Goal: Information Seeking & Learning: Get advice/opinions

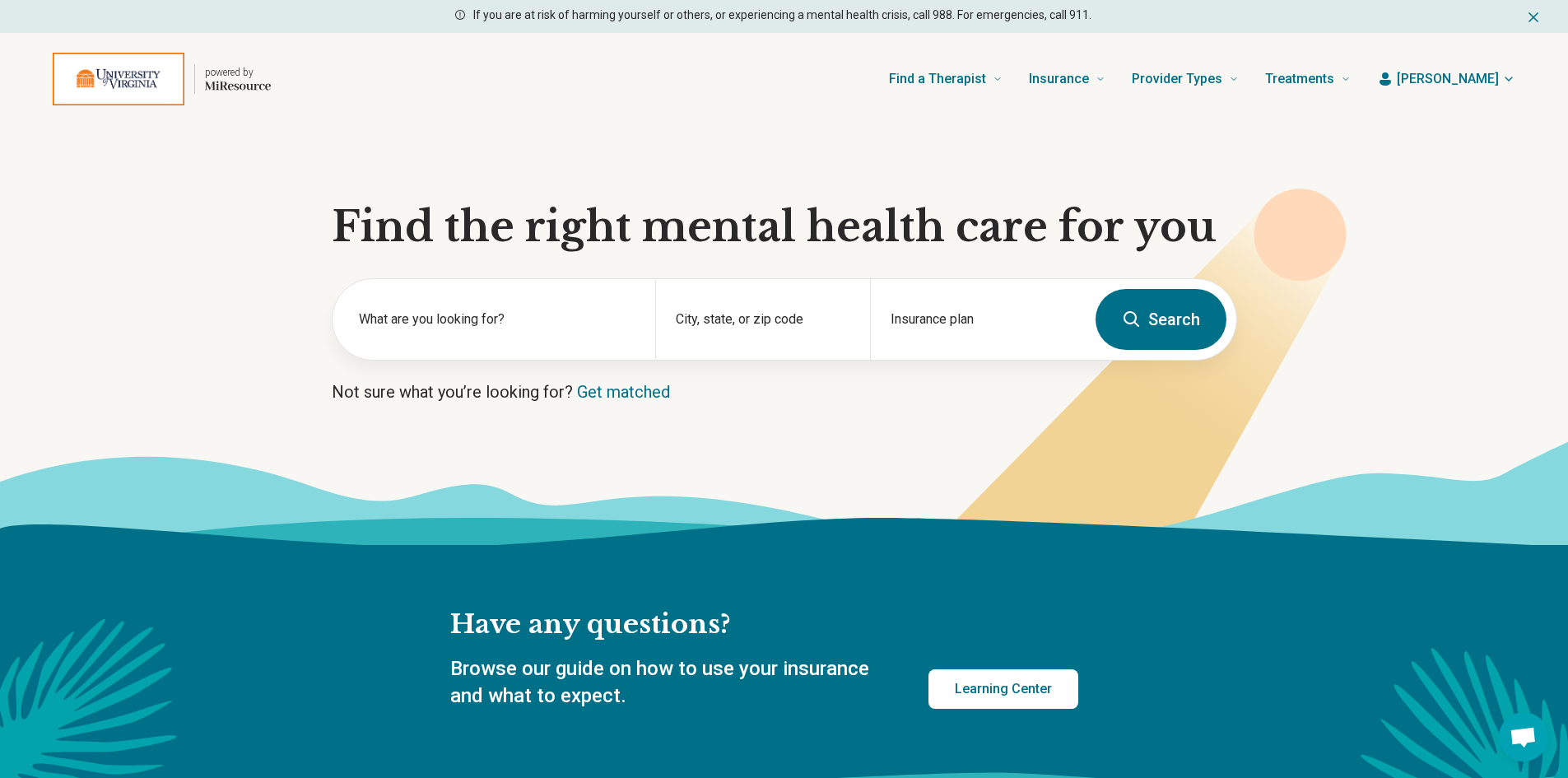
click at [162, 269] on section "Find the right mental health care for you What are you looking for? City, state…" at bounding box center [784, 335] width 1568 height 420
click at [454, 321] on label "What are you looking for?" at bounding box center [497, 320] width 276 height 20
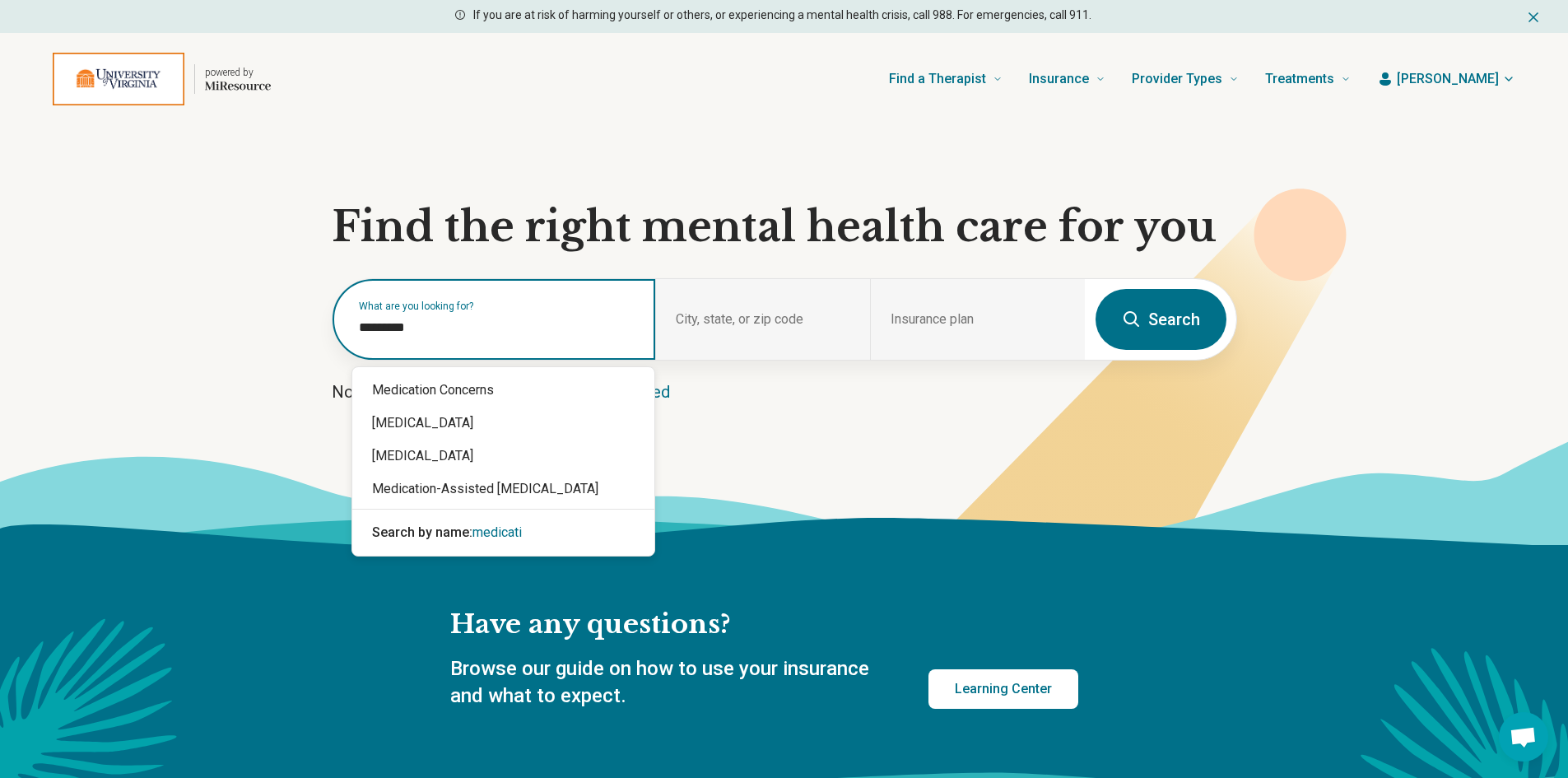
type input "**********"
click at [501, 388] on div "Medication Concerns" at bounding box center [503, 390] width 302 height 33
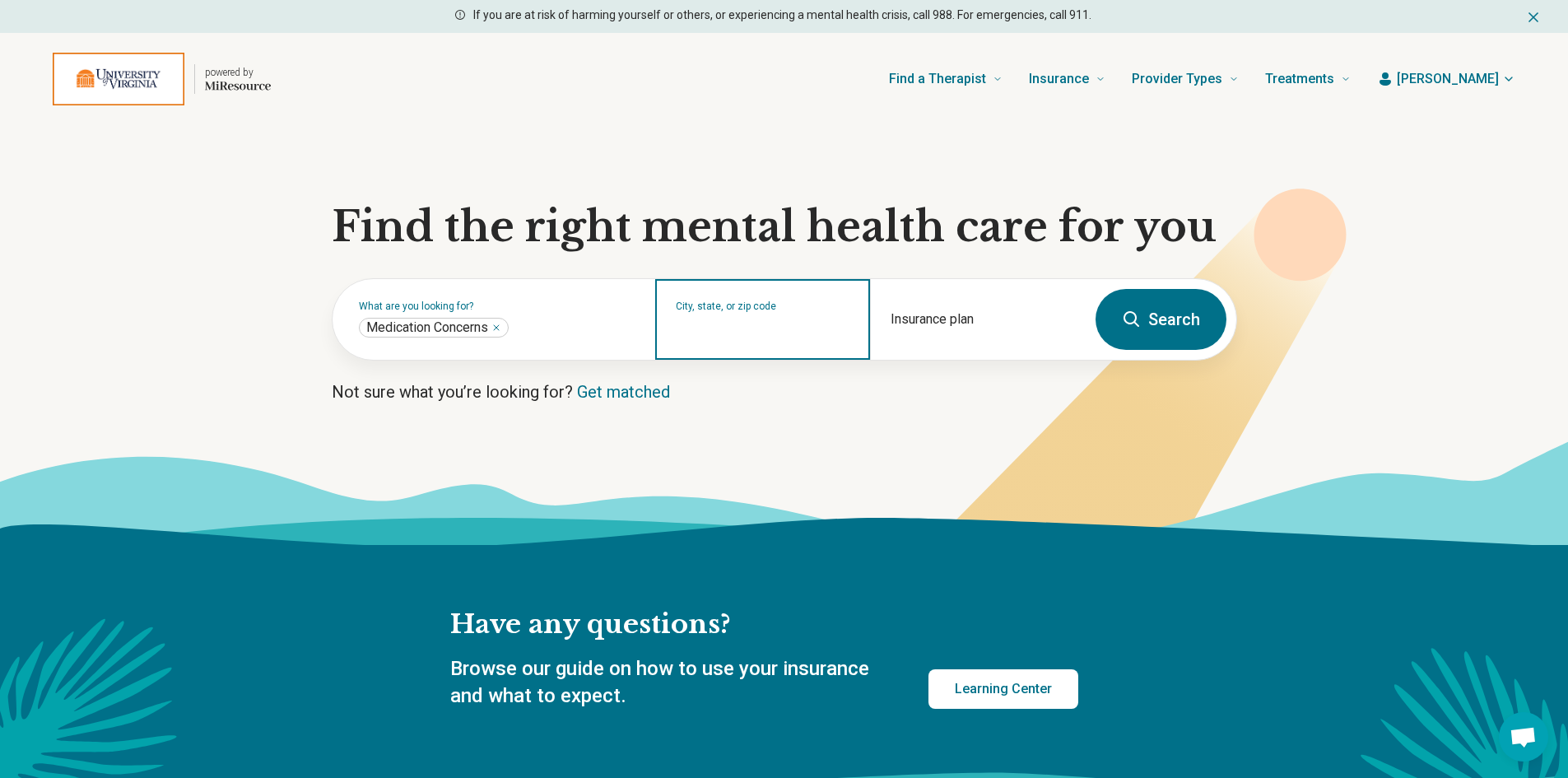
click at [765, 328] on input "City, state, or zip code" at bounding box center [762, 330] width 175 height 20
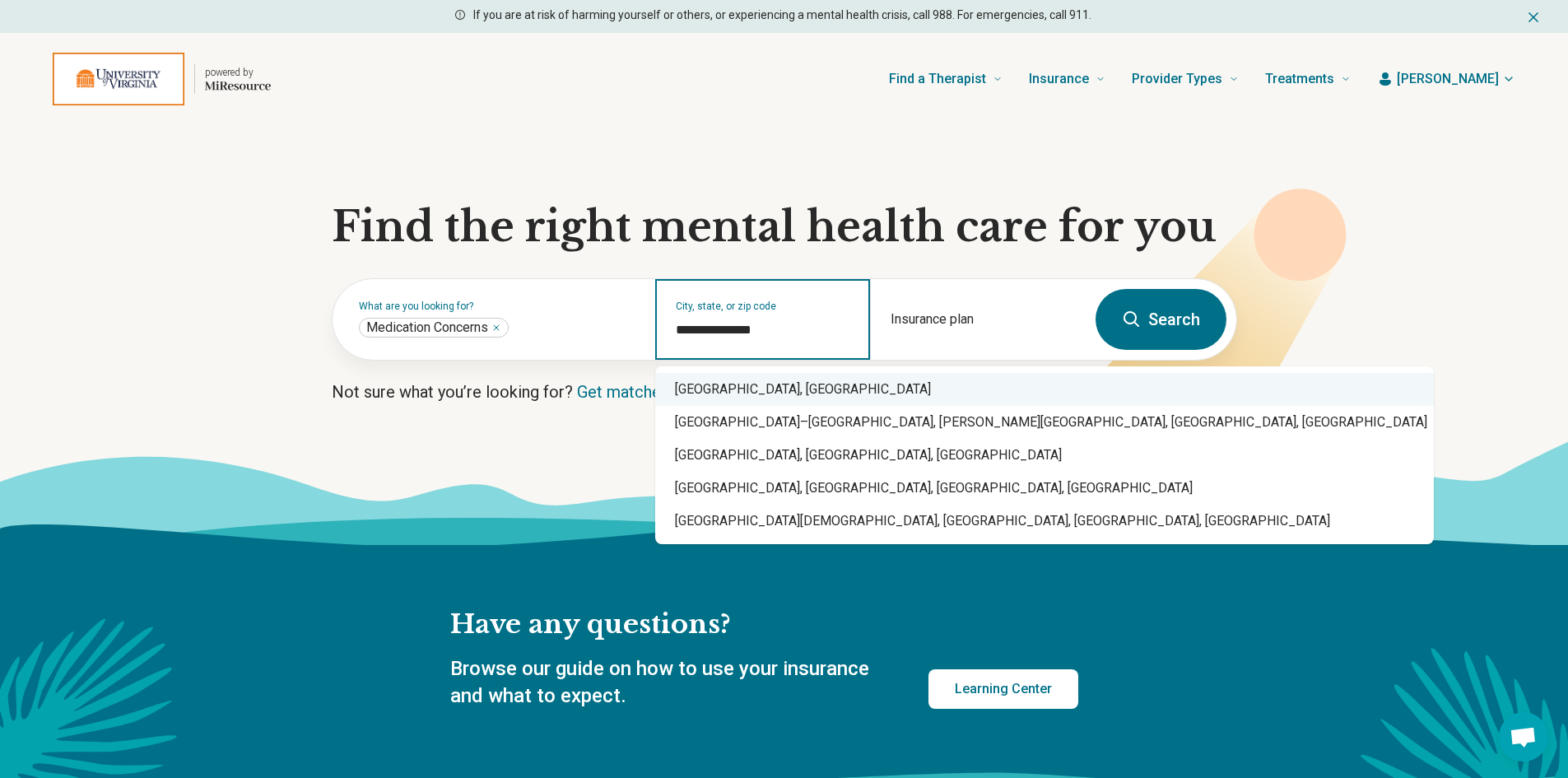
click at [741, 390] on div "[GEOGRAPHIC_DATA], [GEOGRAPHIC_DATA]" at bounding box center [1044, 389] width 779 height 33
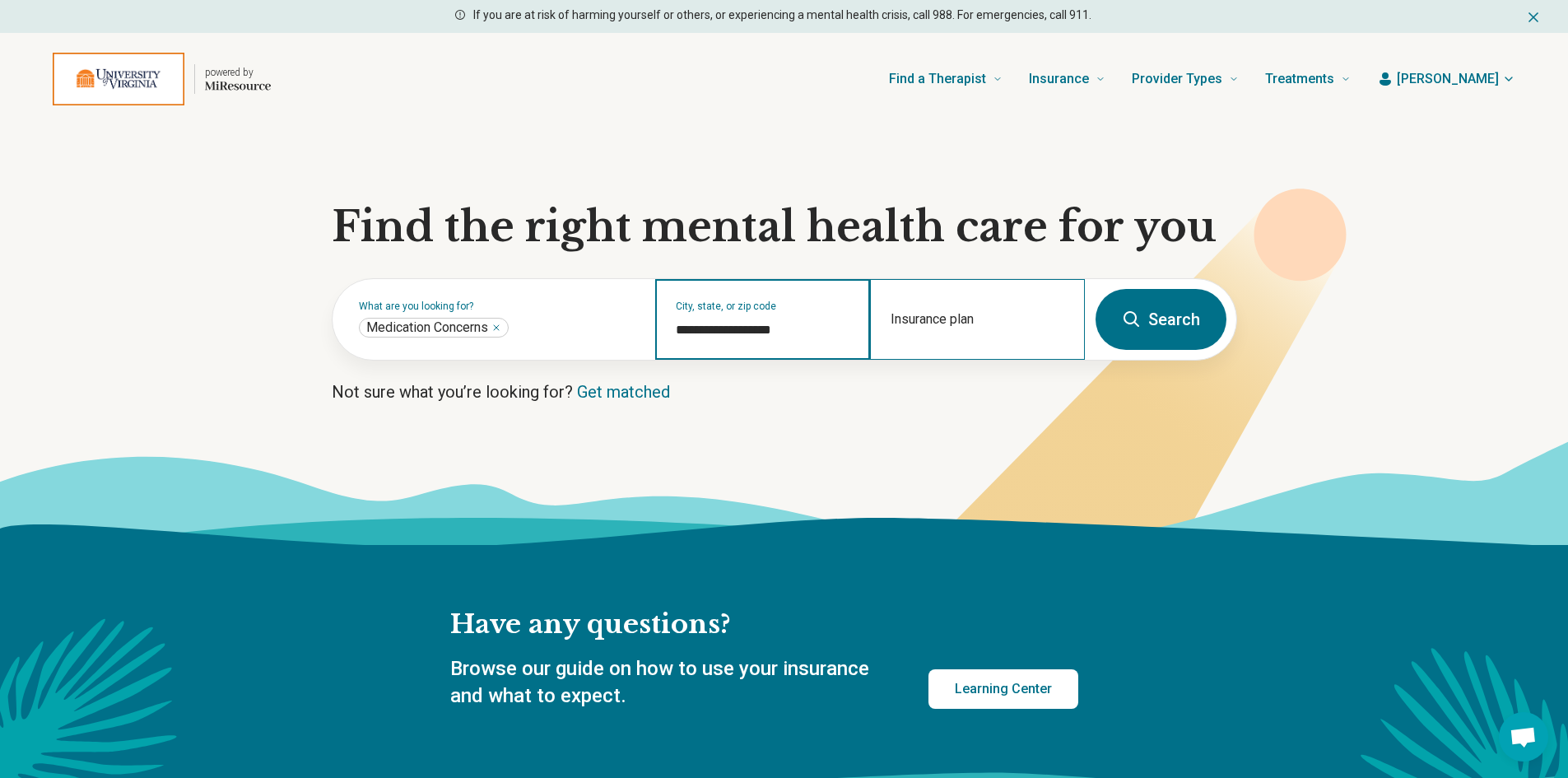
type input "**********"
click at [933, 307] on div "Insurance plan" at bounding box center [977, 319] width 215 height 81
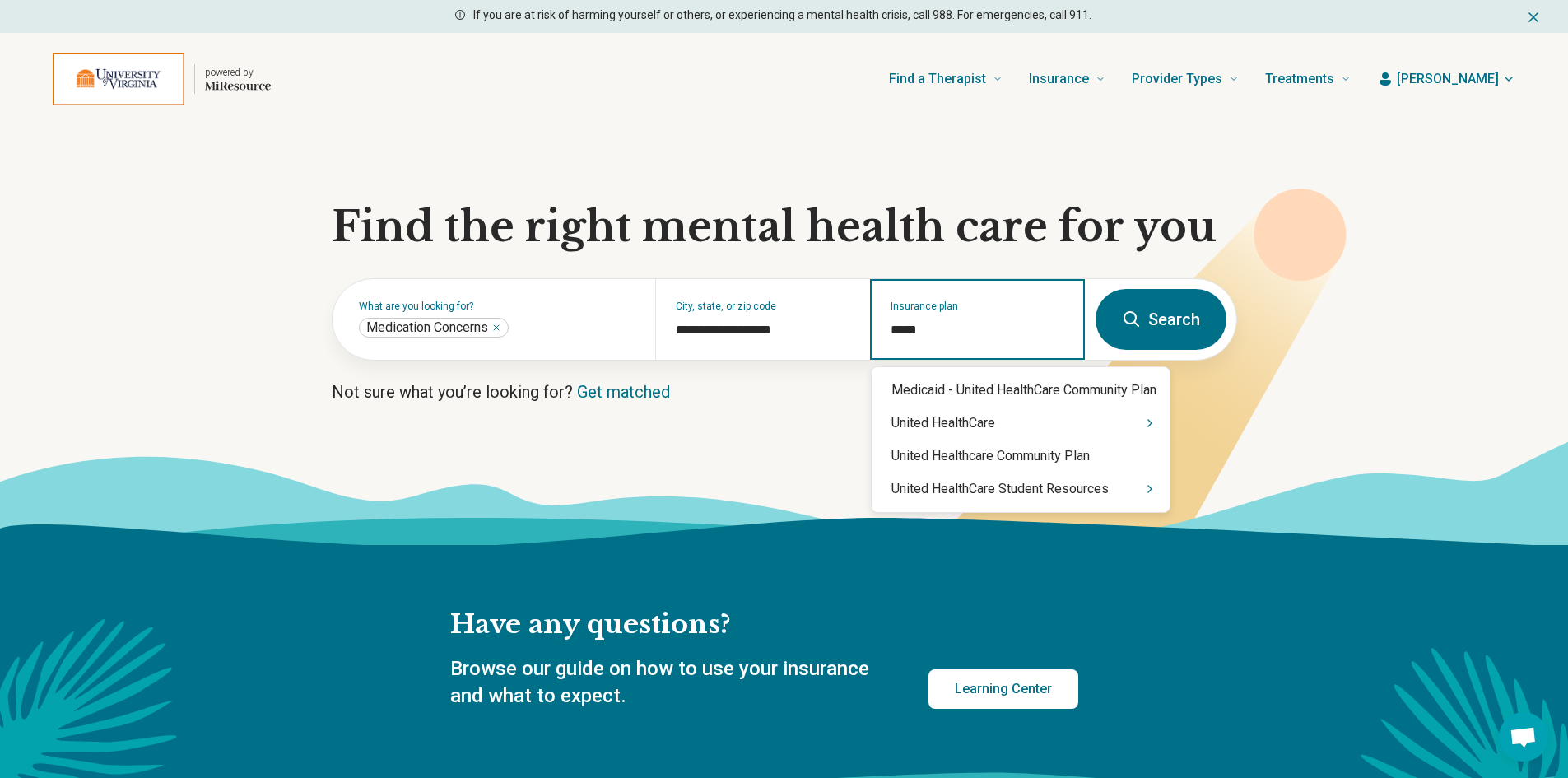
type input "******"
click at [984, 422] on div "United HealthCare" at bounding box center [1020, 422] width 298 height 33
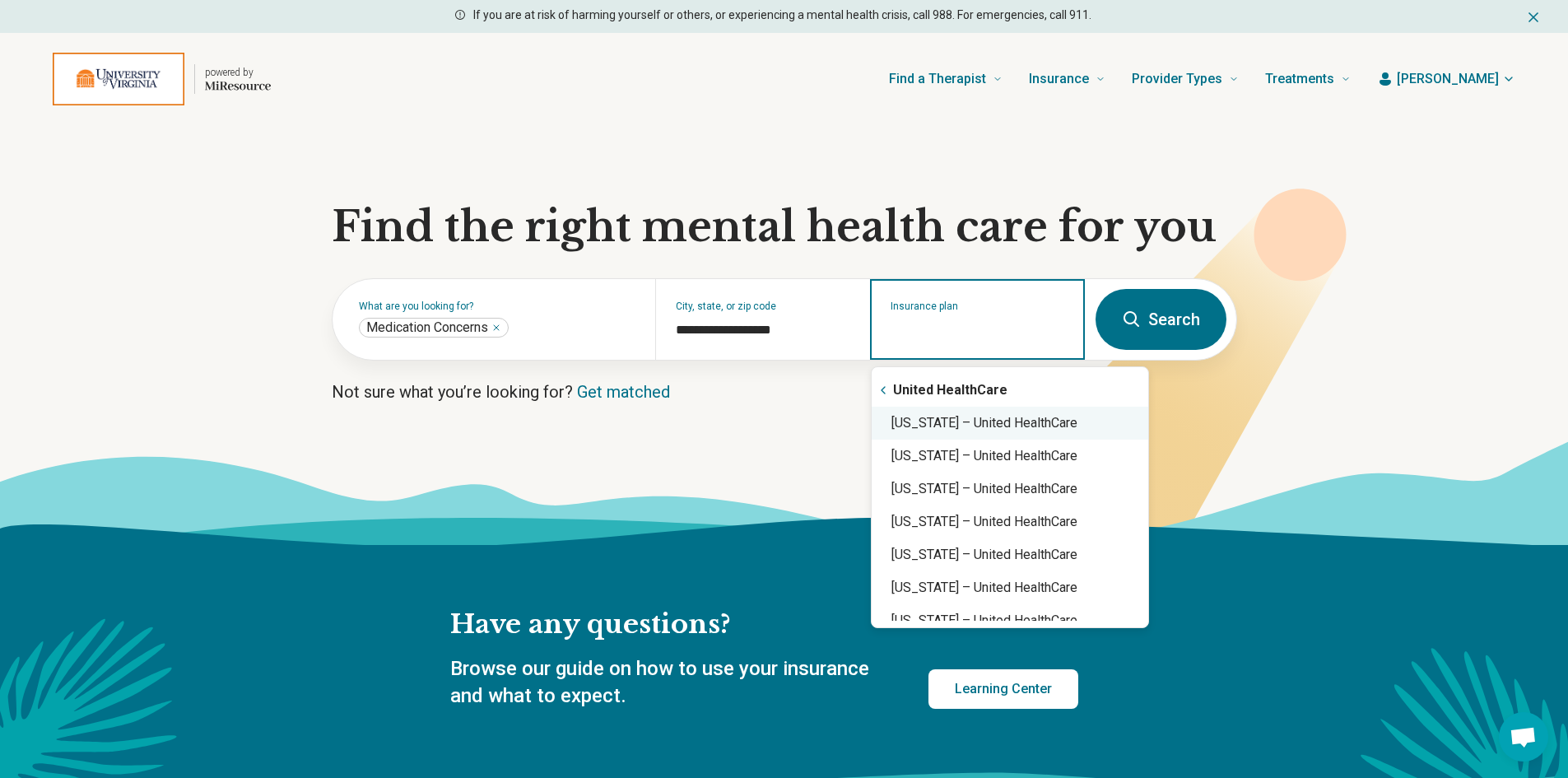
click at [984, 422] on div "[US_STATE] – United HealthCare" at bounding box center [1009, 422] width 276 height 33
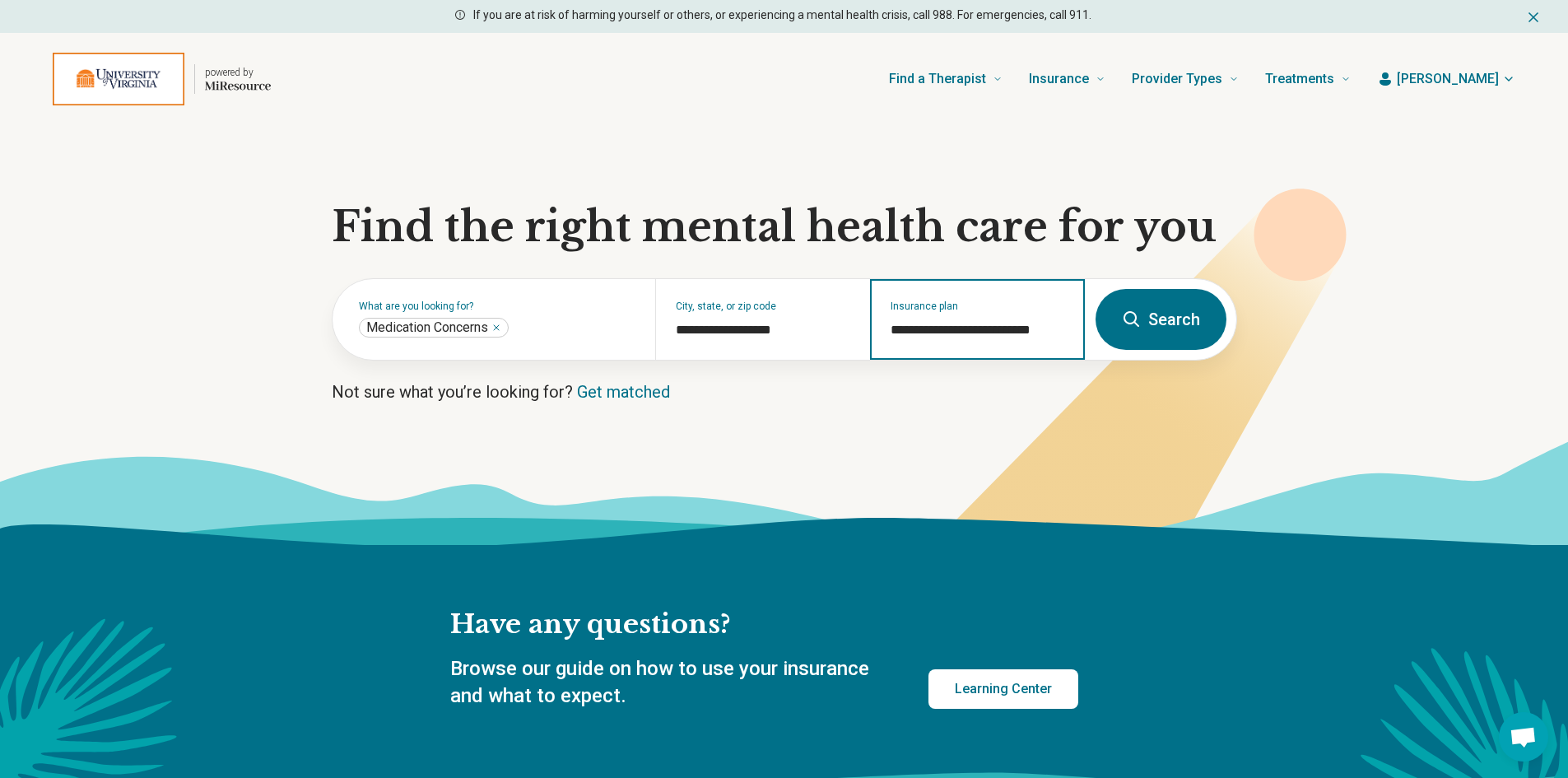
type input "**********"
click at [1152, 317] on button "Search" at bounding box center [1161, 319] width 131 height 61
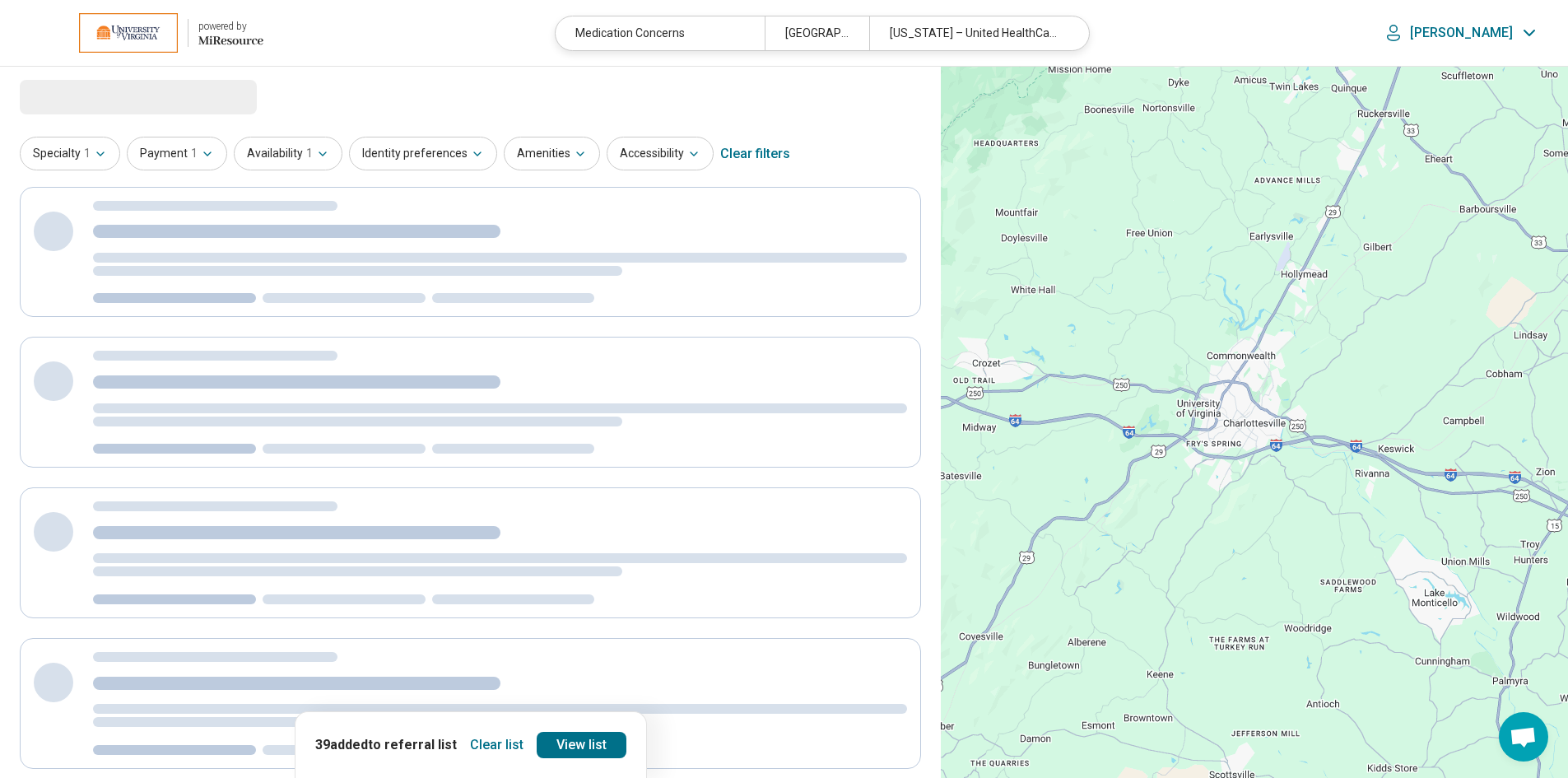
select select "***"
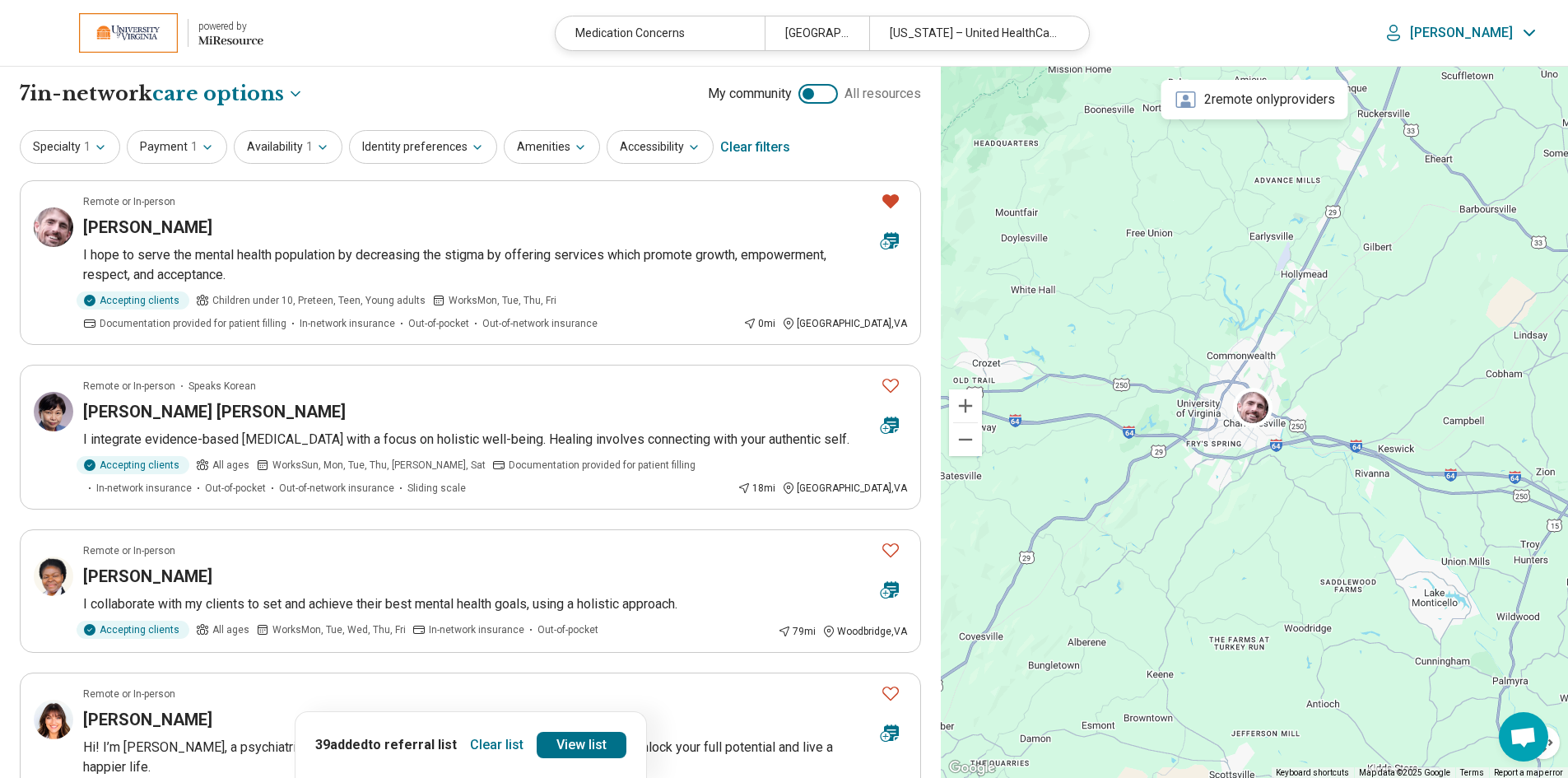
click at [485, 740] on button "Clear list" at bounding box center [497, 745] width 67 height 27
click at [130, 225] on h3 "[PERSON_NAME]" at bounding box center [148, 227] width 129 height 23
click at [892, 198] on icon "Favorite" at bounding box center [891, 201] width 20 height 20
click at [569, 740] on link "View list" at bounding box center [577, 745] width 89 height 27
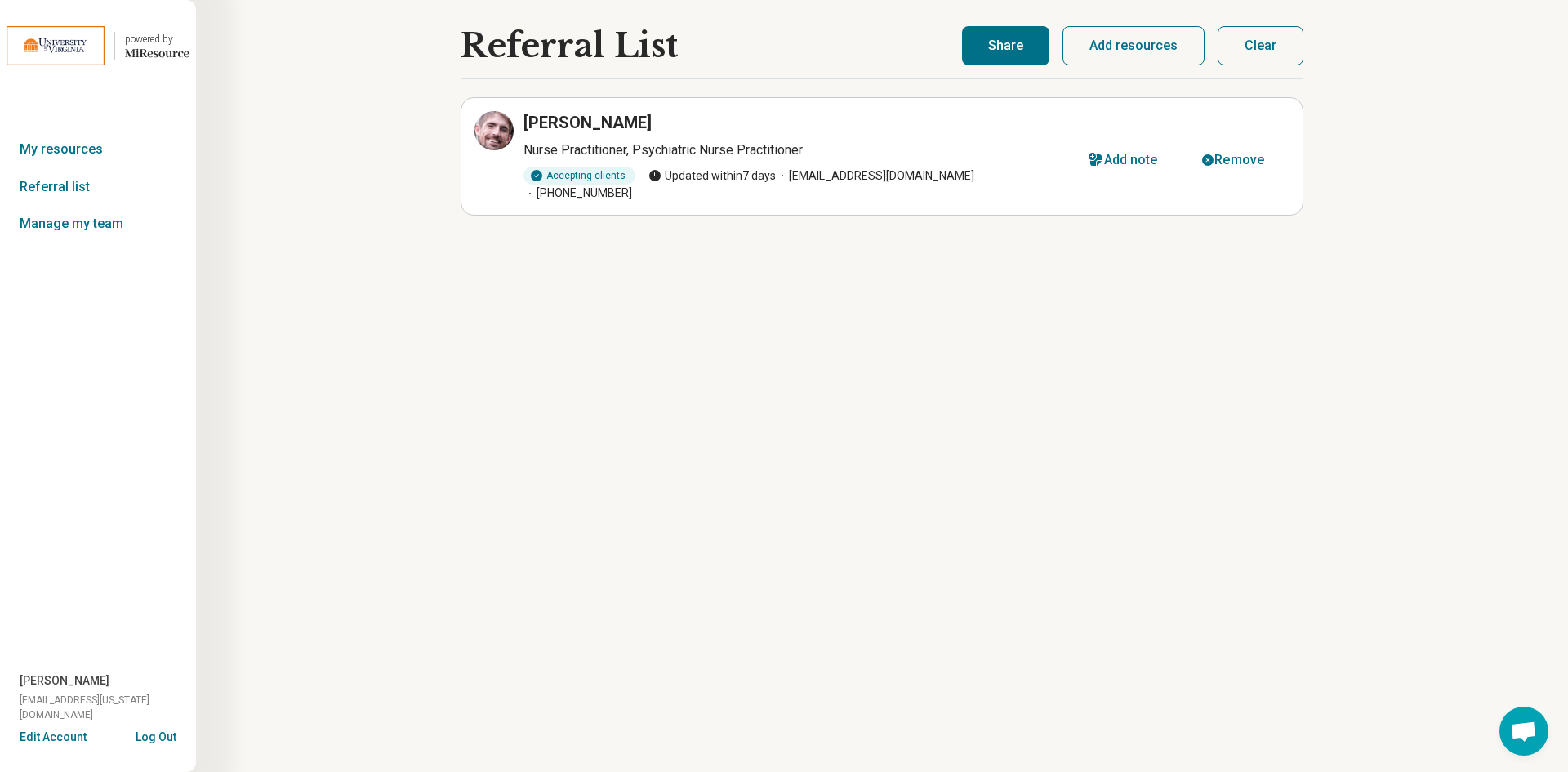
click at [1016, 41] on button "Share" at bounding box center [1005, 46] width 87 height 39
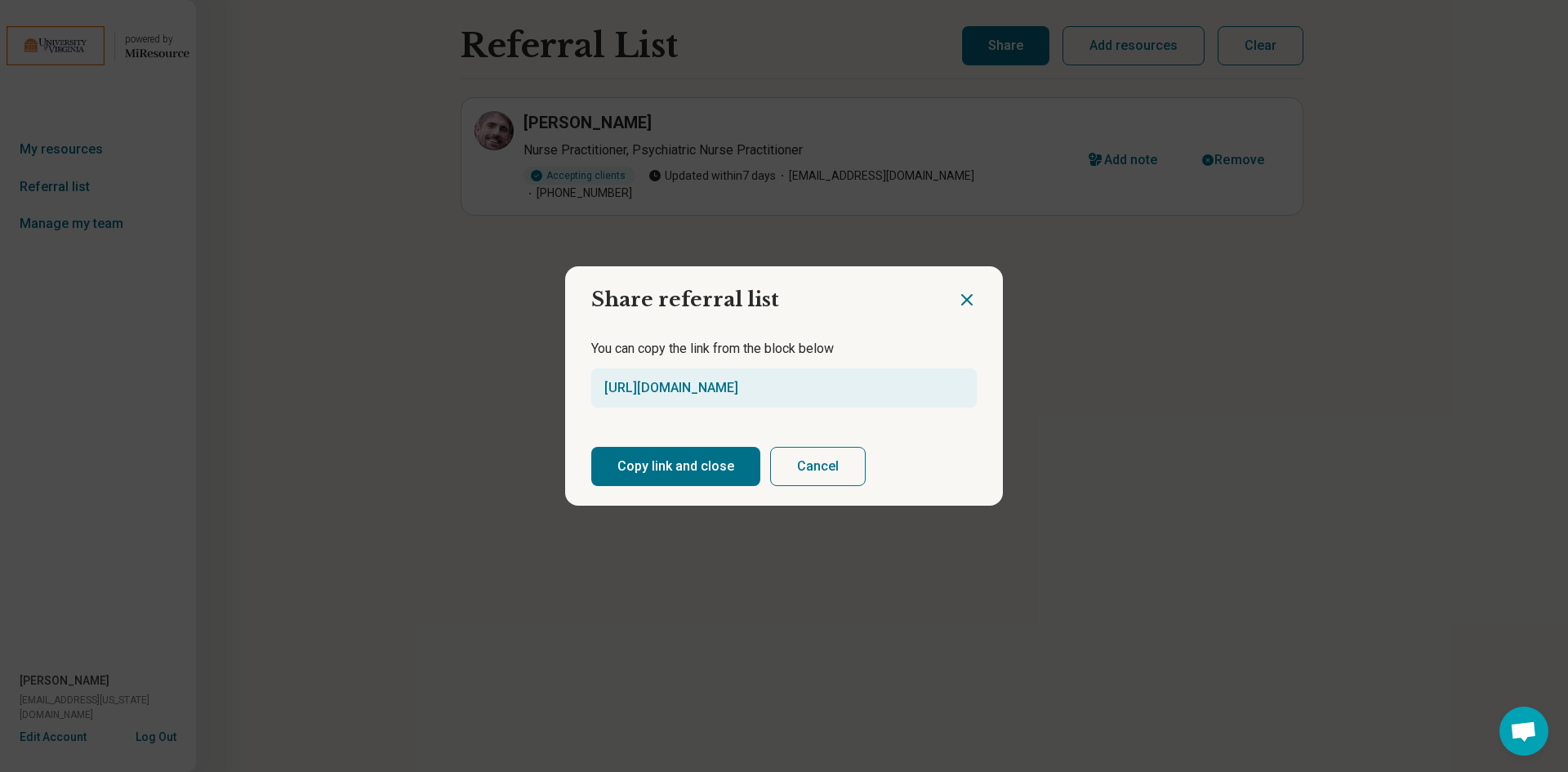
click at [679, 467] on button "Copy link and close" at bounding box center [676, 466] width 169 height 39
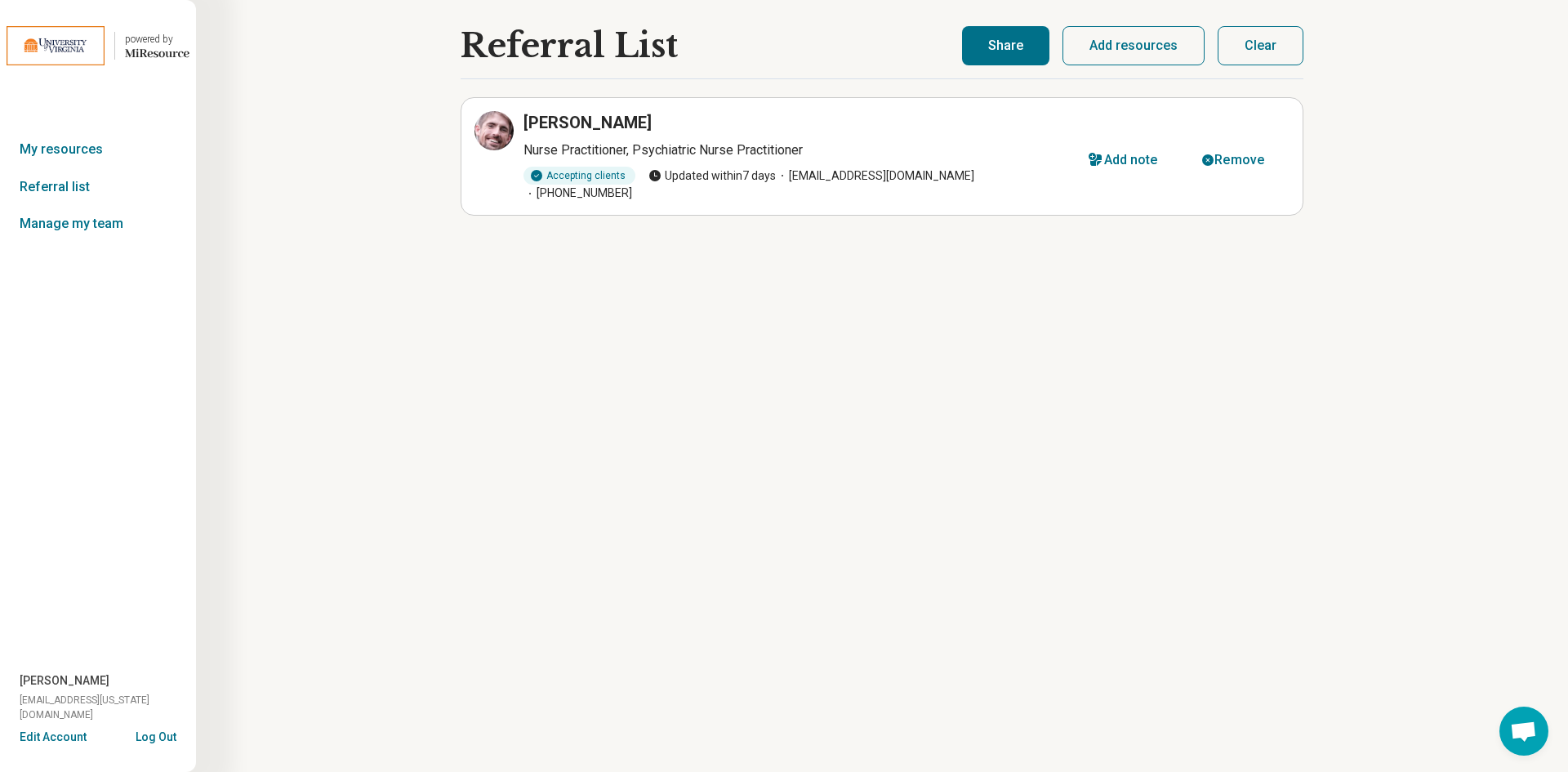
click at [160, 57] on icon "Miresource logo" at bounding box center [157, 53] width 65 height 13
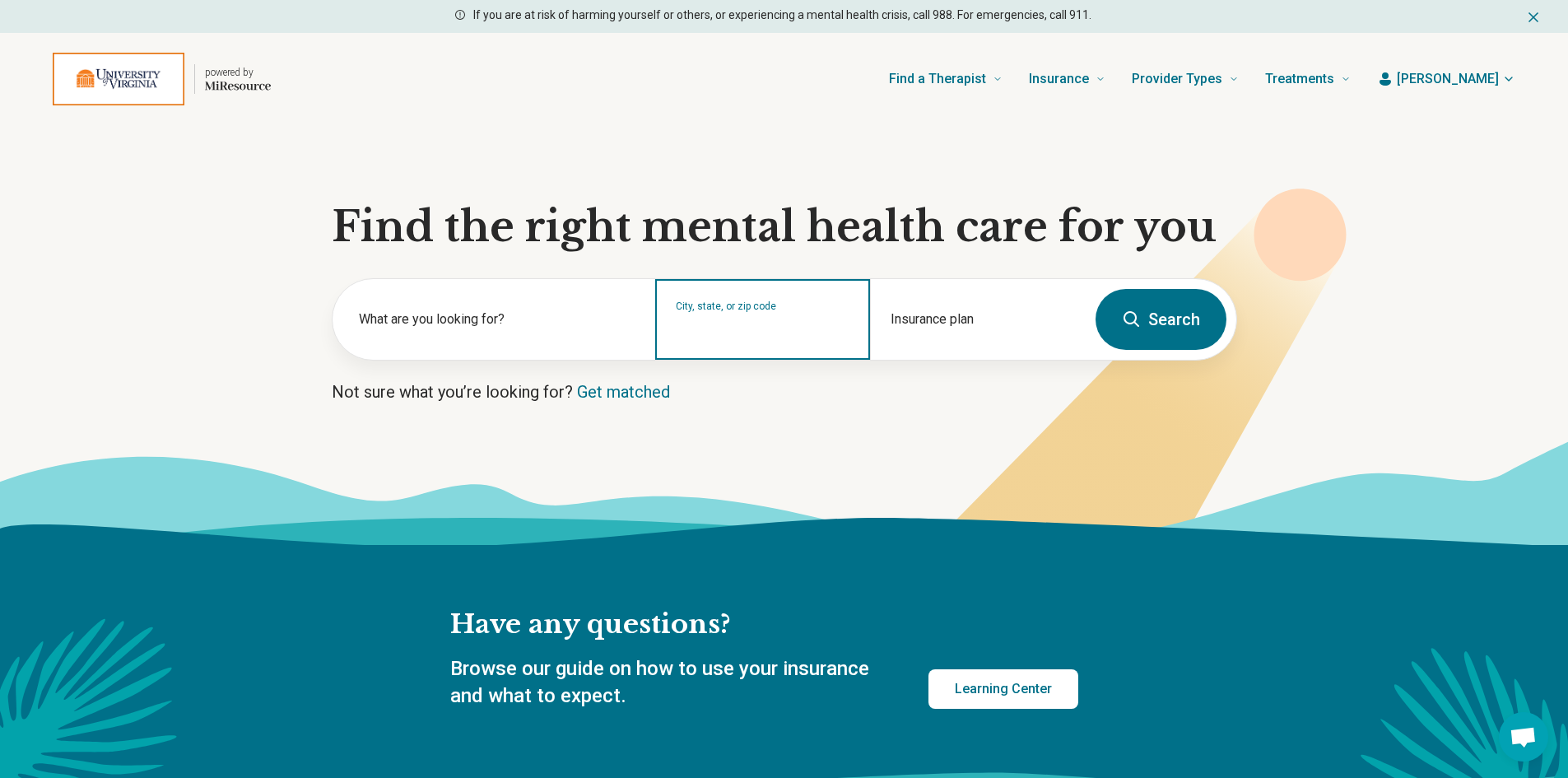
click at [807, 324] on input "City, state, or zip code" at bounding box center [762, 330] width 175 height 20
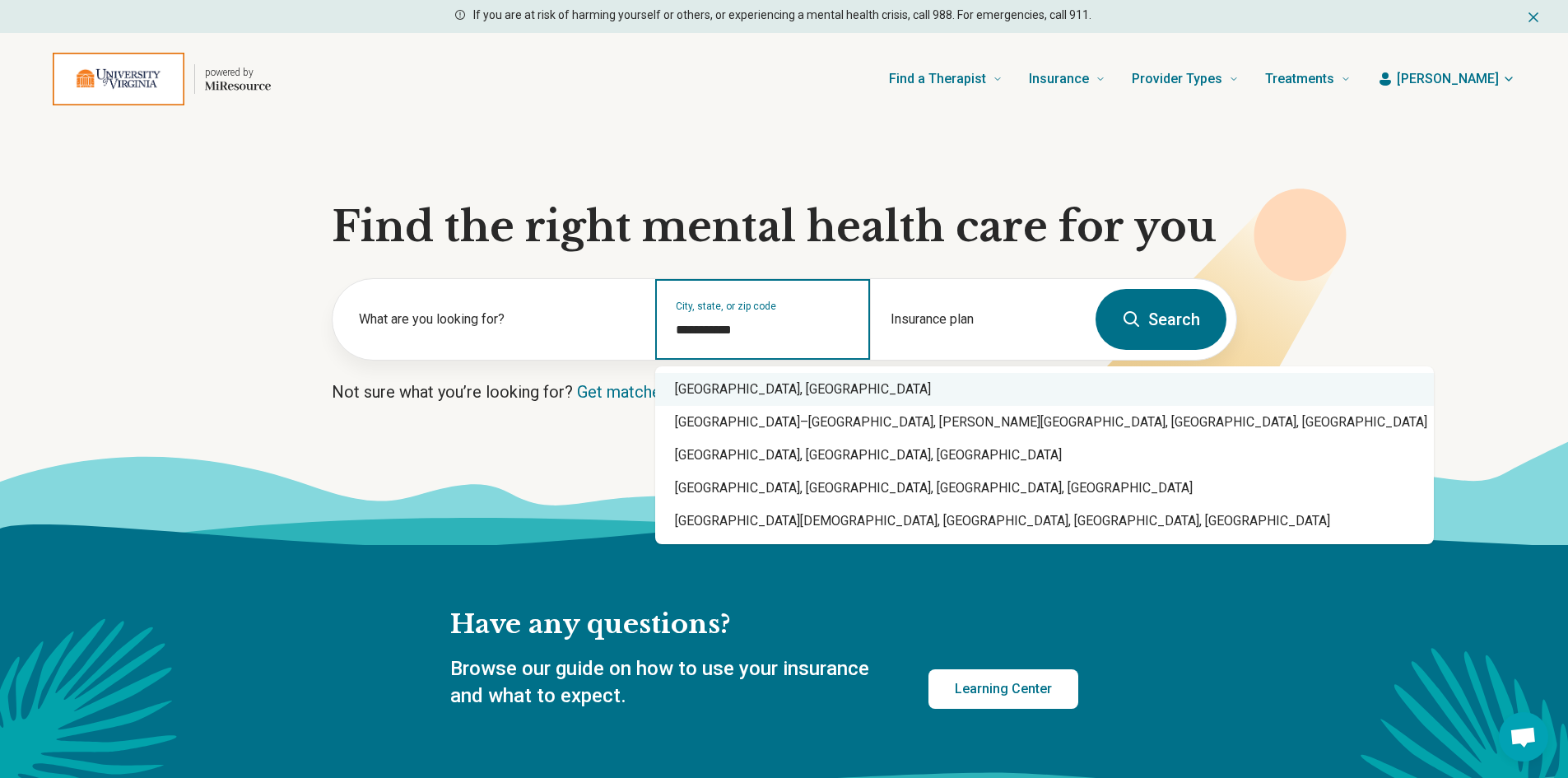
click at [779, 396] on div "[GEOGRAPHIC_DATA], [GEOGRAPHIC_DATA]" at bounding box center [1044, 389] width 779 height 33
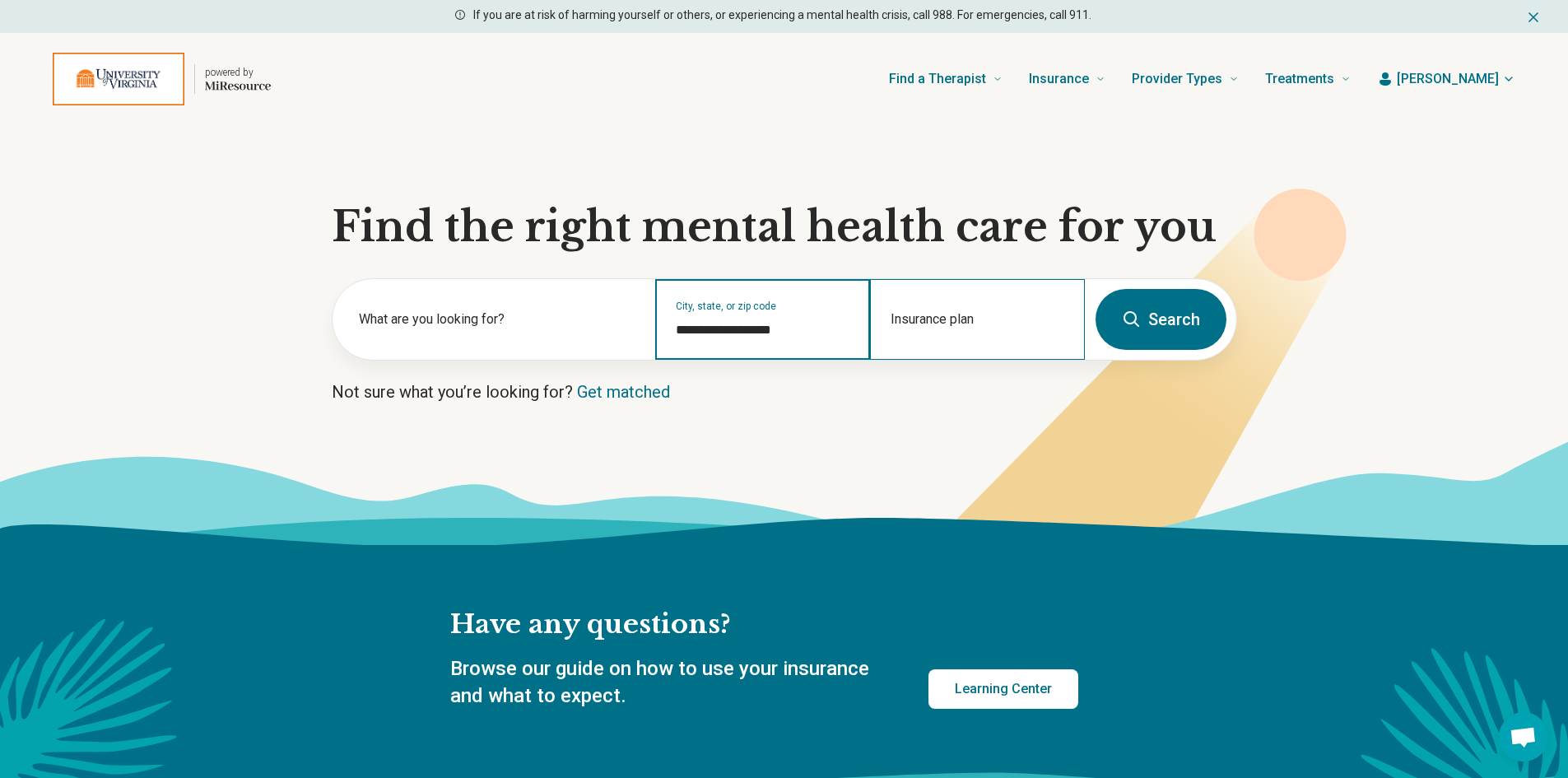
type input "**********"
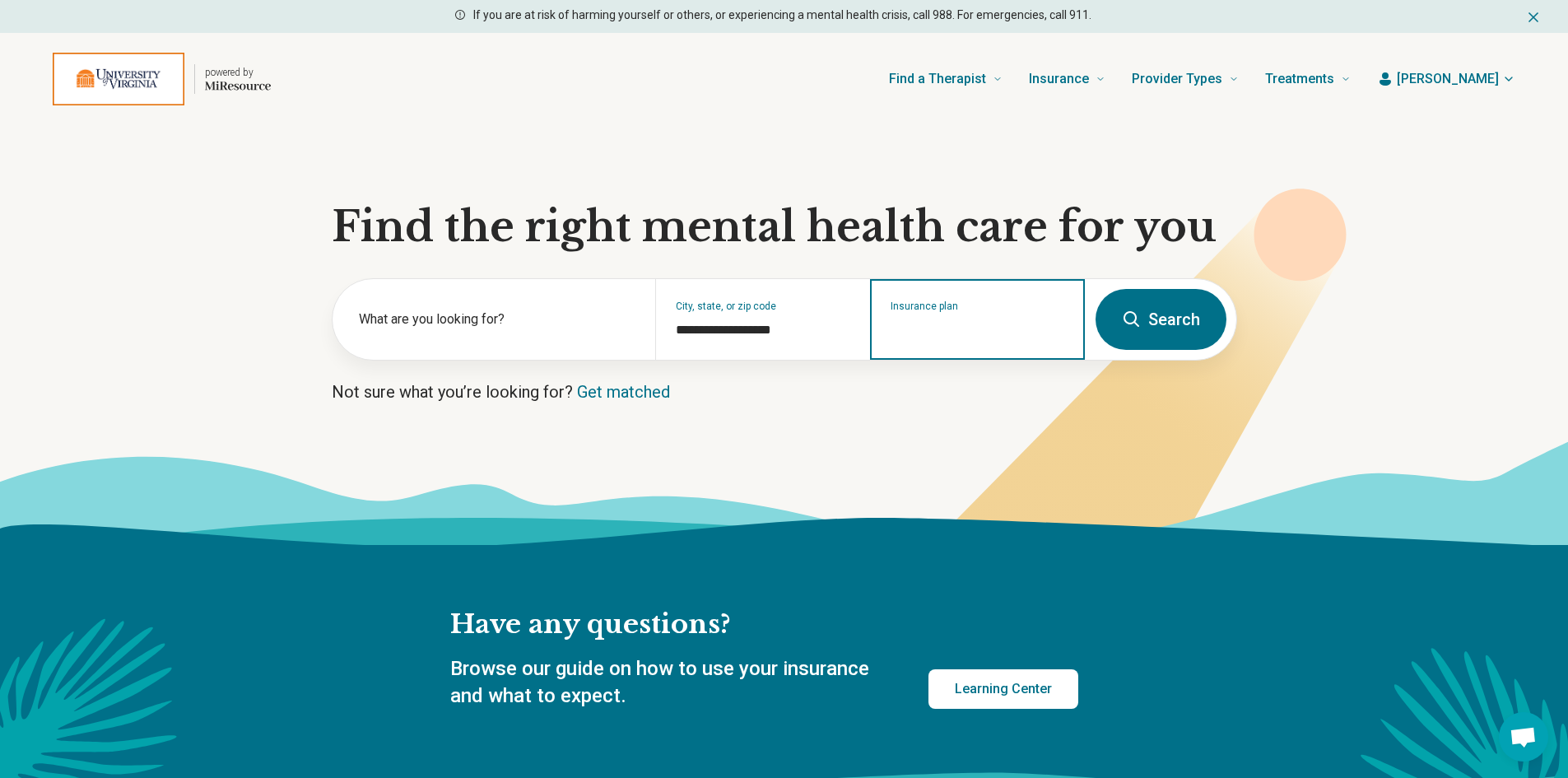
click at [917, 322] on input "Insurance plan" at bounding box center [978, 330] width 175 height 20
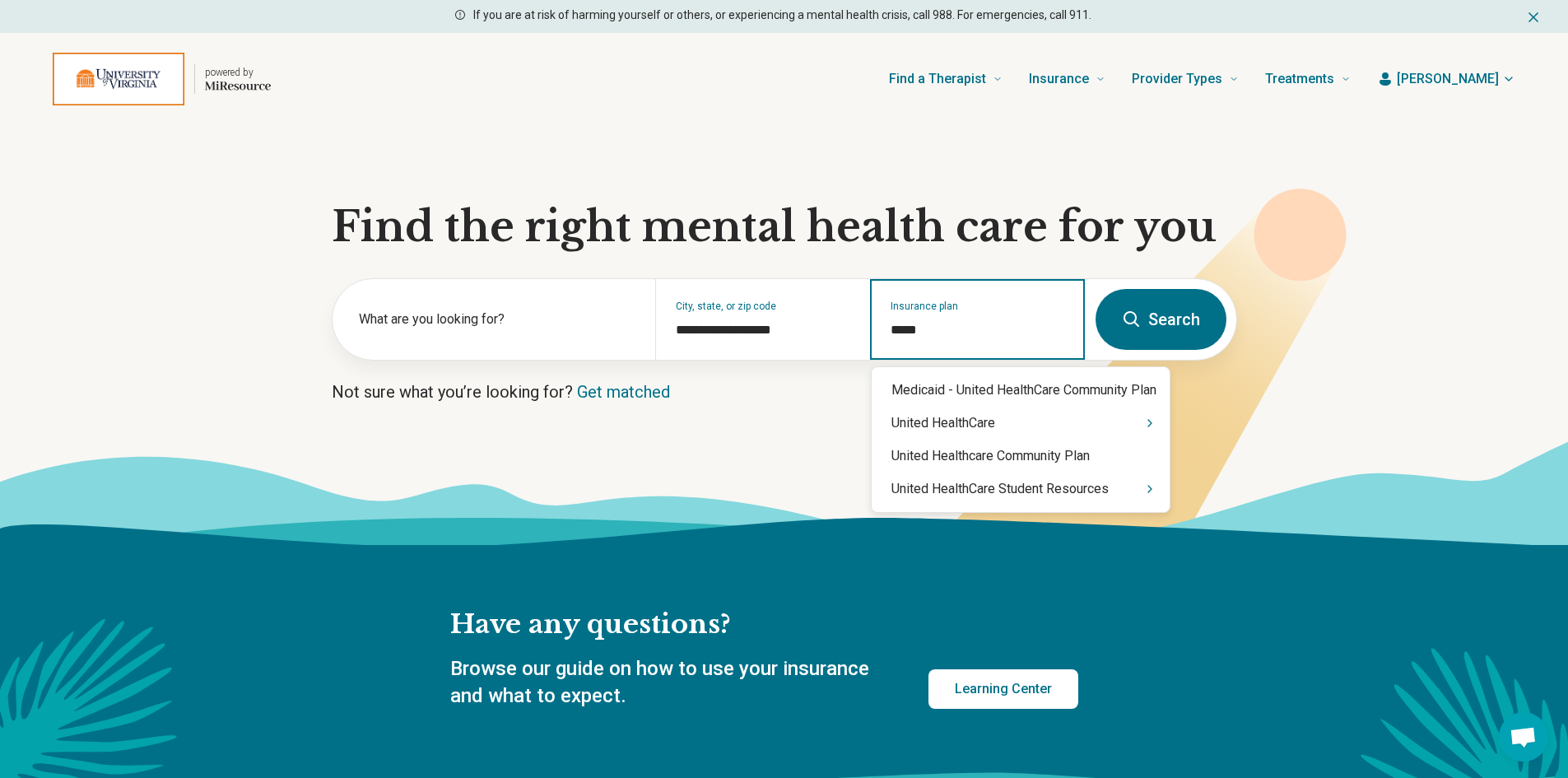
type input "******"
click at [954, 426] on div "United HealthCare" at bounding box center [1020, 422] width 298 height 33
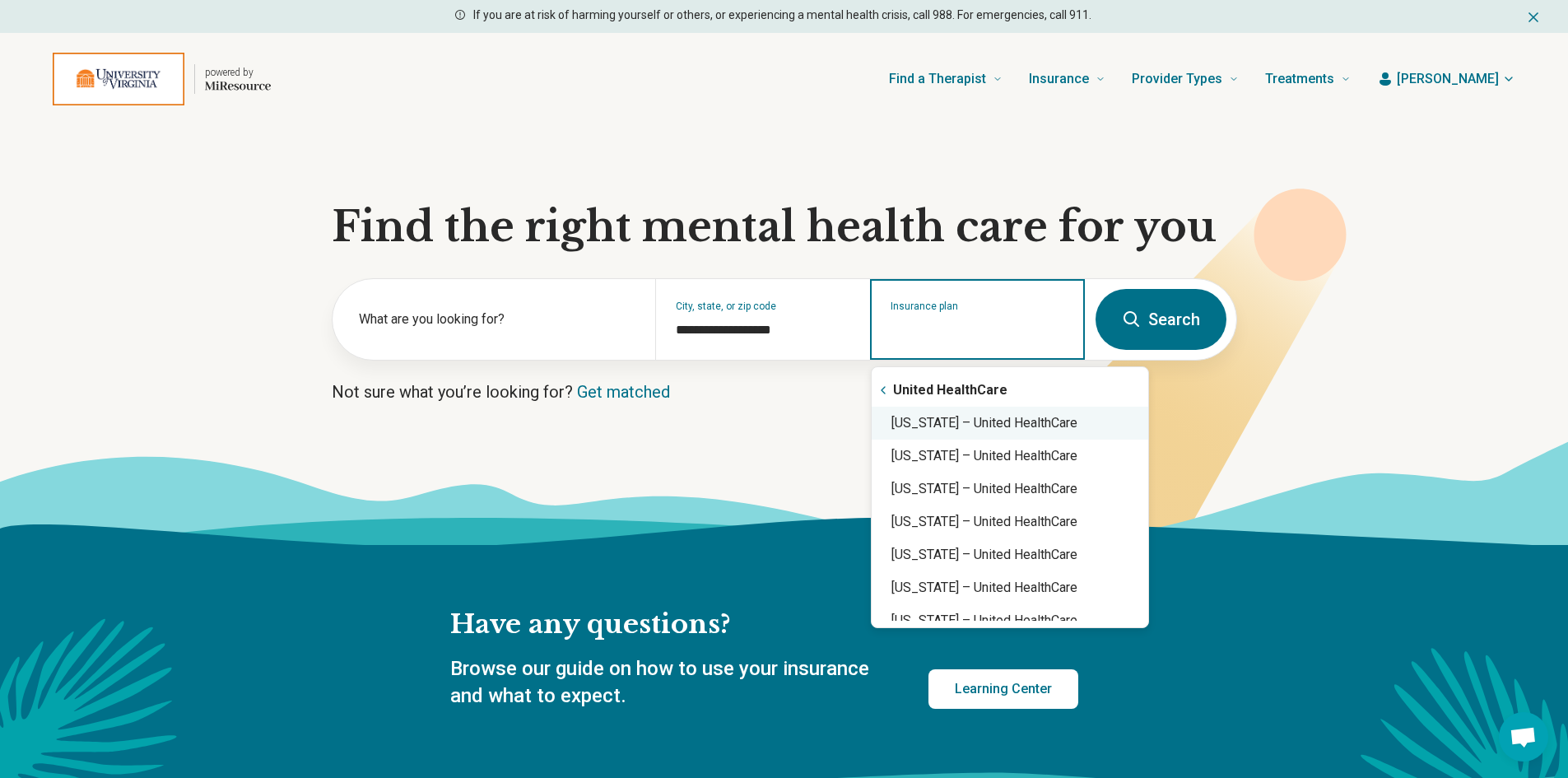
click at [955, 426] on div "[US_STATE] – United HealthCare" at bounding box center [1009, 422] width 276 height 33
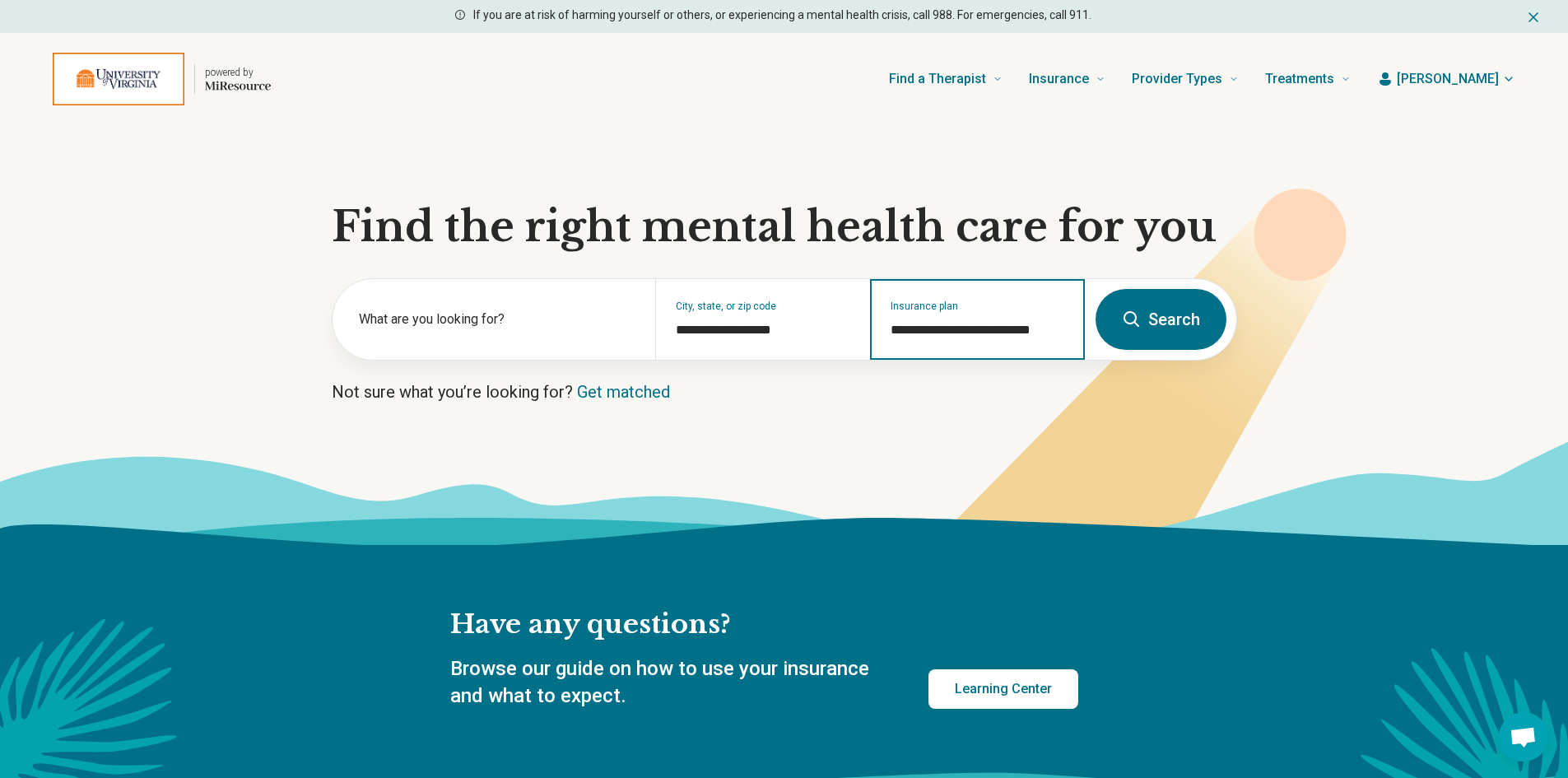
type input "**********"
click at [1170, 319] on button "Search" at bounding box center [1161, 319] width 131 height 61
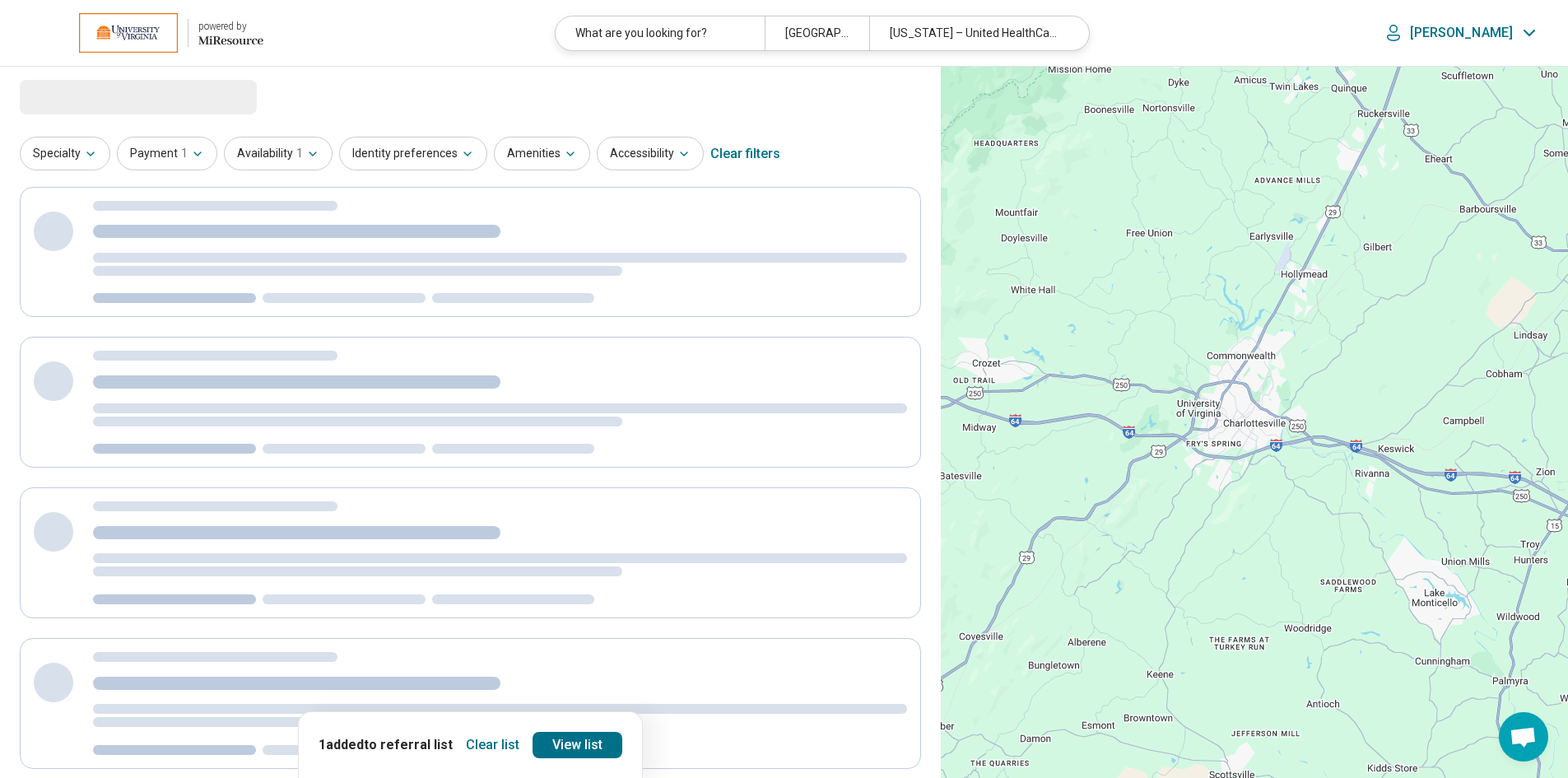
select select "***"
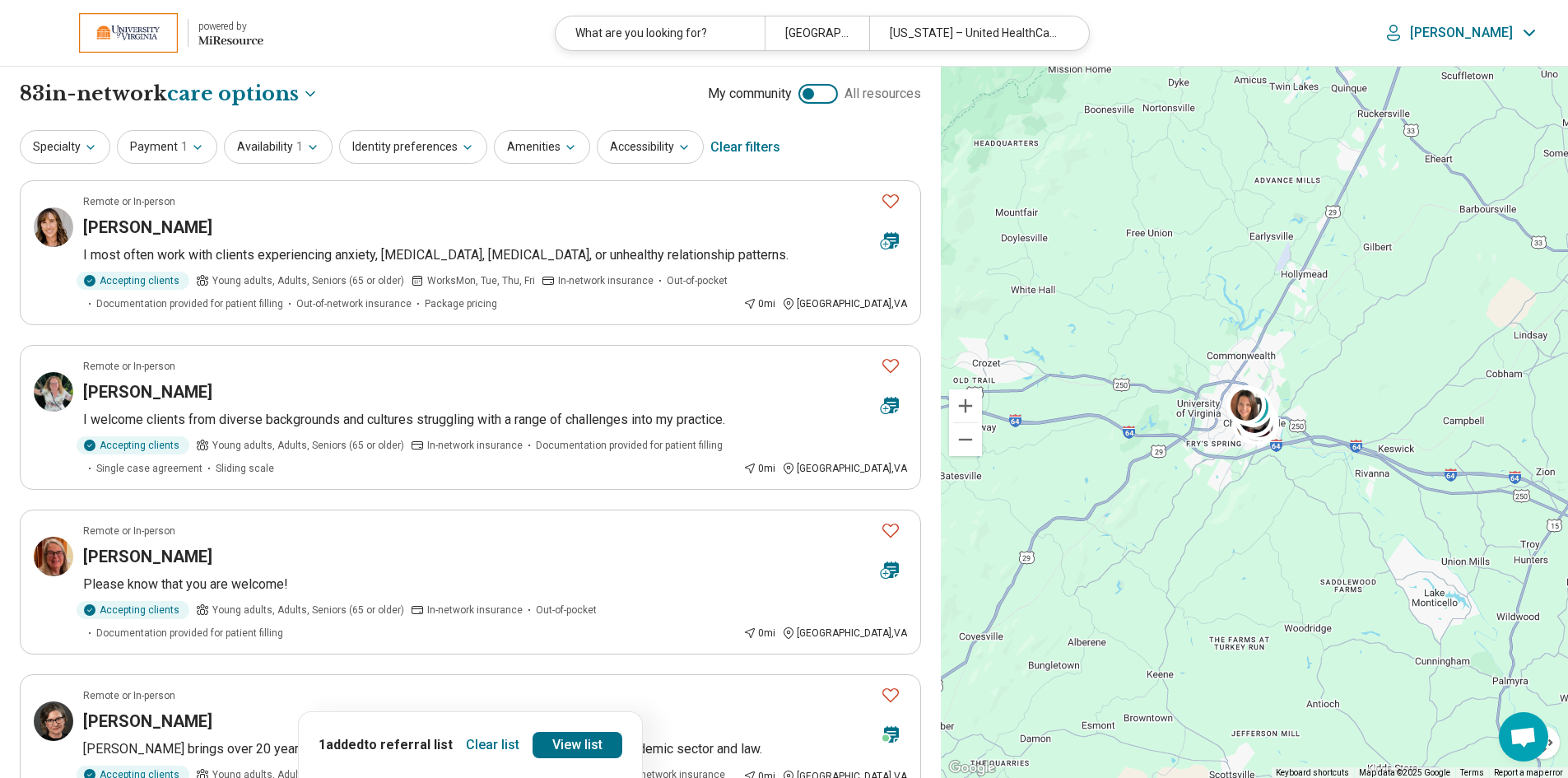
click at [489, 748] on button "Clear list" at bounding box center [493, 745] width 67 height 27
click at [86, 144] on icon "button" at bounding box center [91, 148] width 13 height 13
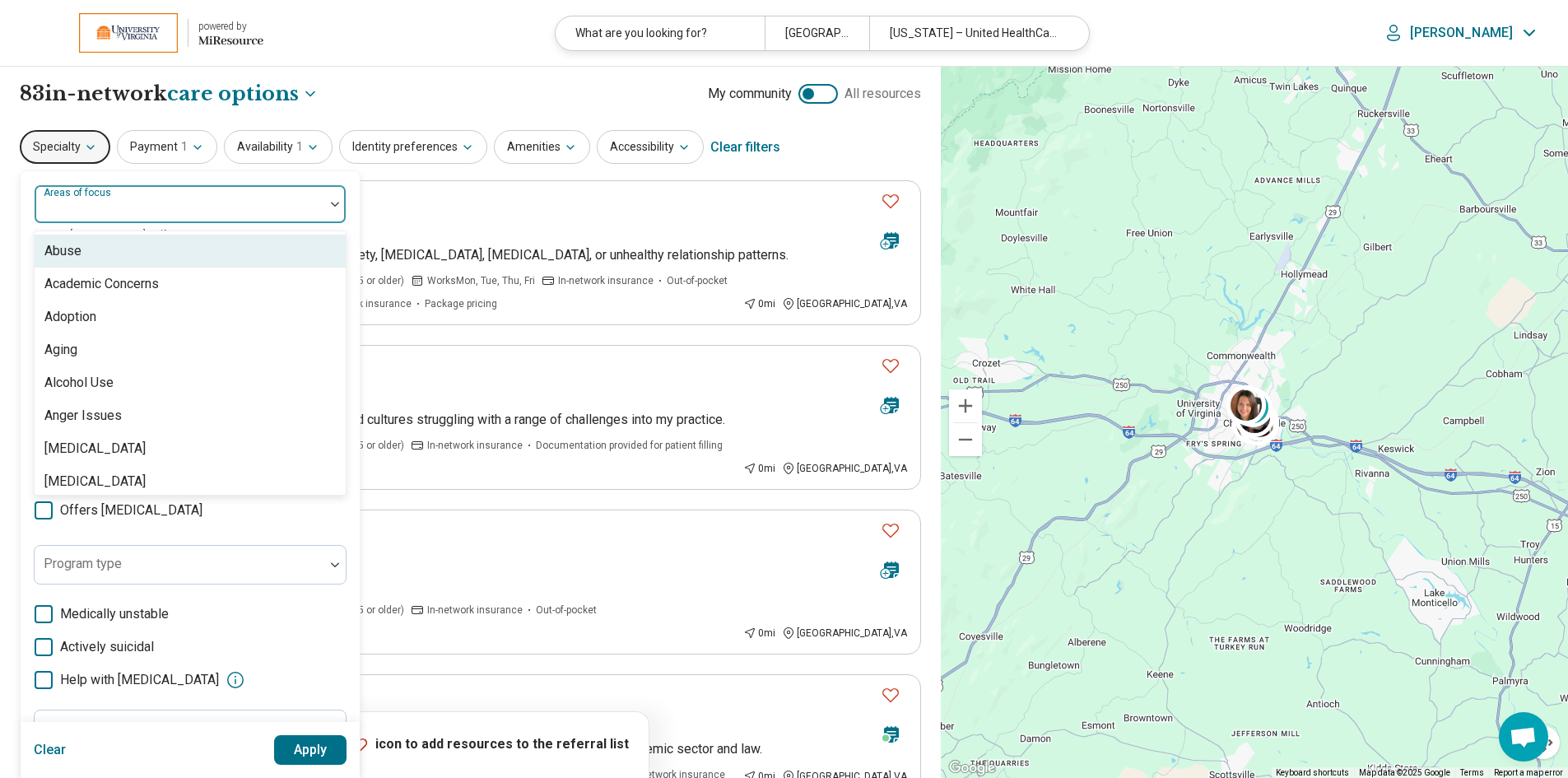
click at [306, 198] on div at bounding box center [179, 204] width 290 height 36
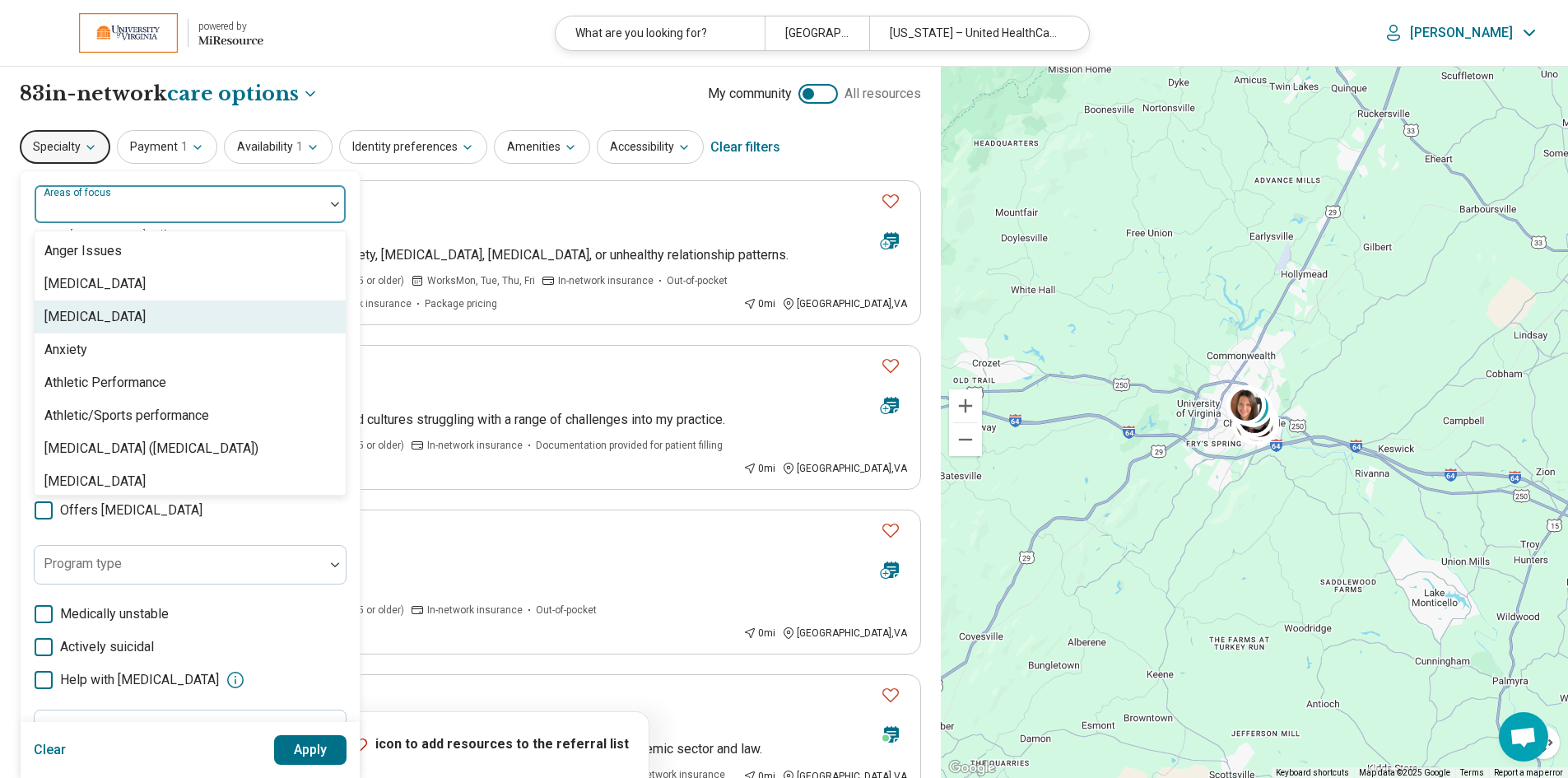
scroll to position [247, 0]
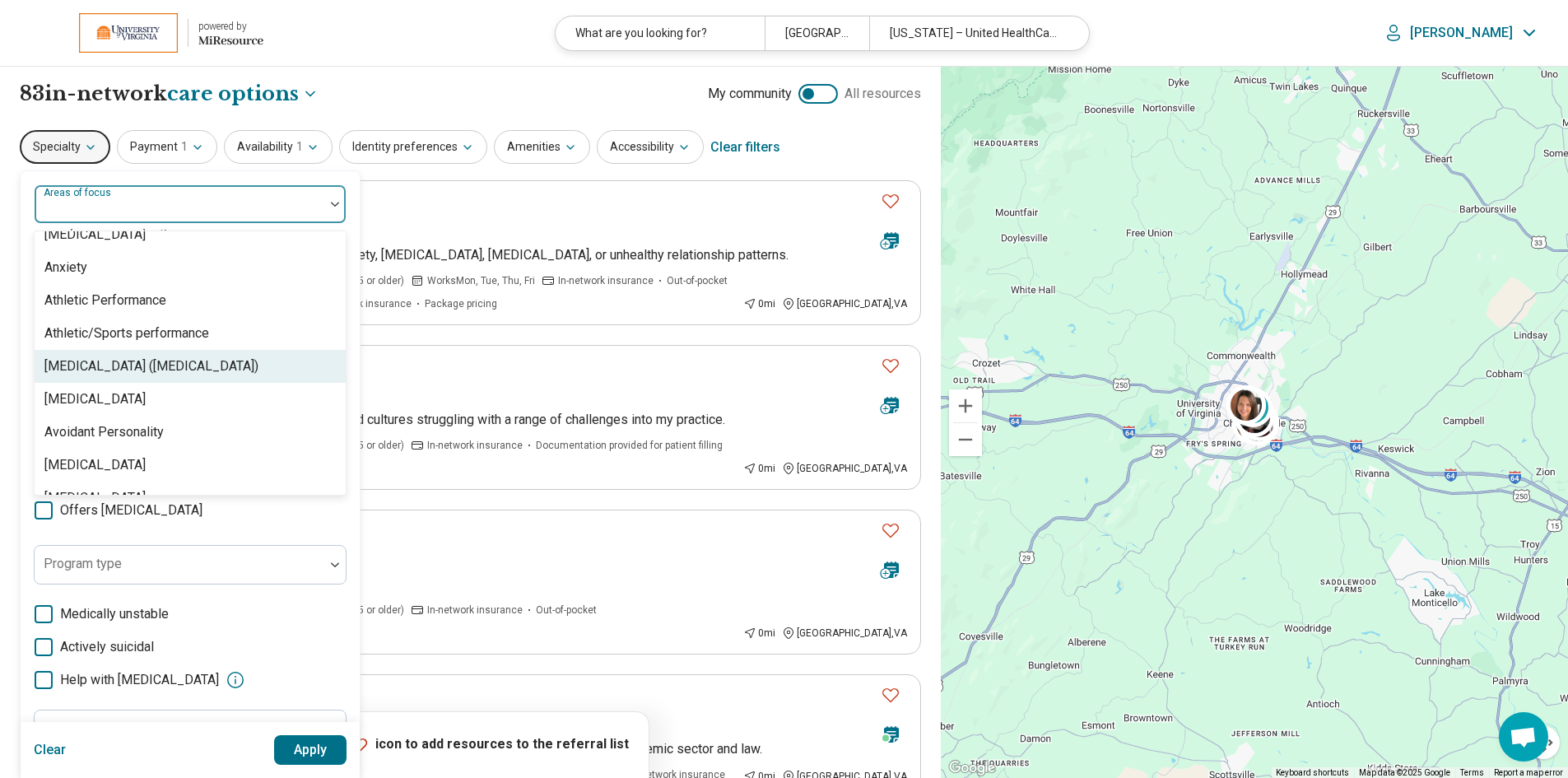
click at [220, 373] on div "[MEDICAL_DATA] ([MEDICAL_DATA])" at bounding box center [151, 366] width 214 height 20
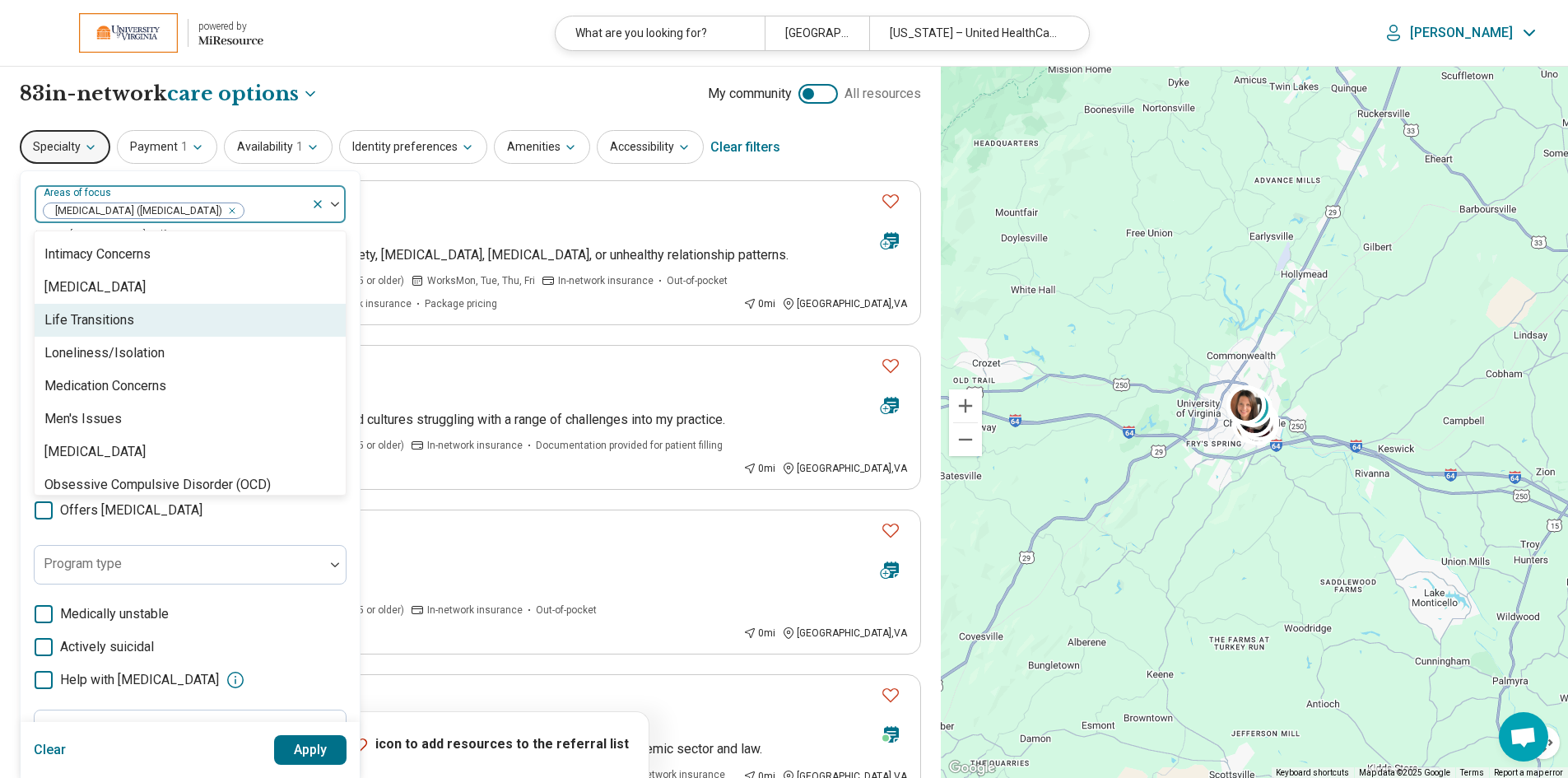
scroll to position [1645, 0]
click at [353, 307] on div "option [MEDICAL_DATA] ([MEDICAL_DATA]), selected. 99 results available. Use Up …" at bounding box center [190, 506] width 339 height 669
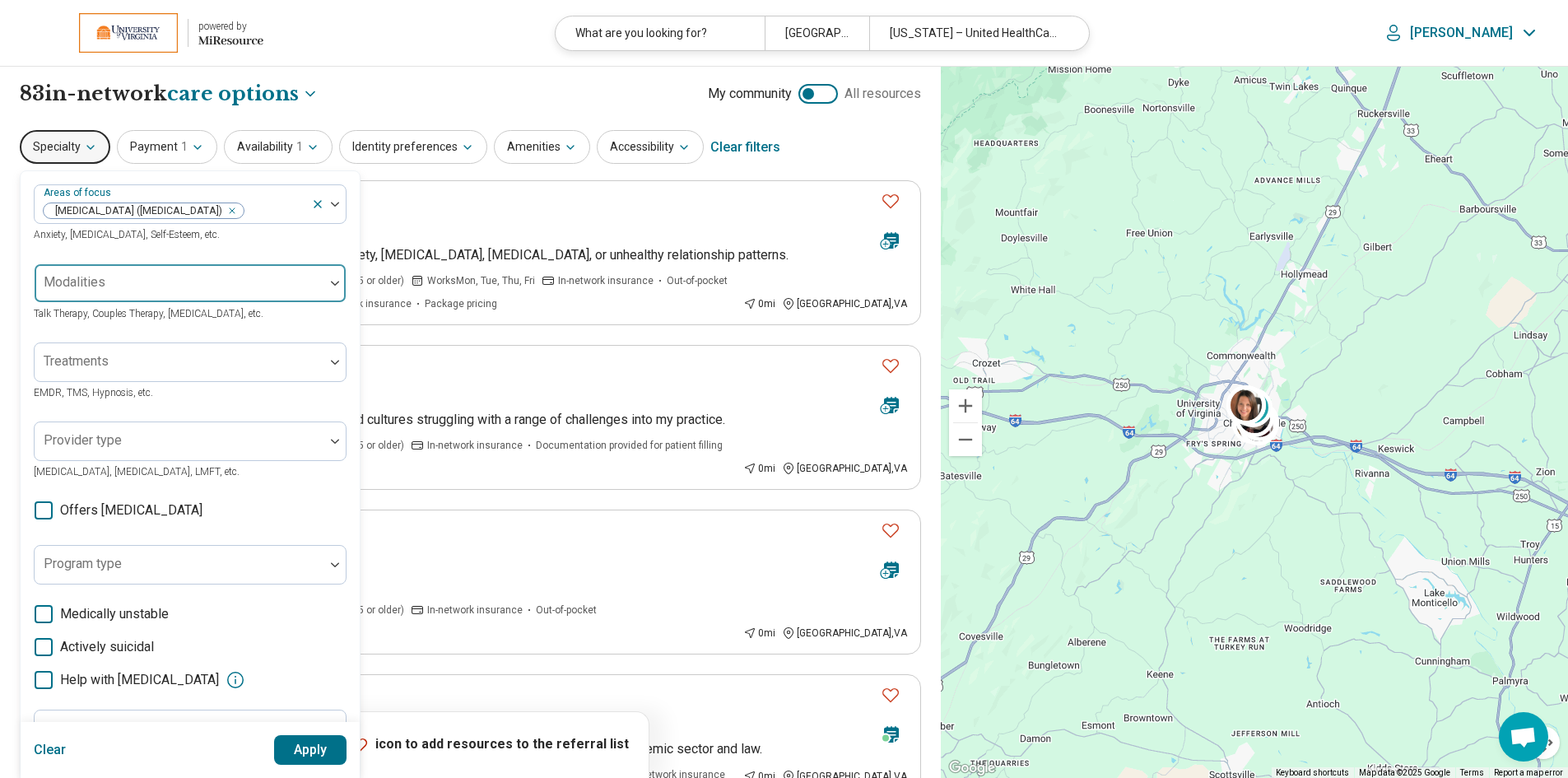
click at [327, 280] on div at bounding box center [335, 283] width 22 height 5
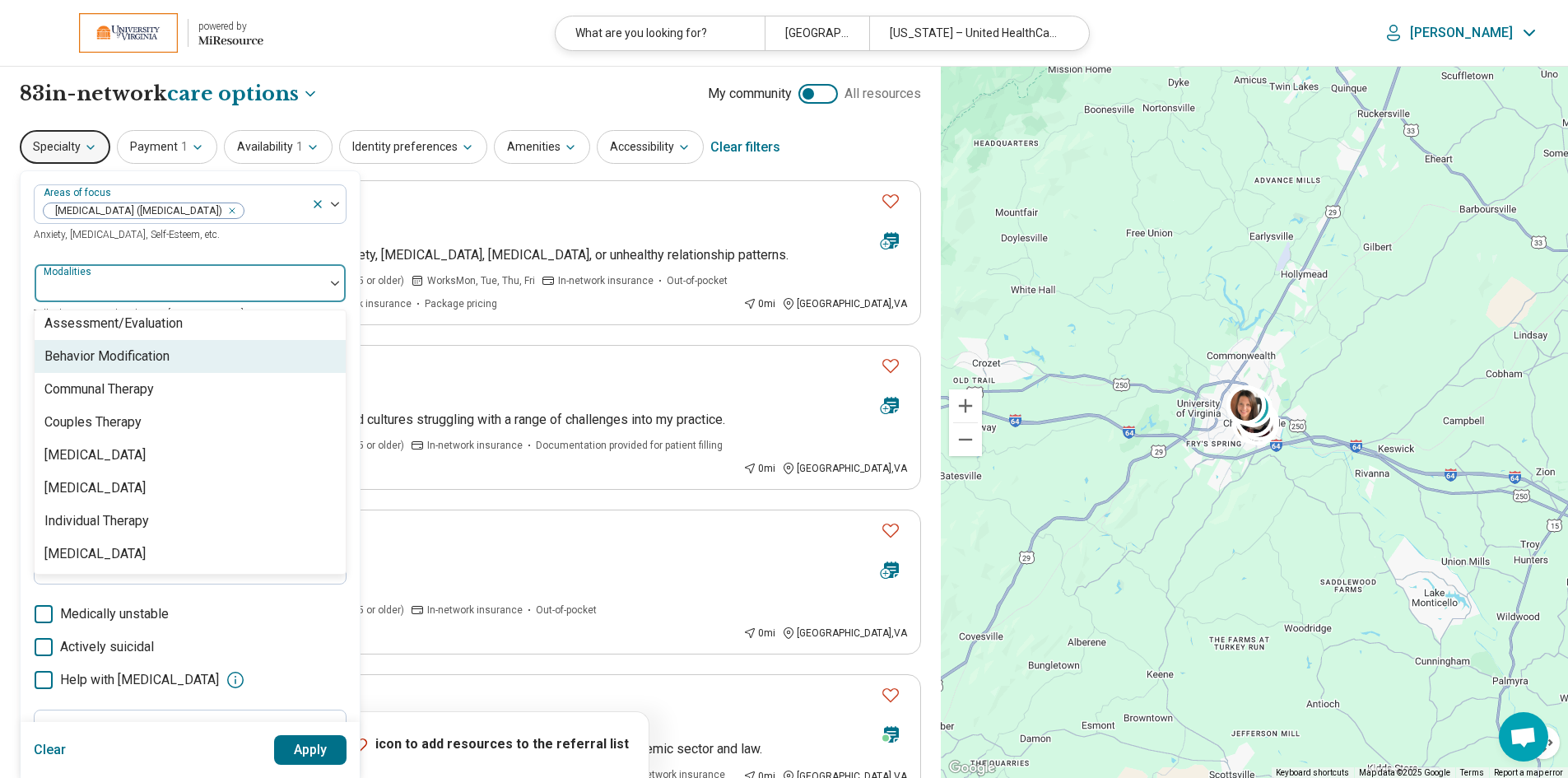
scroll to position [0, 0]
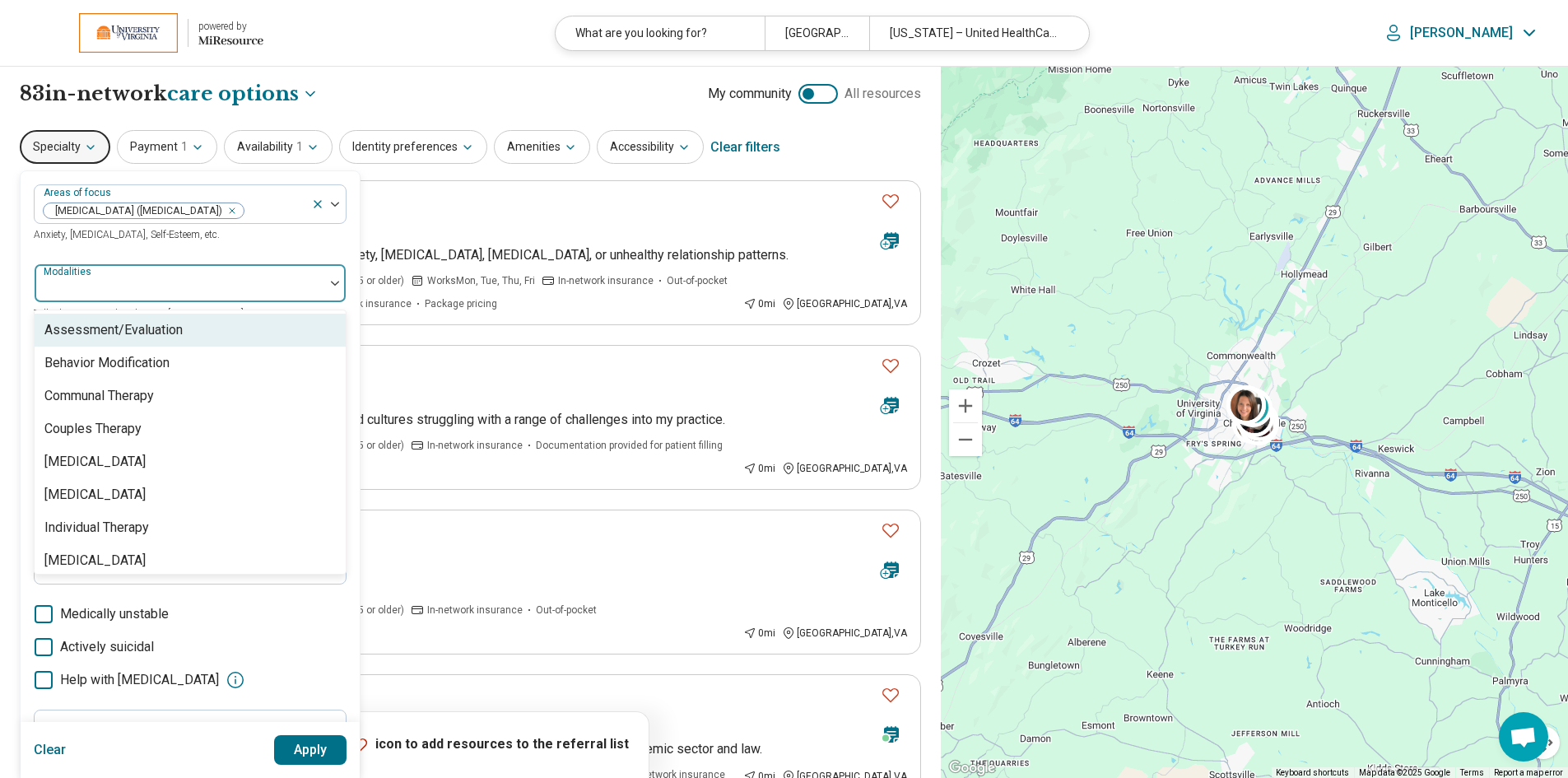
click at [357, 309] on div "Areas of focus [MEDICAL_DATA] ([MEDICAL_DATA]) Anxiety, [MEDICAL_DATA], Self-Es…" at bounding box center [190, 506] width 339 height 669
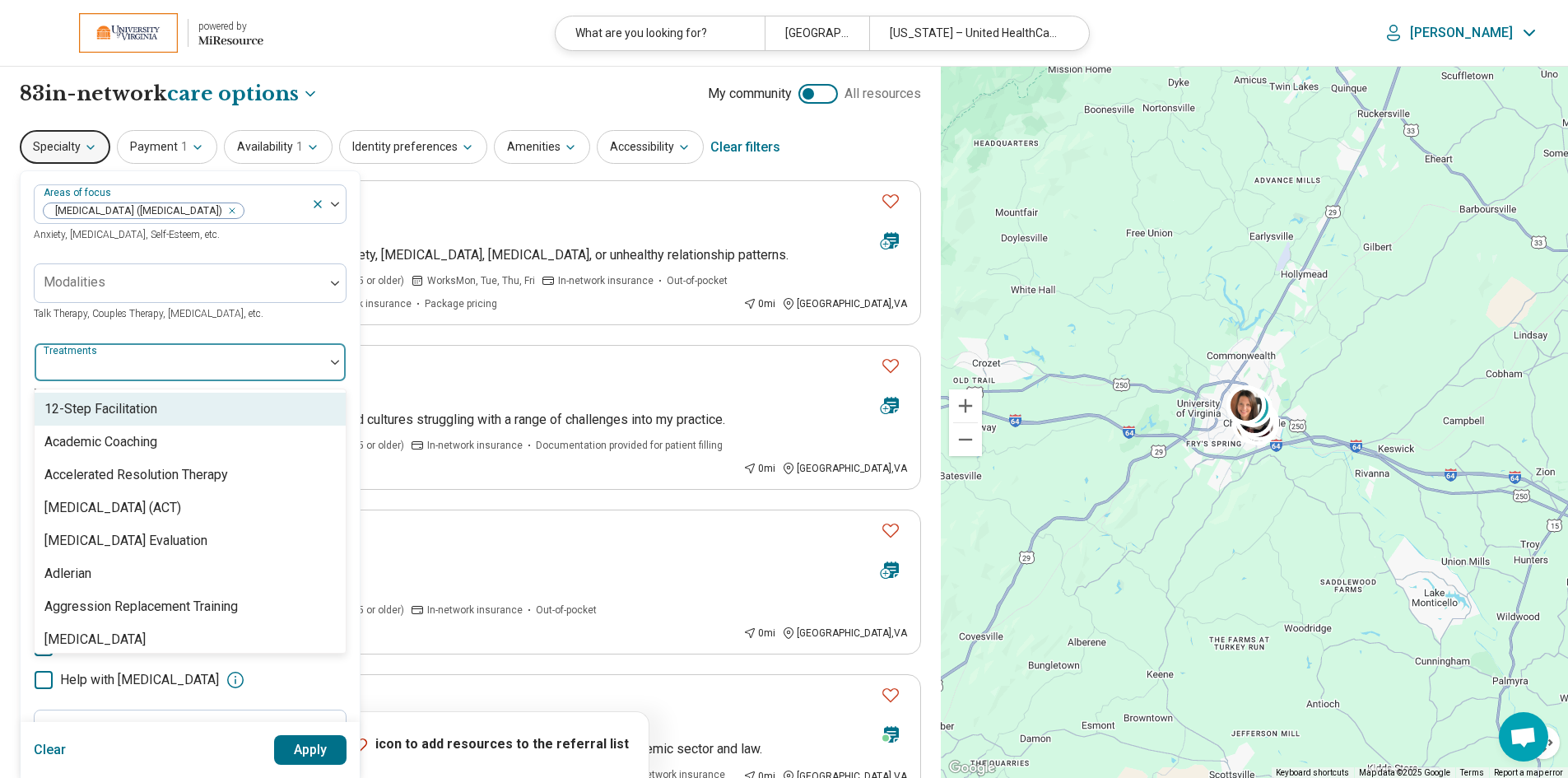
click at [310, 362] on div at bounding box center [179, 369] width 276 height 23
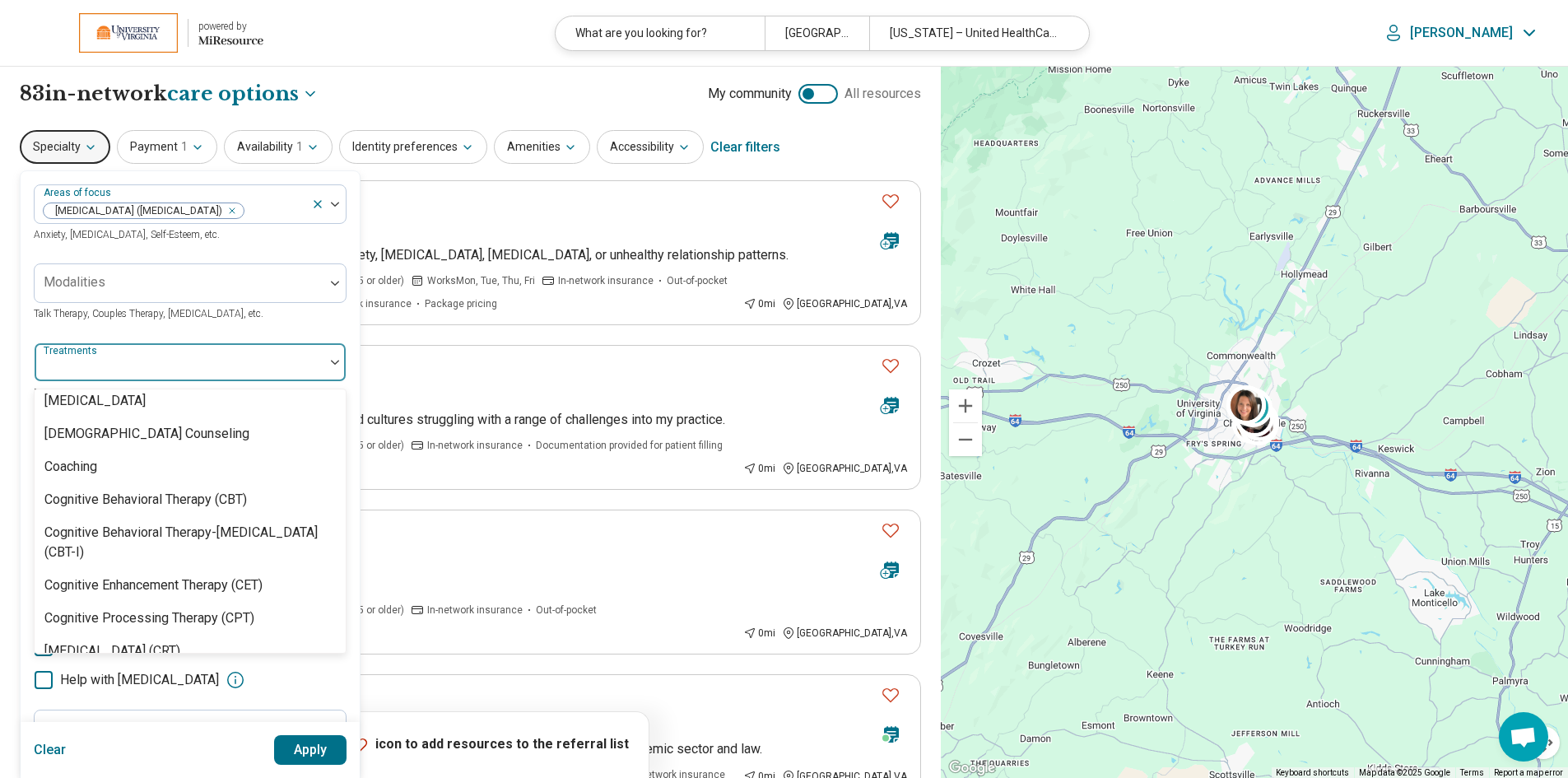
scroll to position [659, 0]
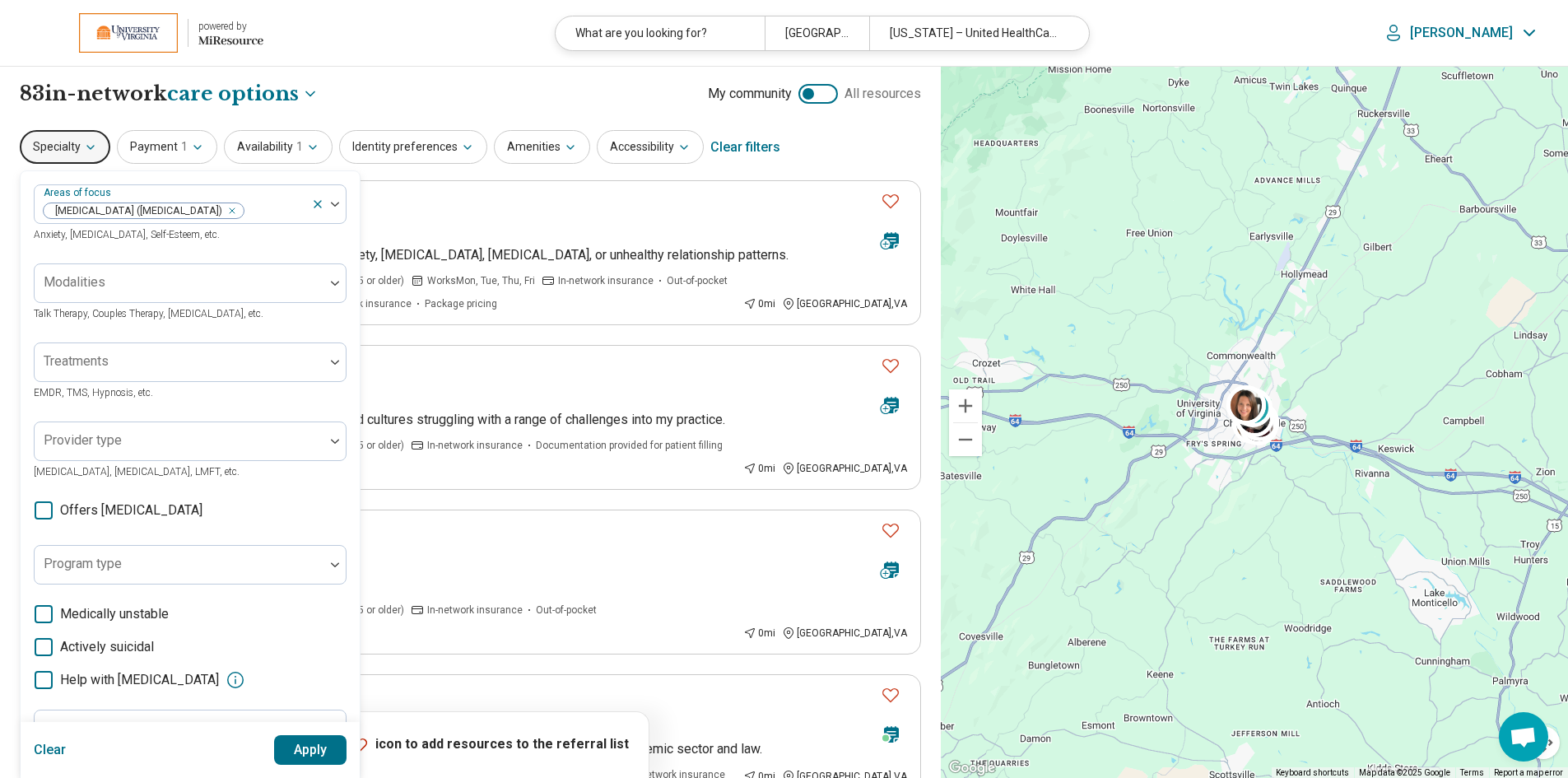
click at [355, 471] on div "Areas of focus [MEDICAL_DATA] ([MEDICAL_DATA]) Anxiety, [MEDICAL_DATA], Self-Es…" at bounding box center [190, 506] width 339 height 669
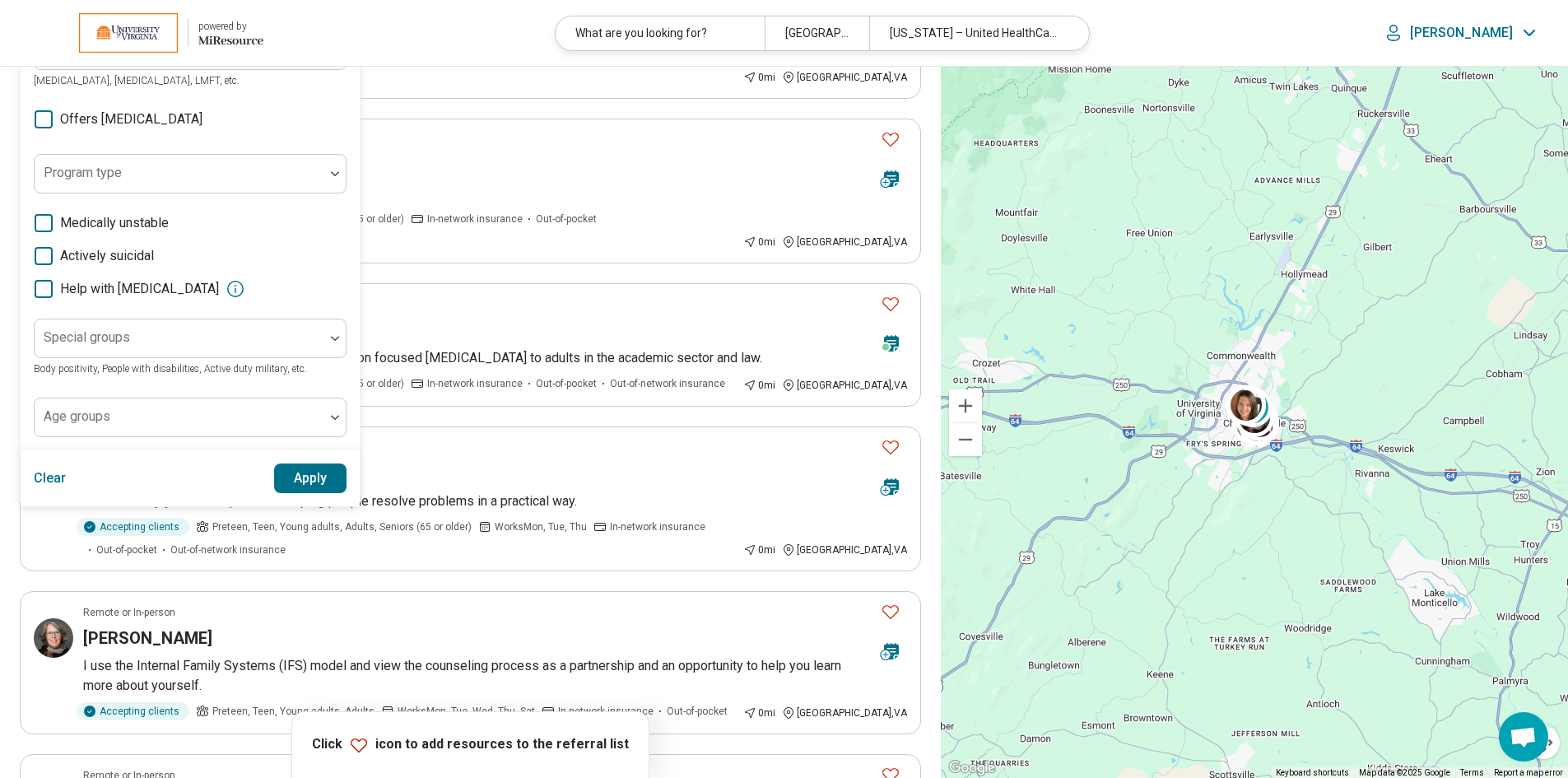
scroll to position [412, 0]
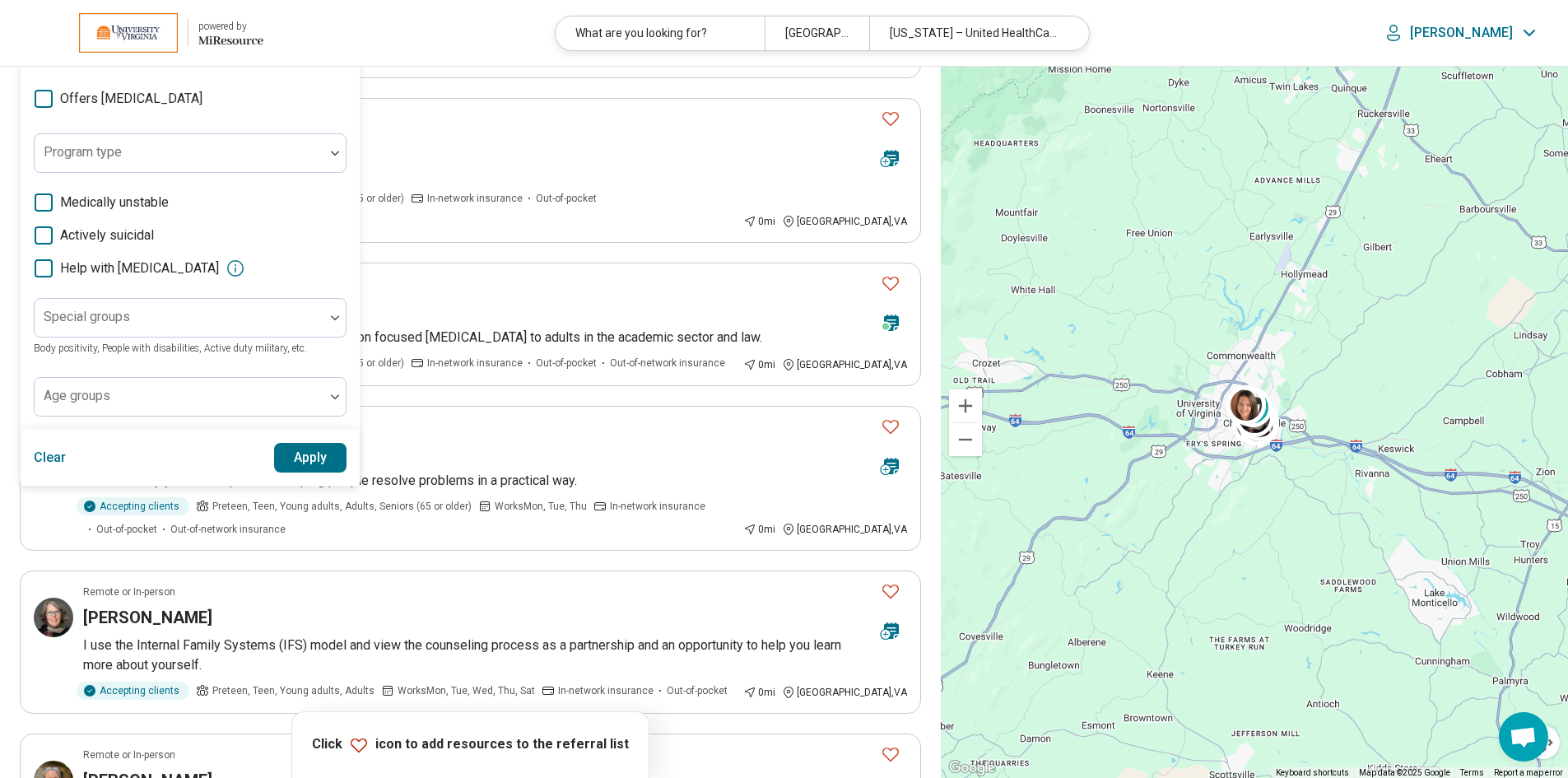
click at [314, 458] on button "Apply" at bounding box center [311, 457] width 73 height 29
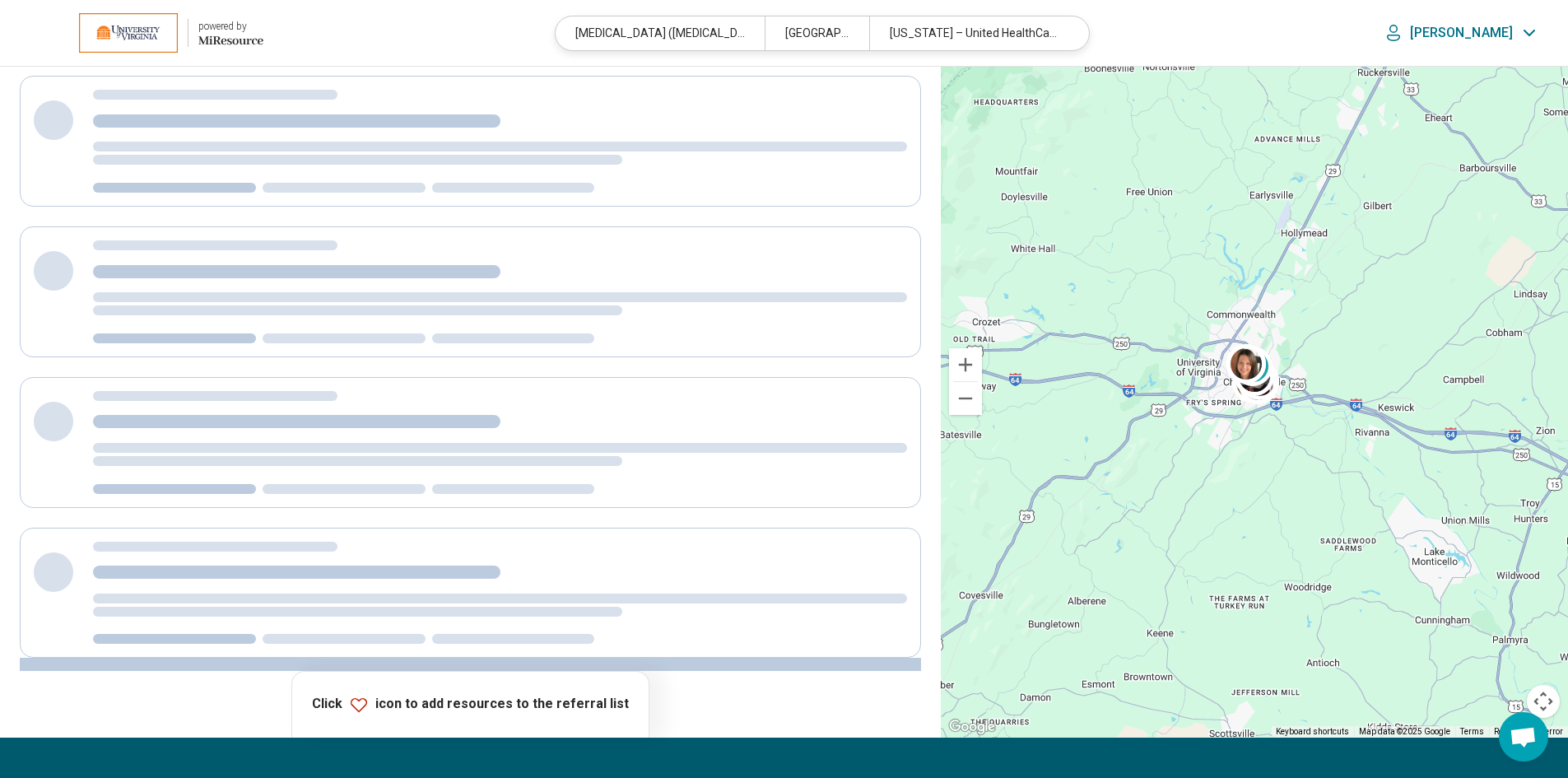
scroll to position [296, 0]
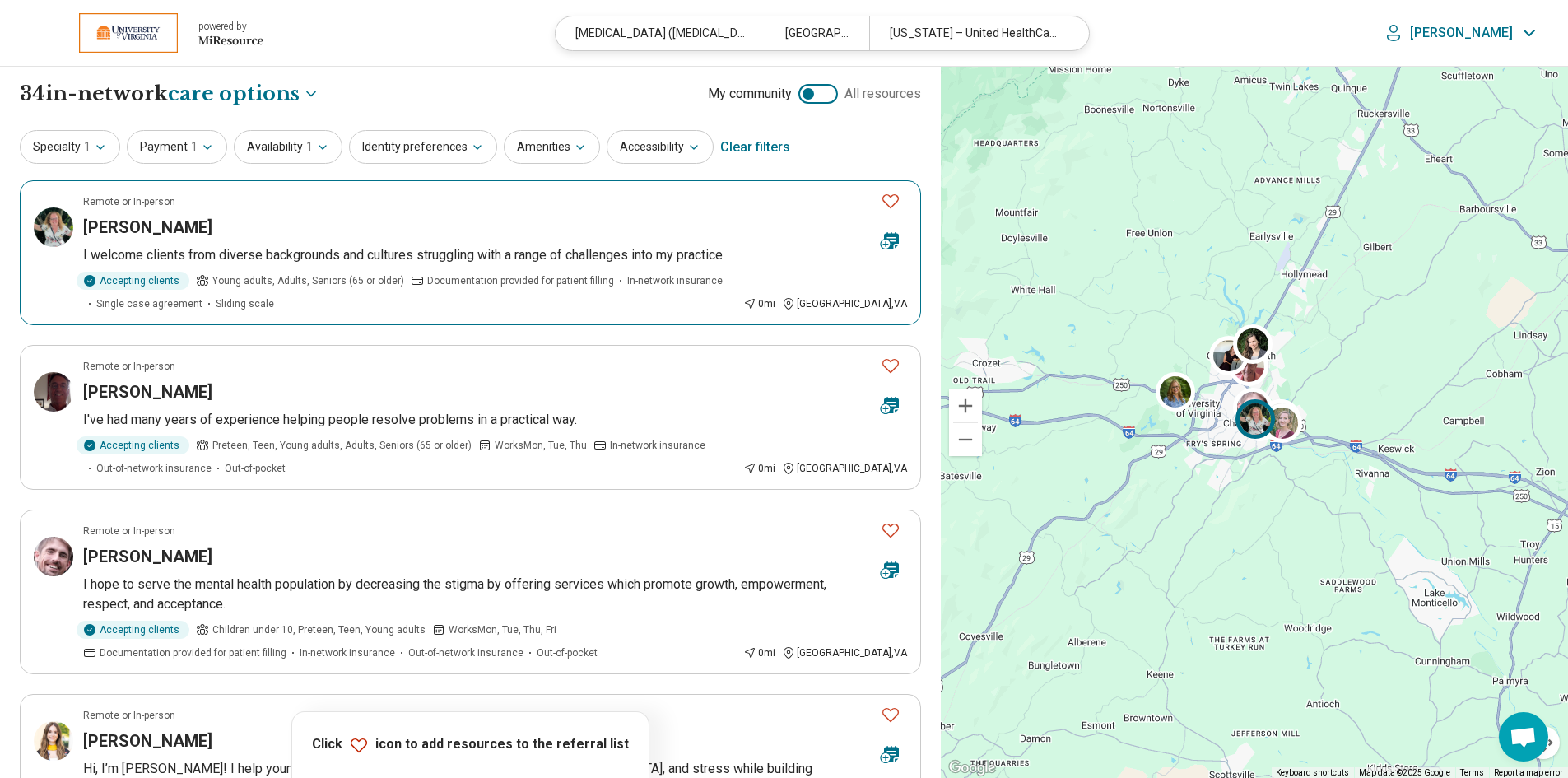
click at [124, 228] on h3 "[PERSON_NAME]" at bounding box center [148, 227] width 129 height 23
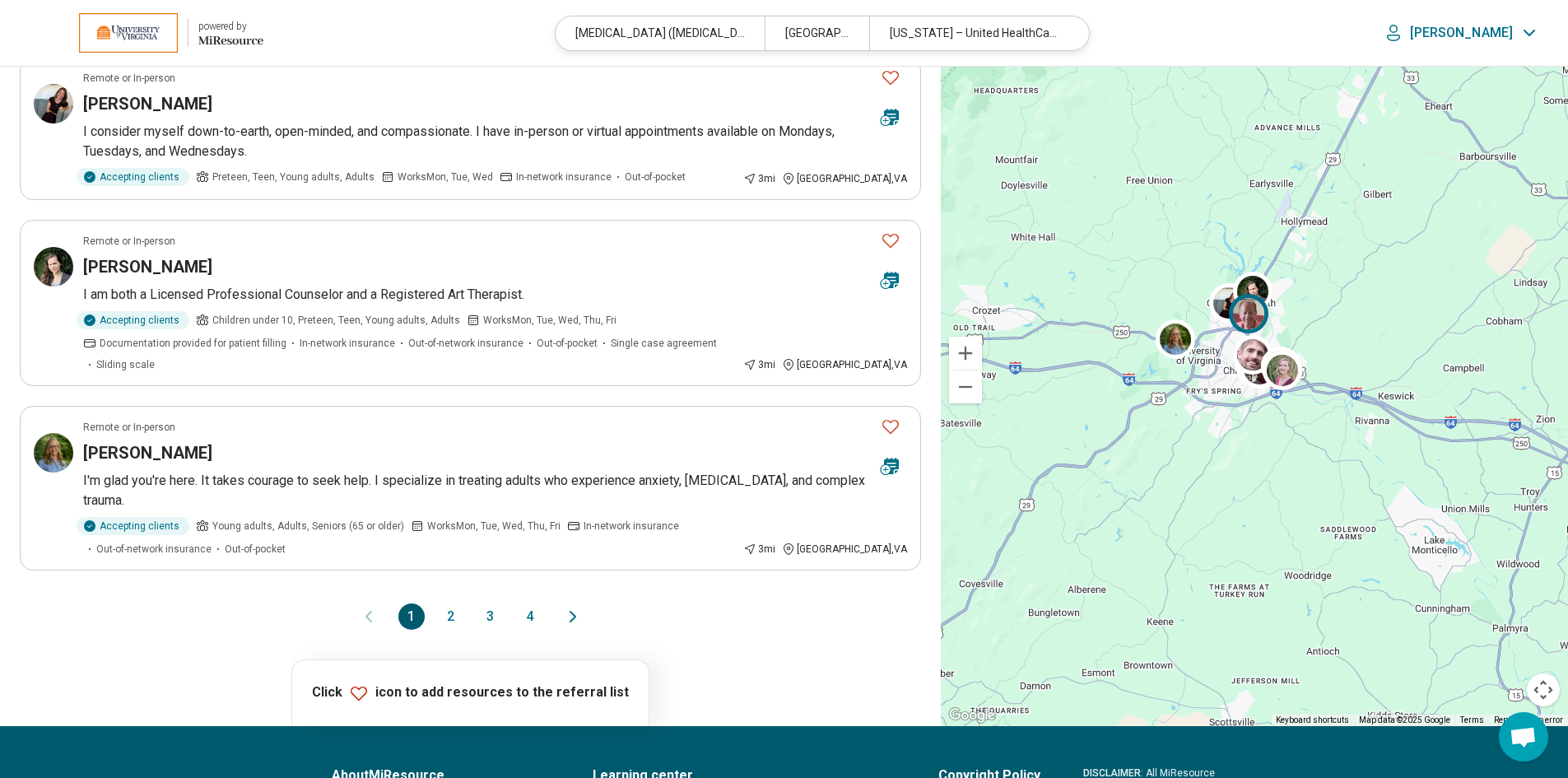
scroll to position [1316, 0]
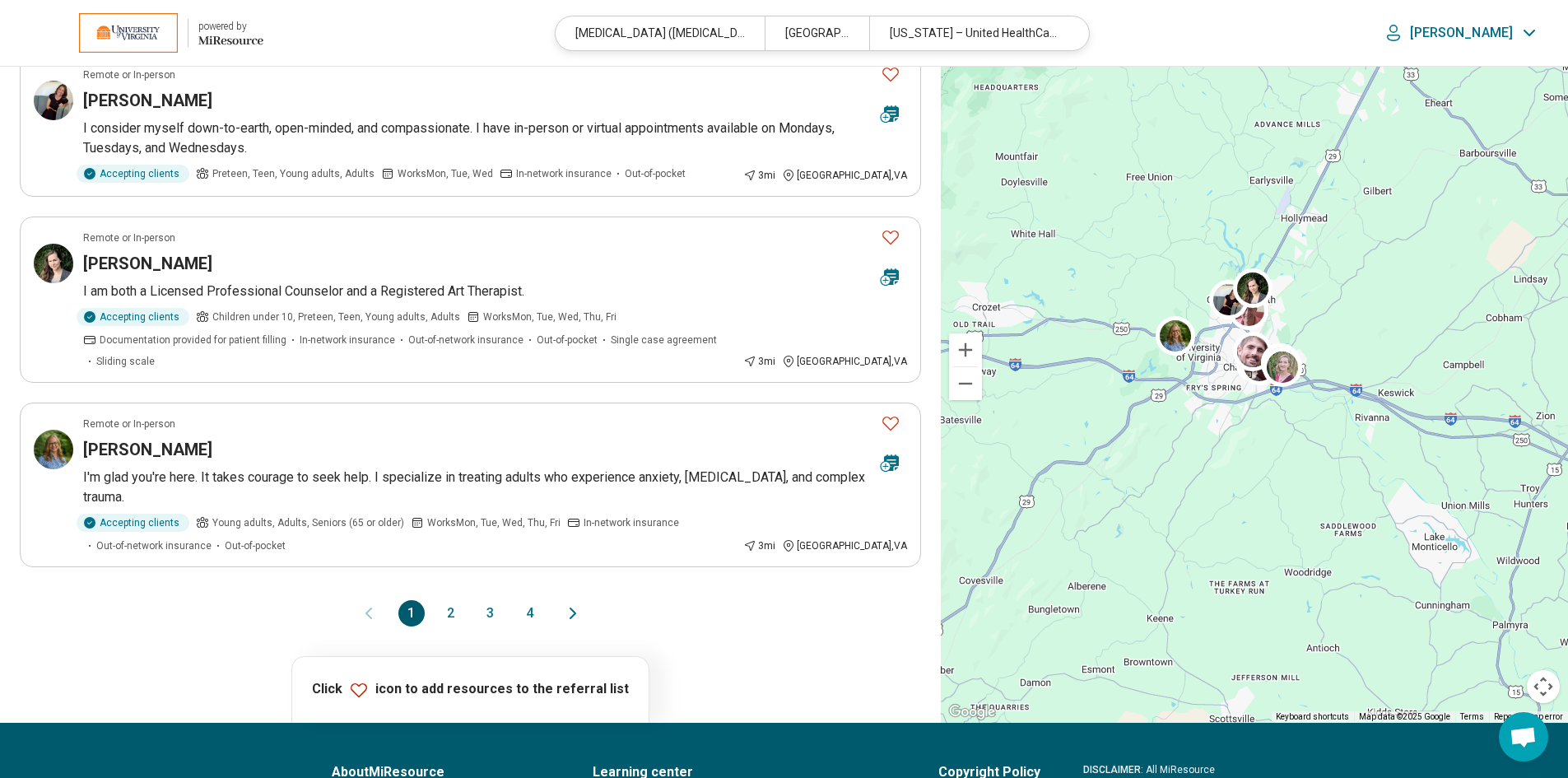
click at [490, 600] on button "3" at bounding box center [491, 614] width 27 height 27
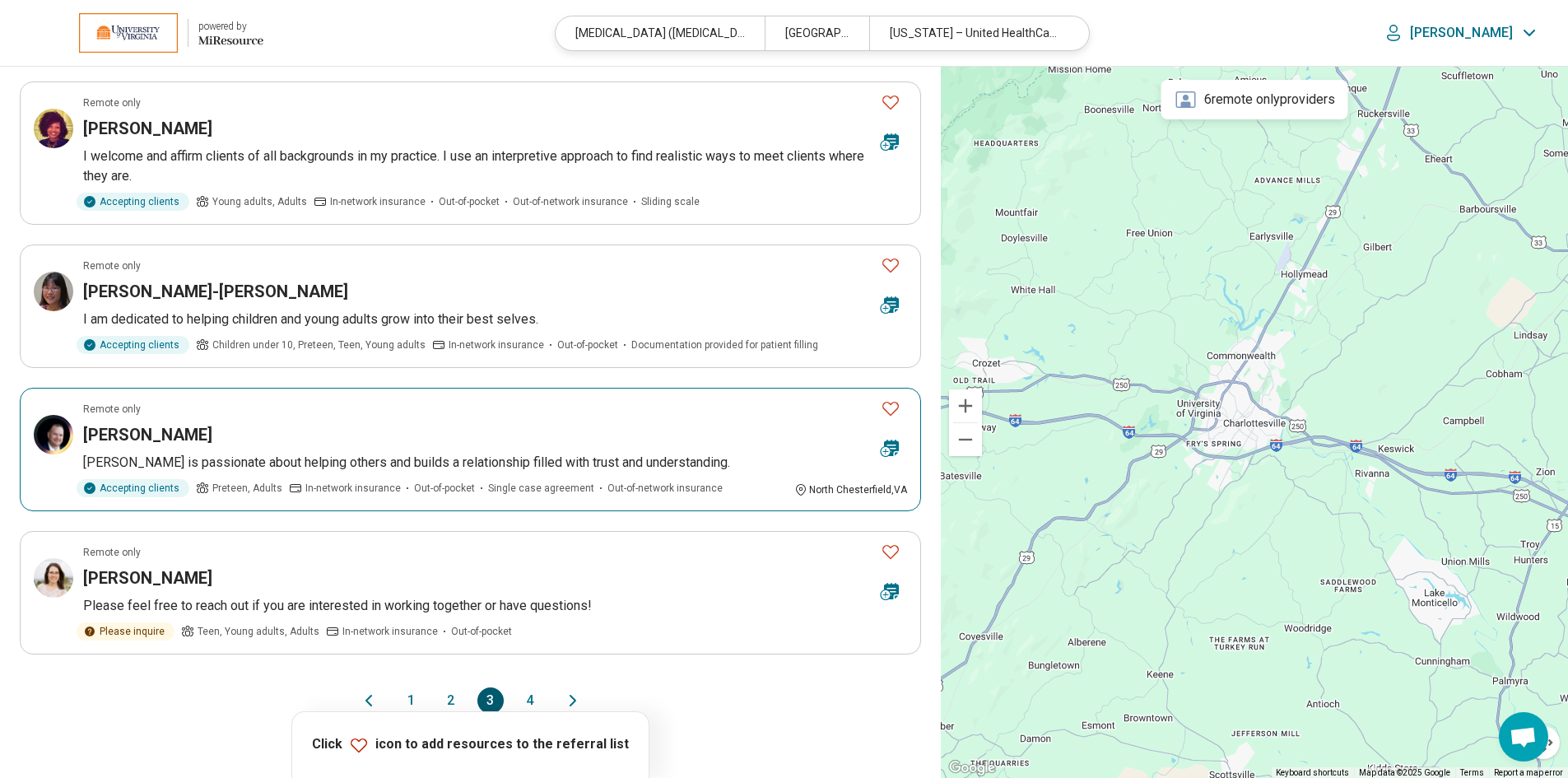
scroll to position [1152, 0]
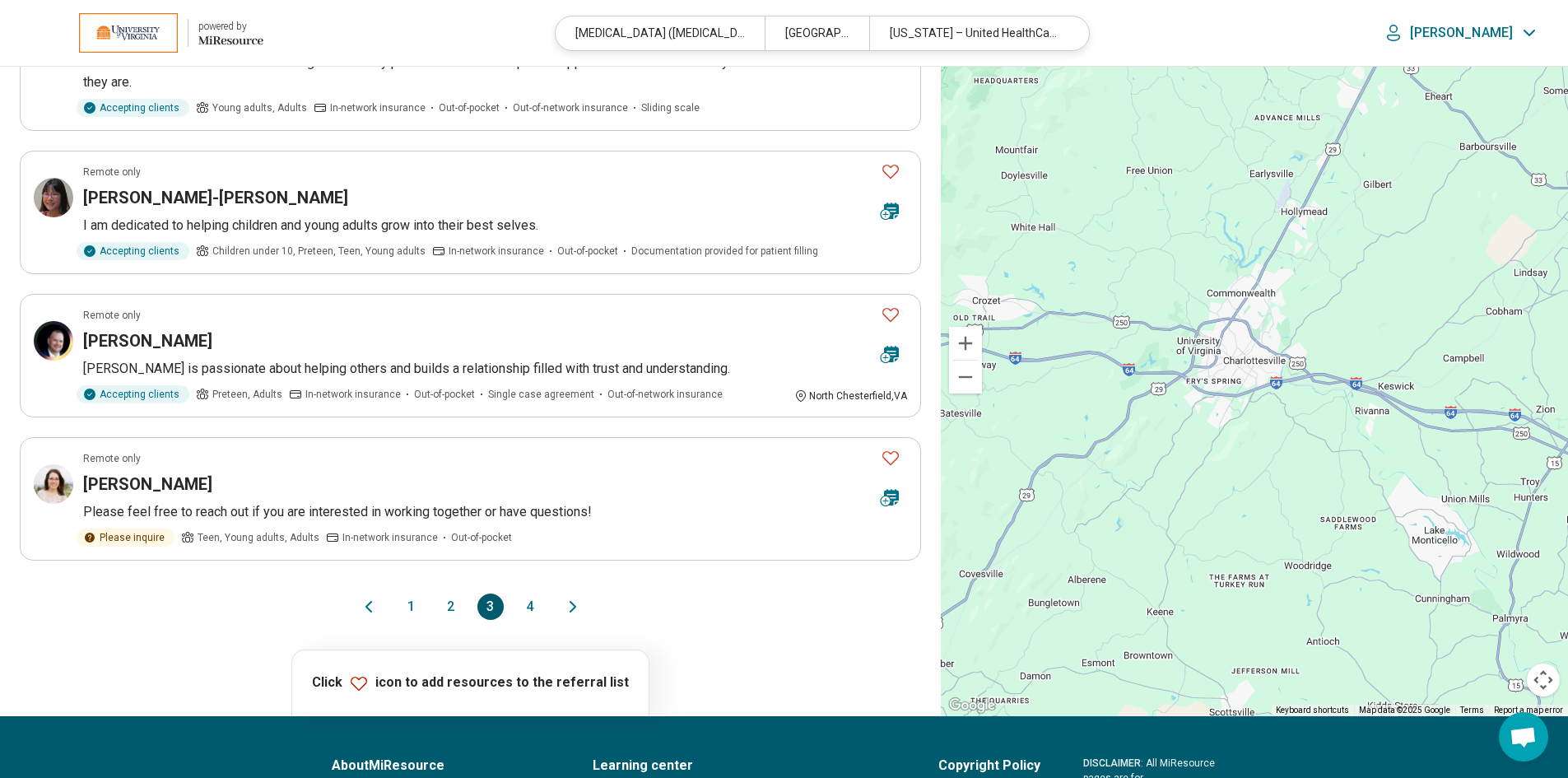
click at [450, 594] on button "2" at bounding box center [451, 607] width 27 height 27
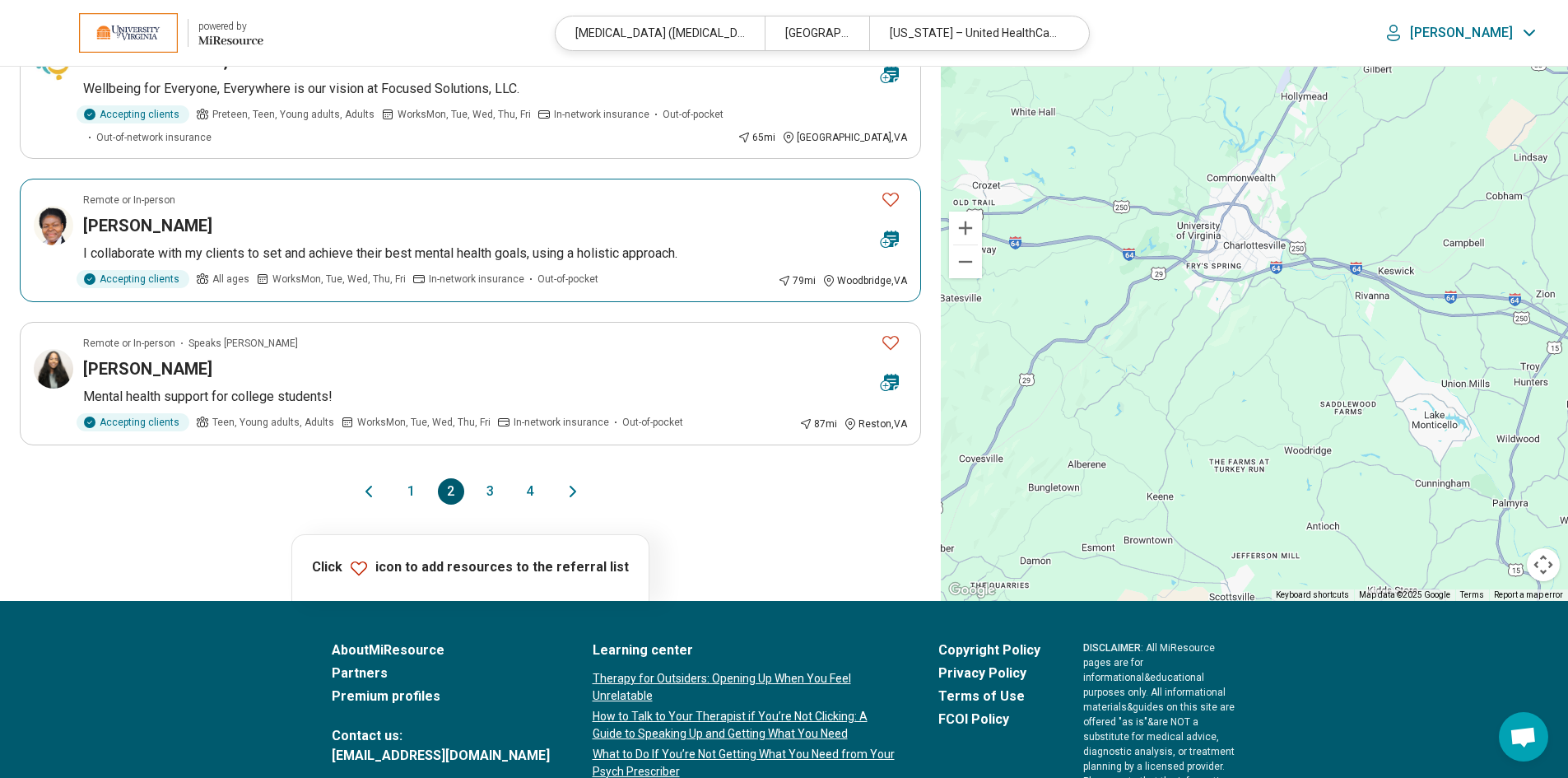
scroll to position [1316, 0]
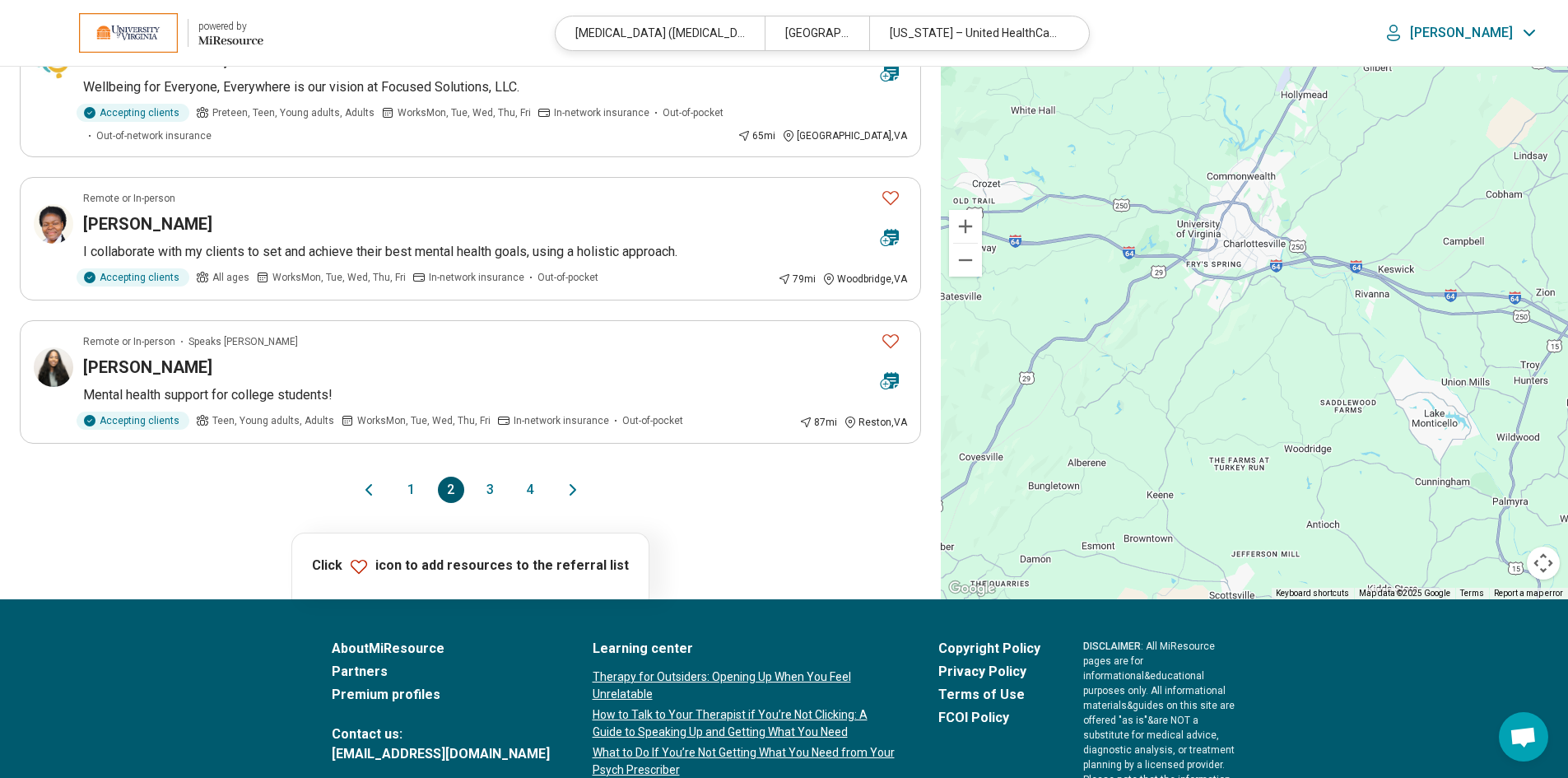
click at [407, 503] on button "1" at bounding box center [412, 490] width 27 height 27
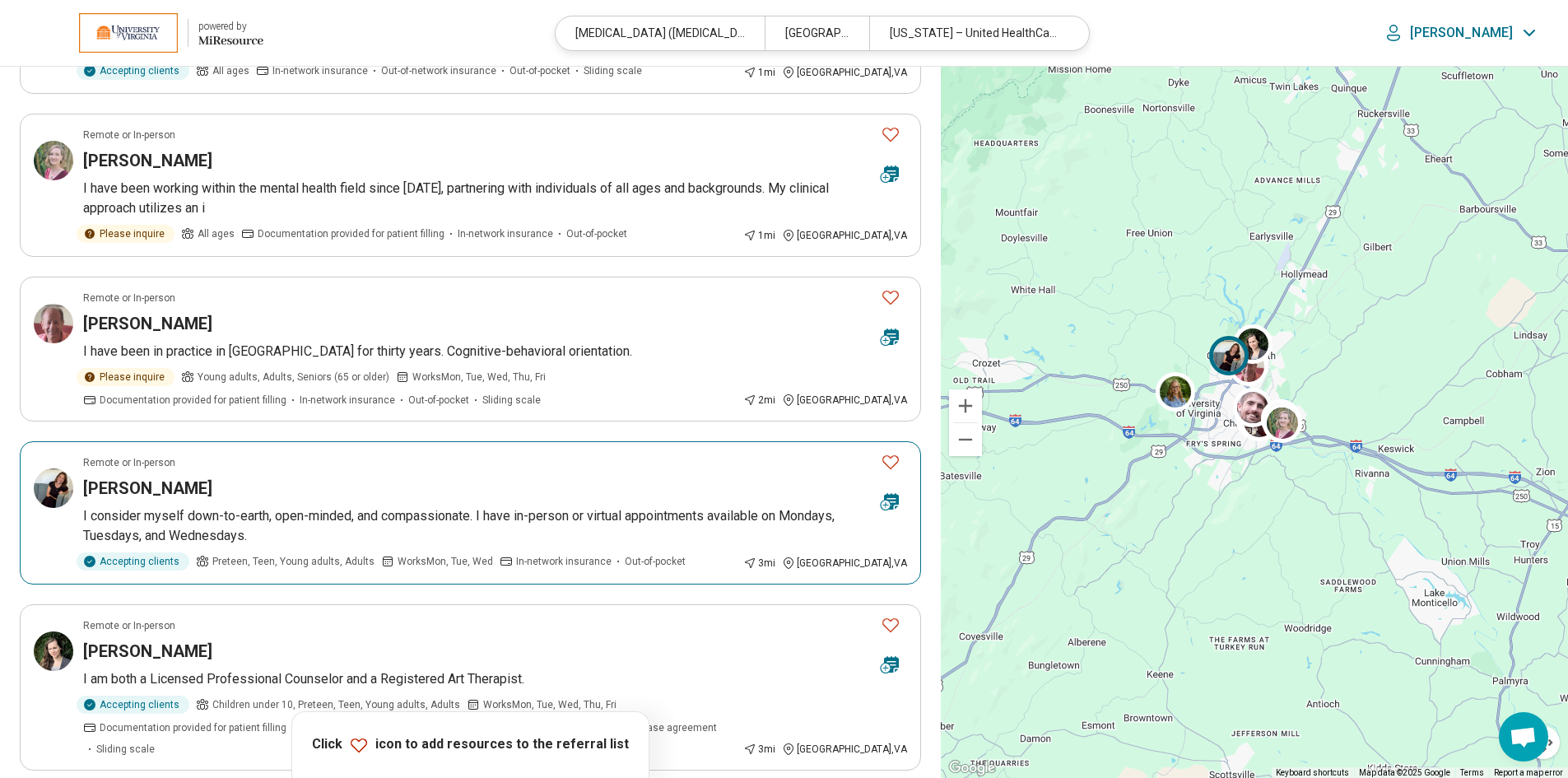
scroll to position [905, 0]
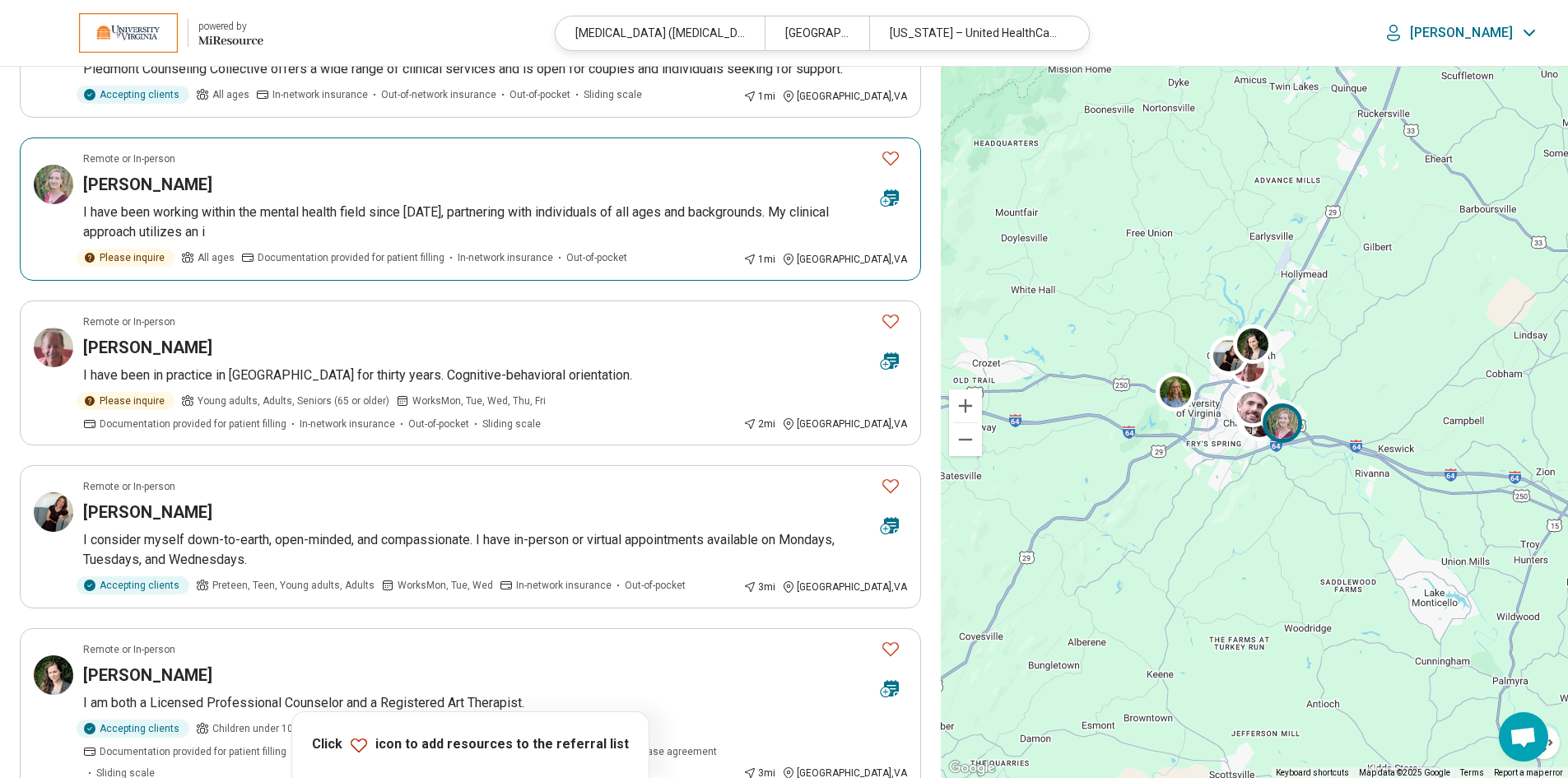
click at [116, 193] on h3 "[PERSON_NAME]" at bounding box center [148, 184] width 129 height 23
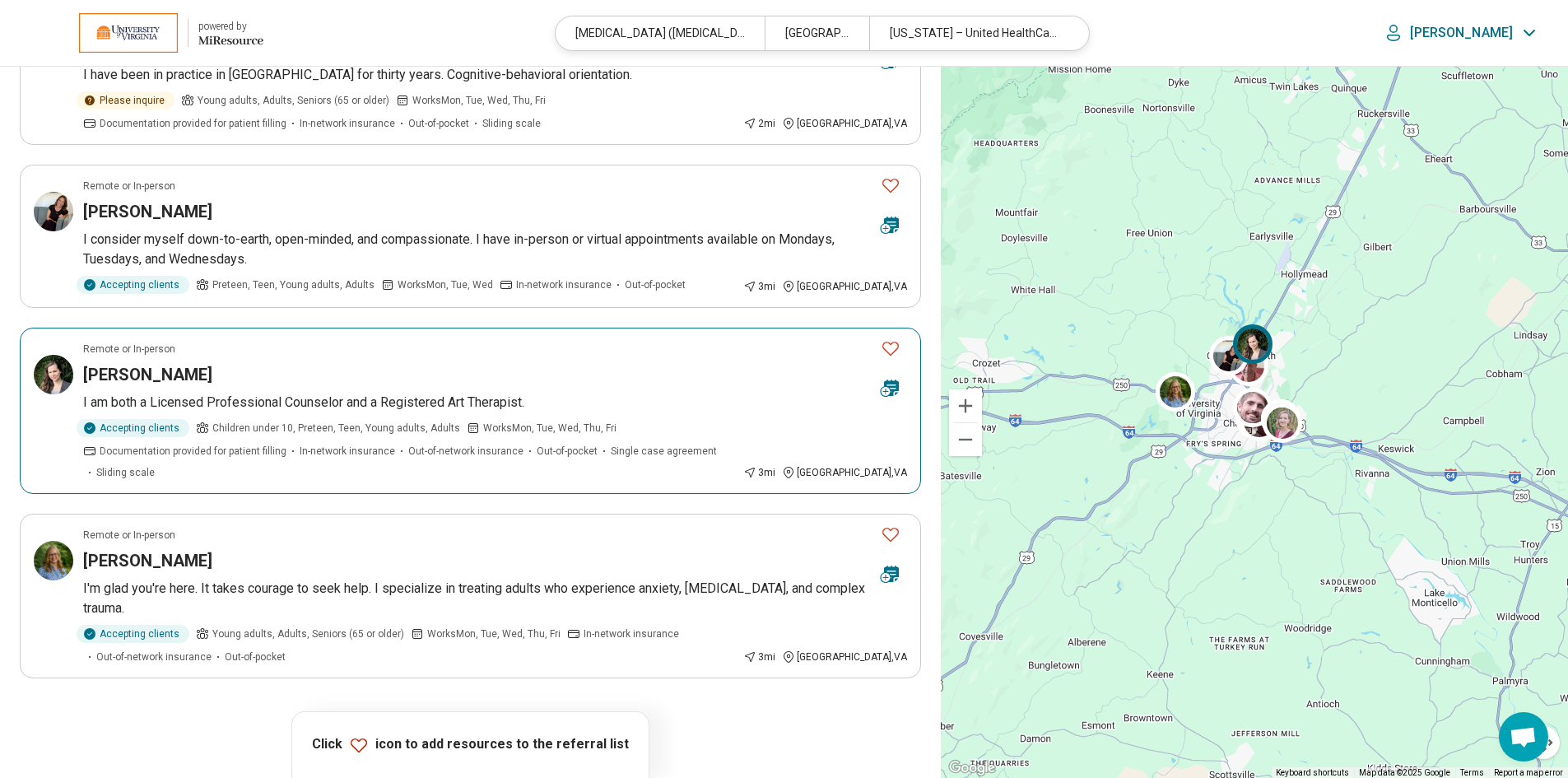
scroll to position [1235, 0]
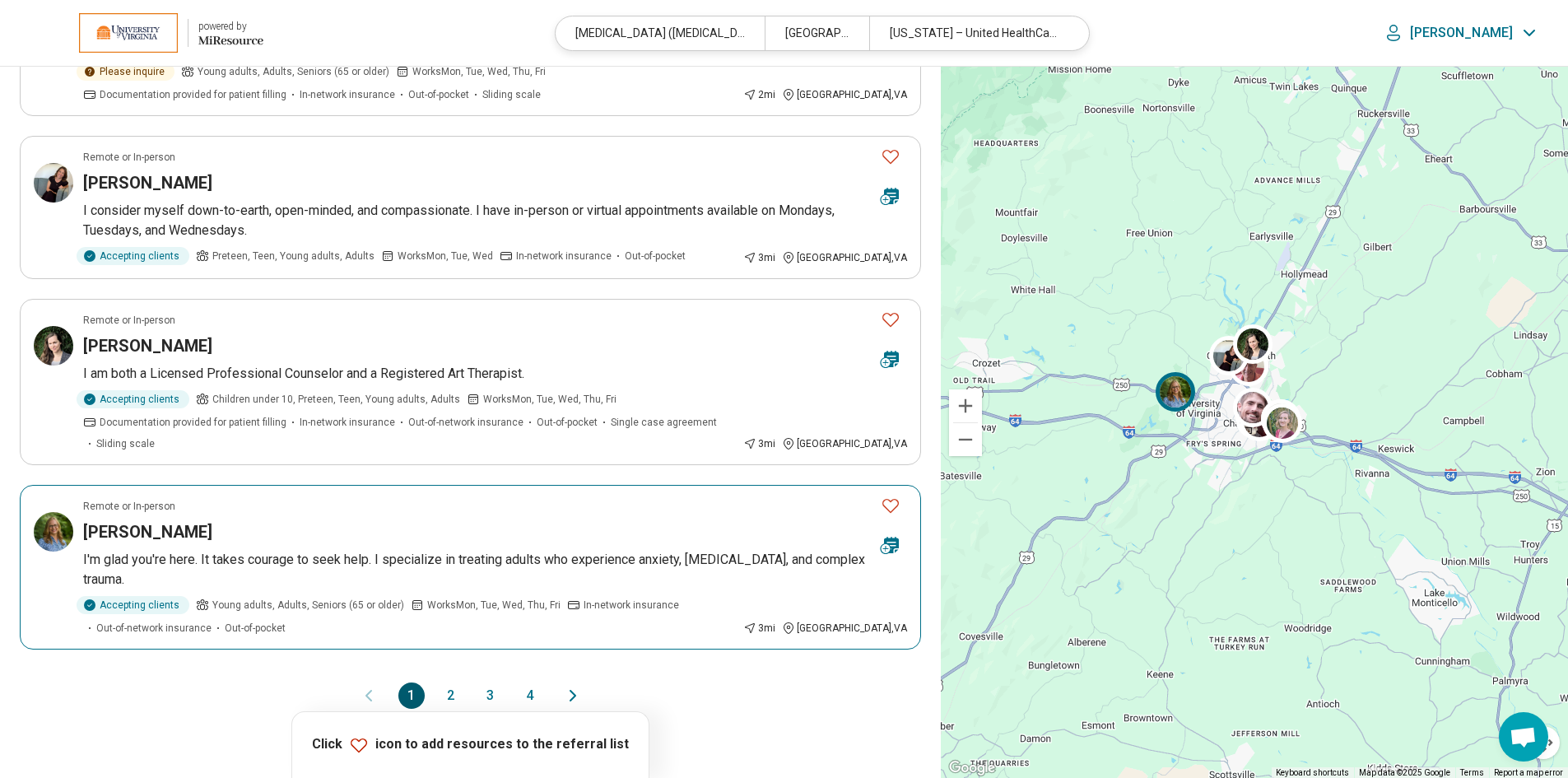
click at [887, 495] on icon "Favorite" at bounding box center [891, 505] width 20 height 20
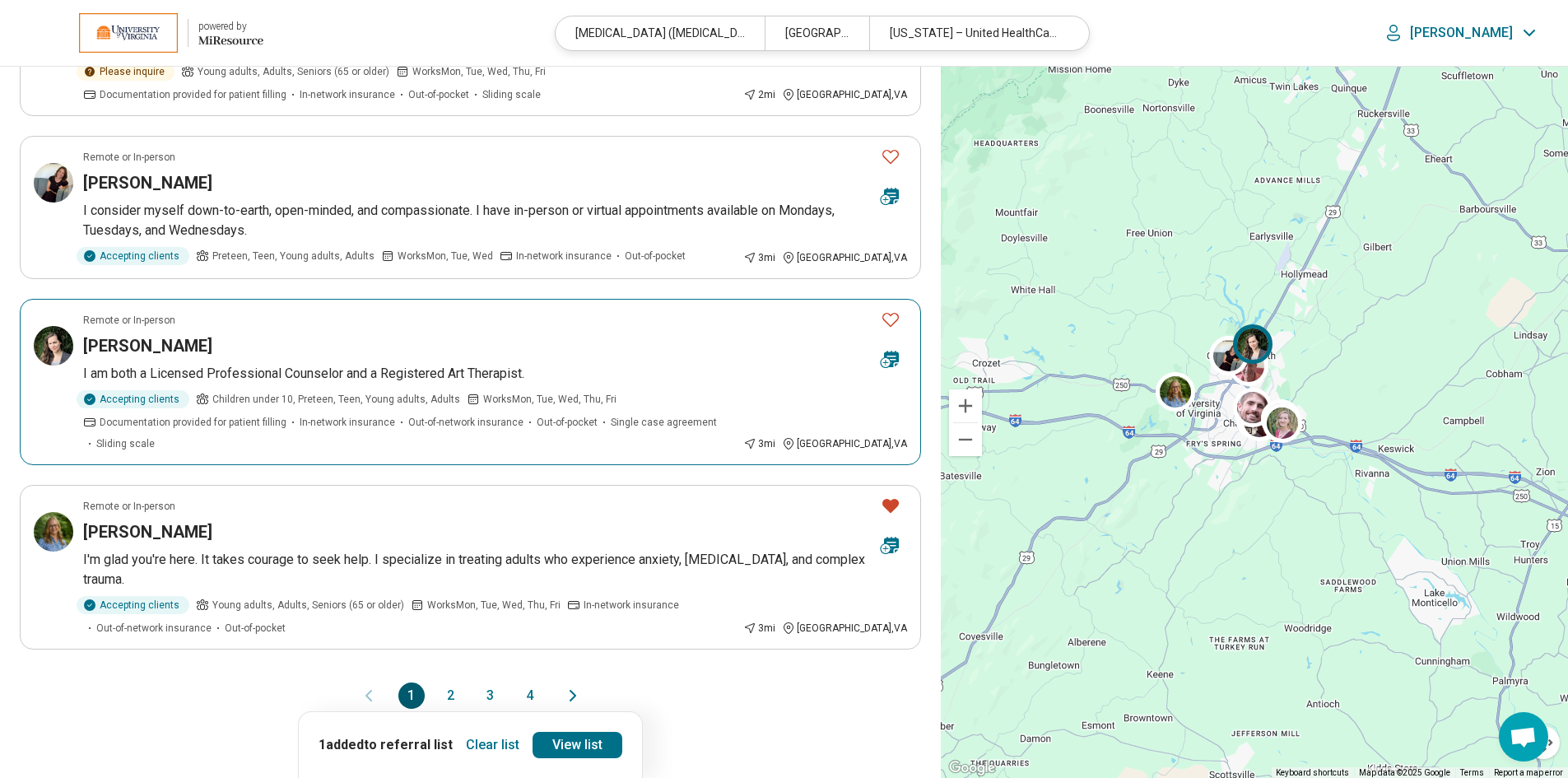
click at [893, 320] on icon "Favorite" at bounding box center [891, 320] width 20 height 20
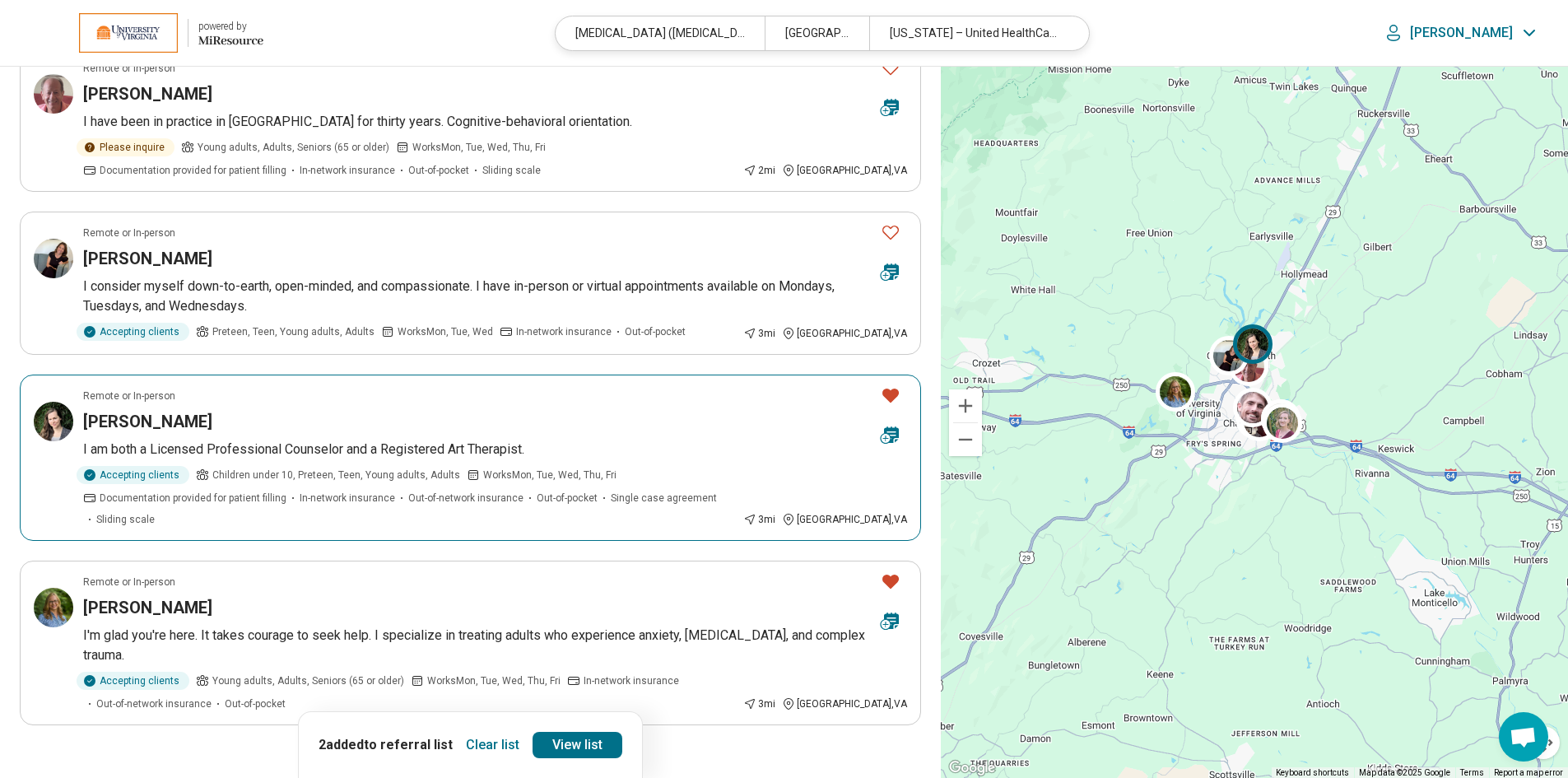
scroll to position [1069, 0]
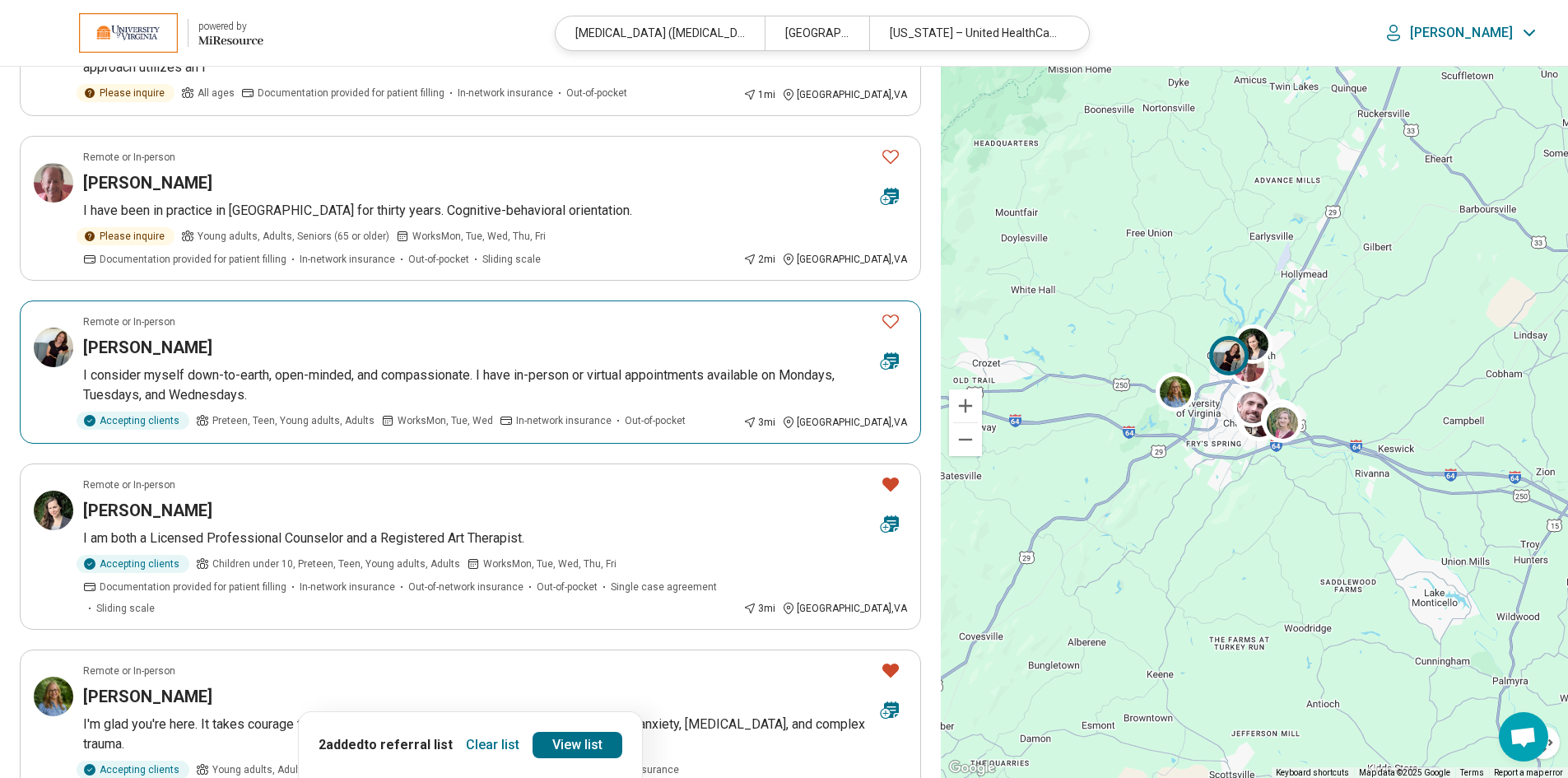
click at [890, 323] on icon "Favorite" at bounding box center [891, 321] width 20 height 20
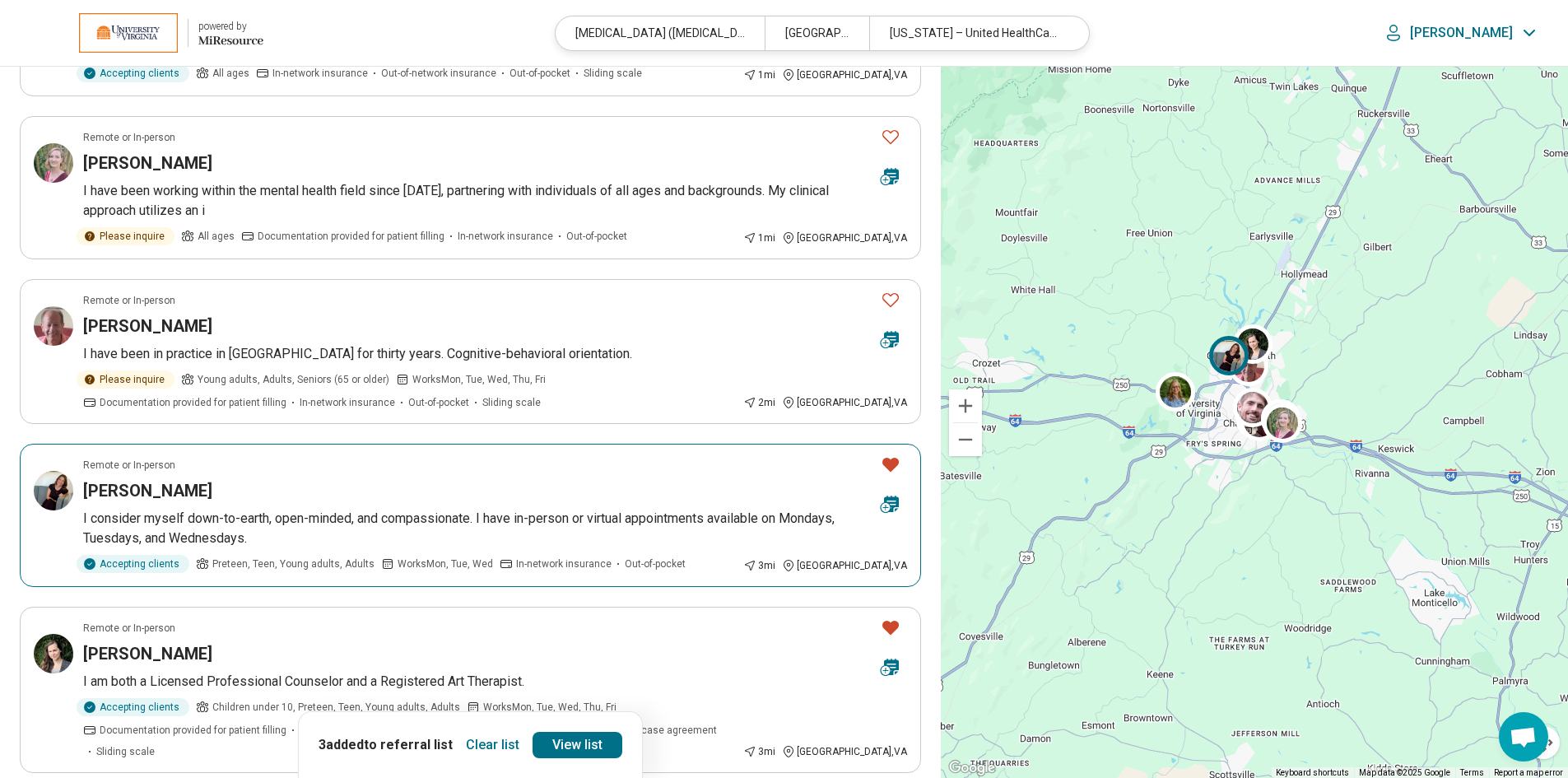
scroll to position [905, 0]
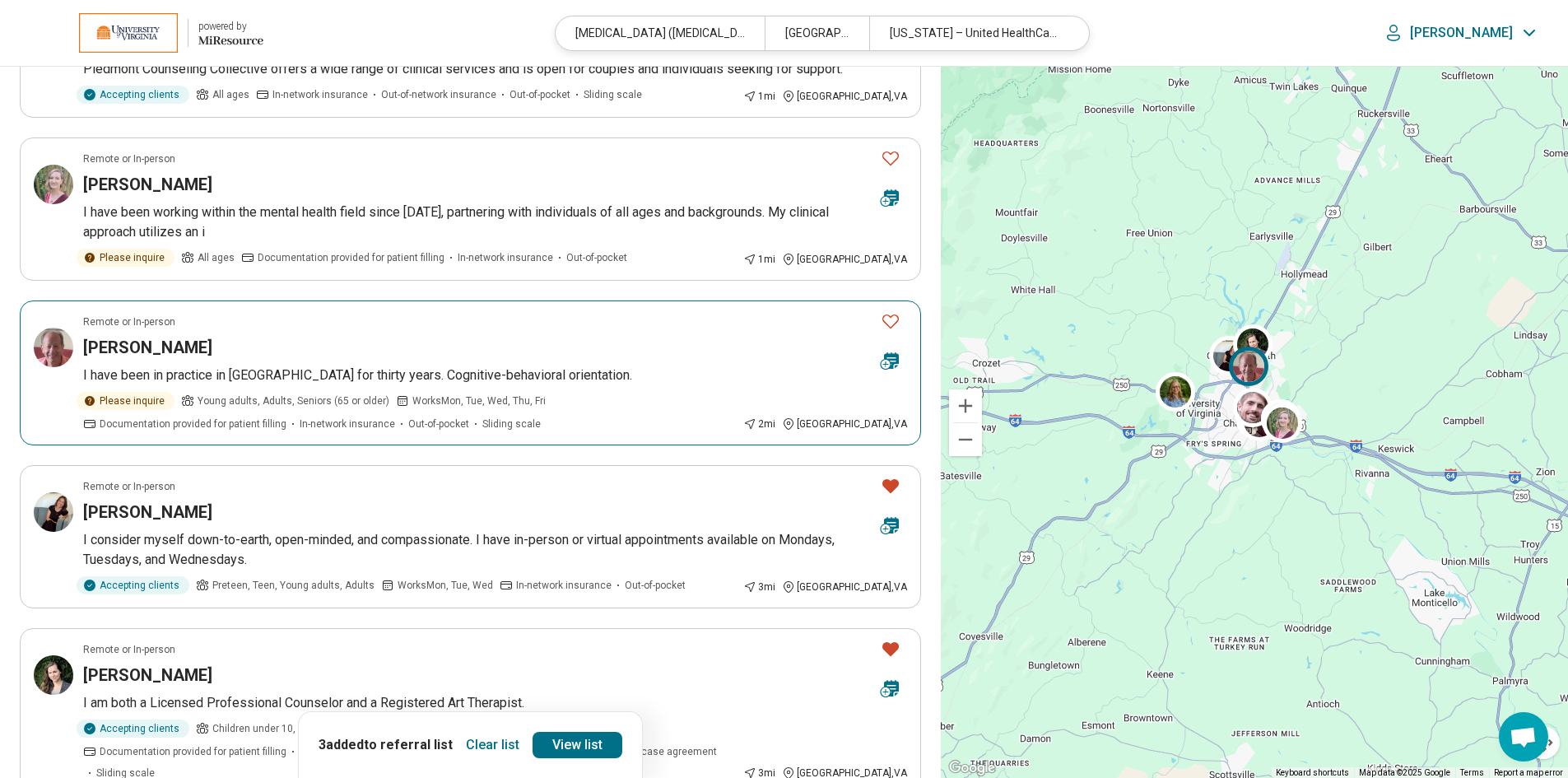
click at [890, 317] on icon "Favorite" at bounding box center [891, 321] width 20 height 20
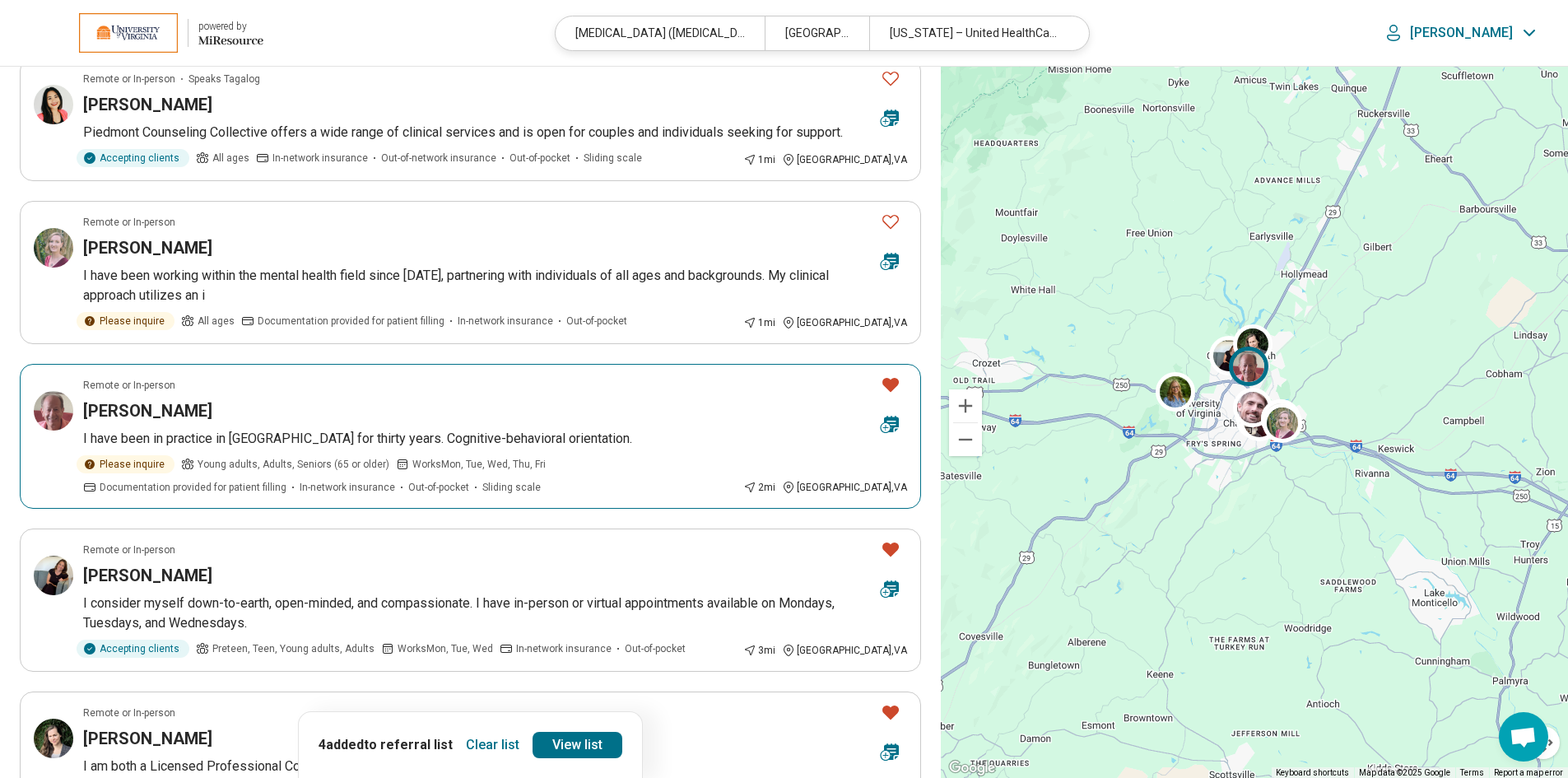
scroll to position [659, 0]
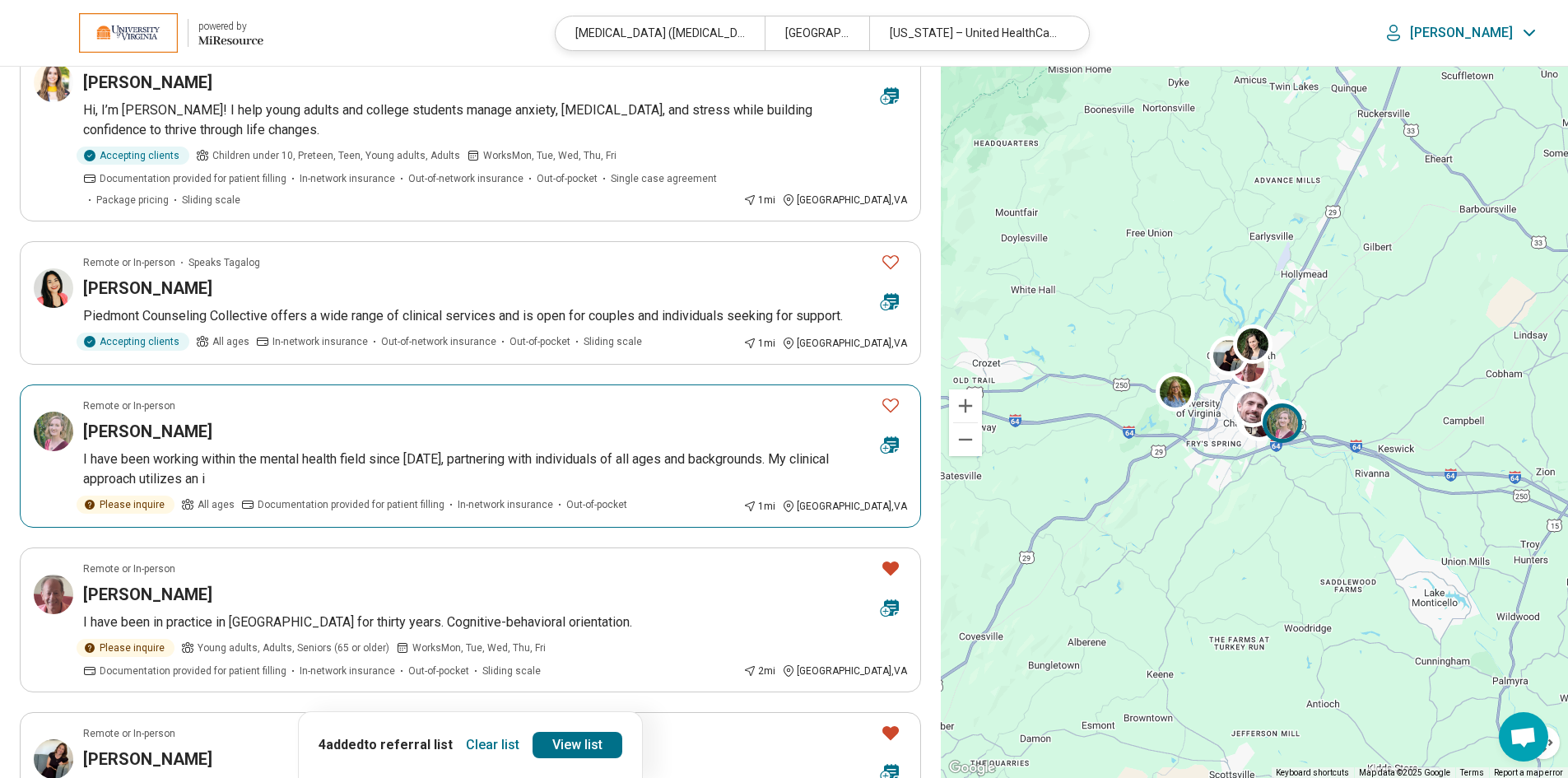
drag, startPoint x: 893, startPoint y: 407, endPoint x: 894, endPoint y: 311, distance: 96.0
click at [893, 405] on icon "Favorite" at bounding box center [891, 405] width 20 height 20
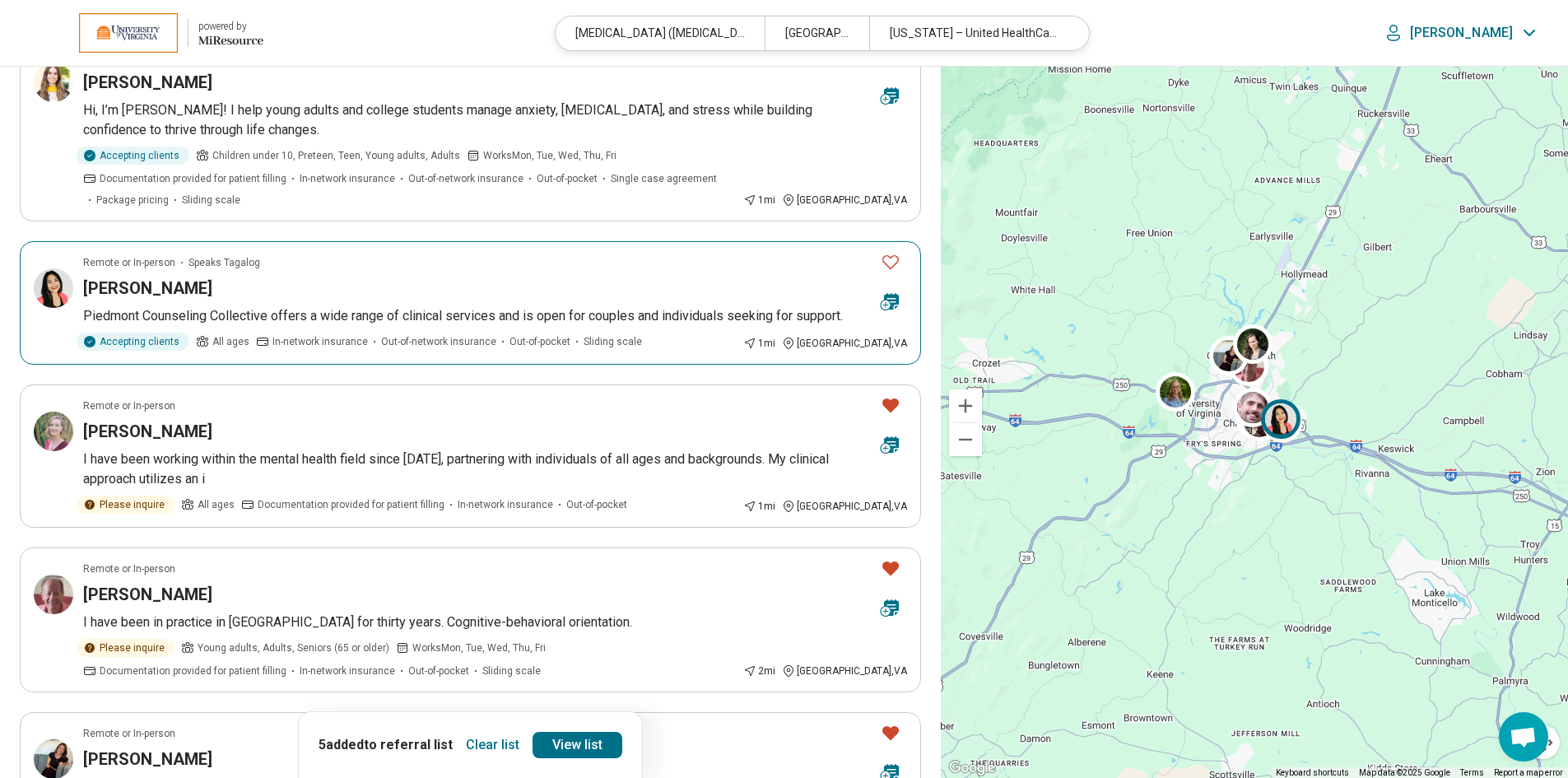
click at [890, 260] on icon "Favorite" at bounding box center [891, 262] width 20 height 20
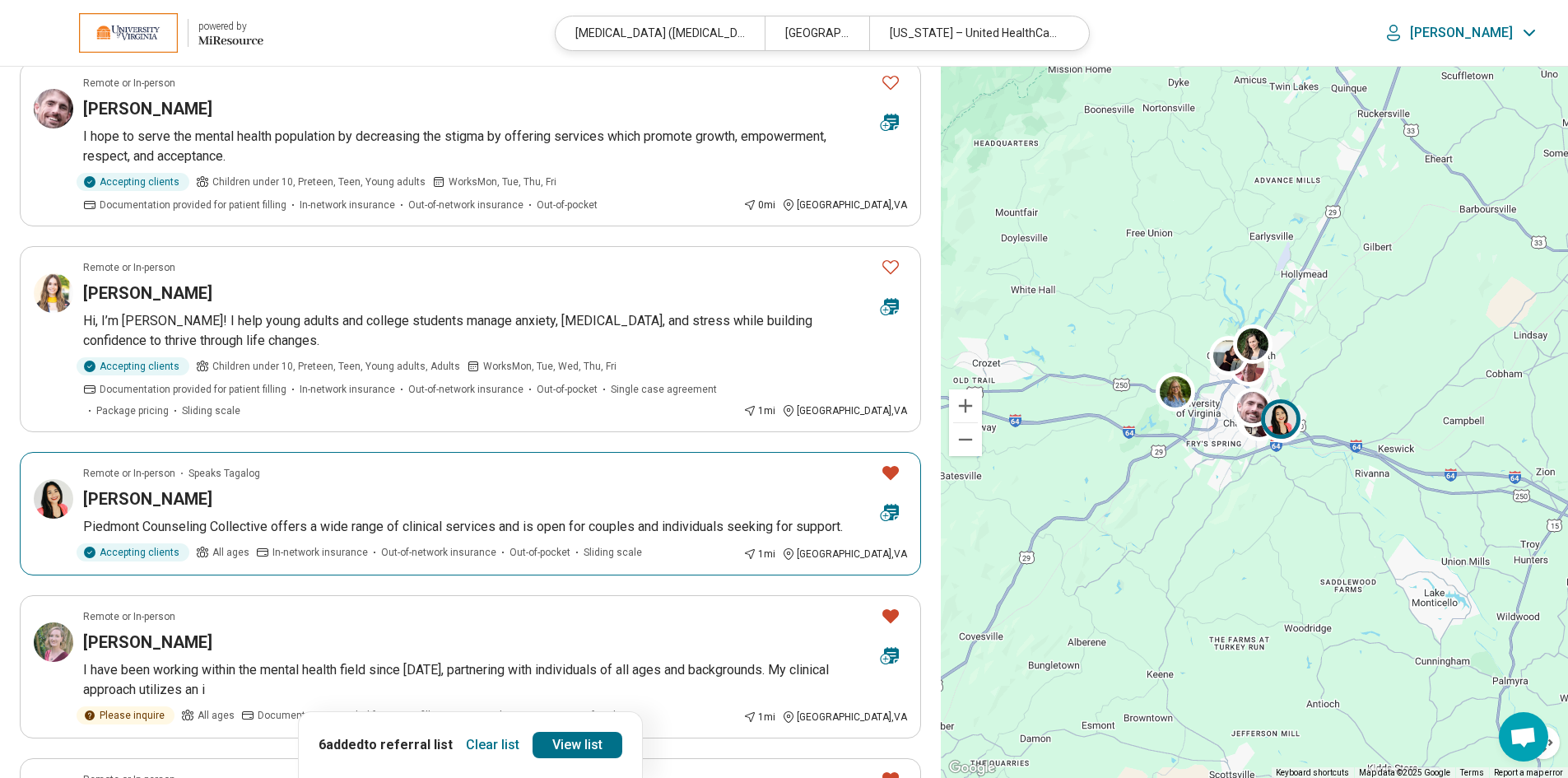
scroll to position [412, 0]
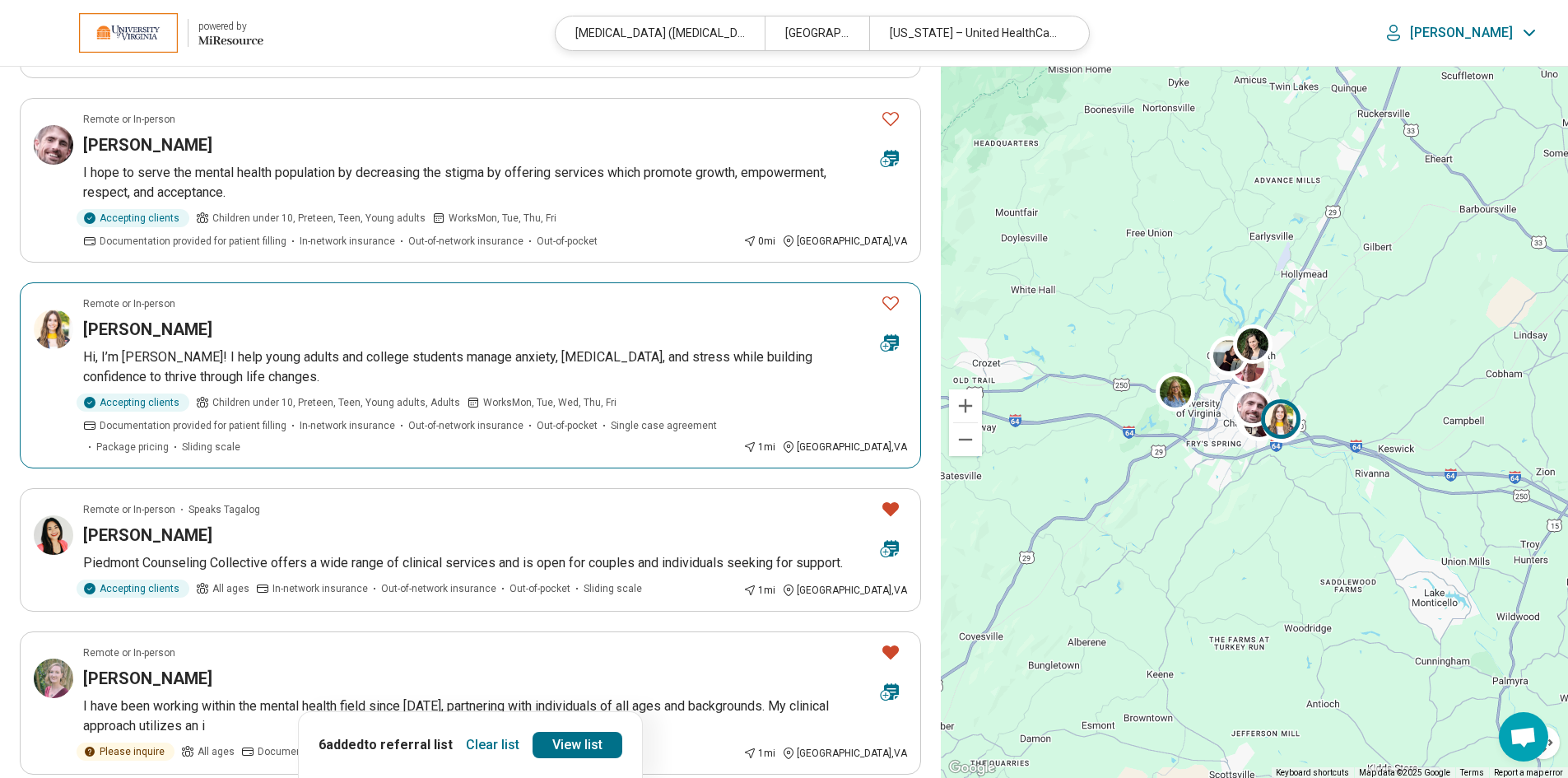
click at [889, 306] on icon "Favorite" at bounding box center [891, 303] width 20 height 20
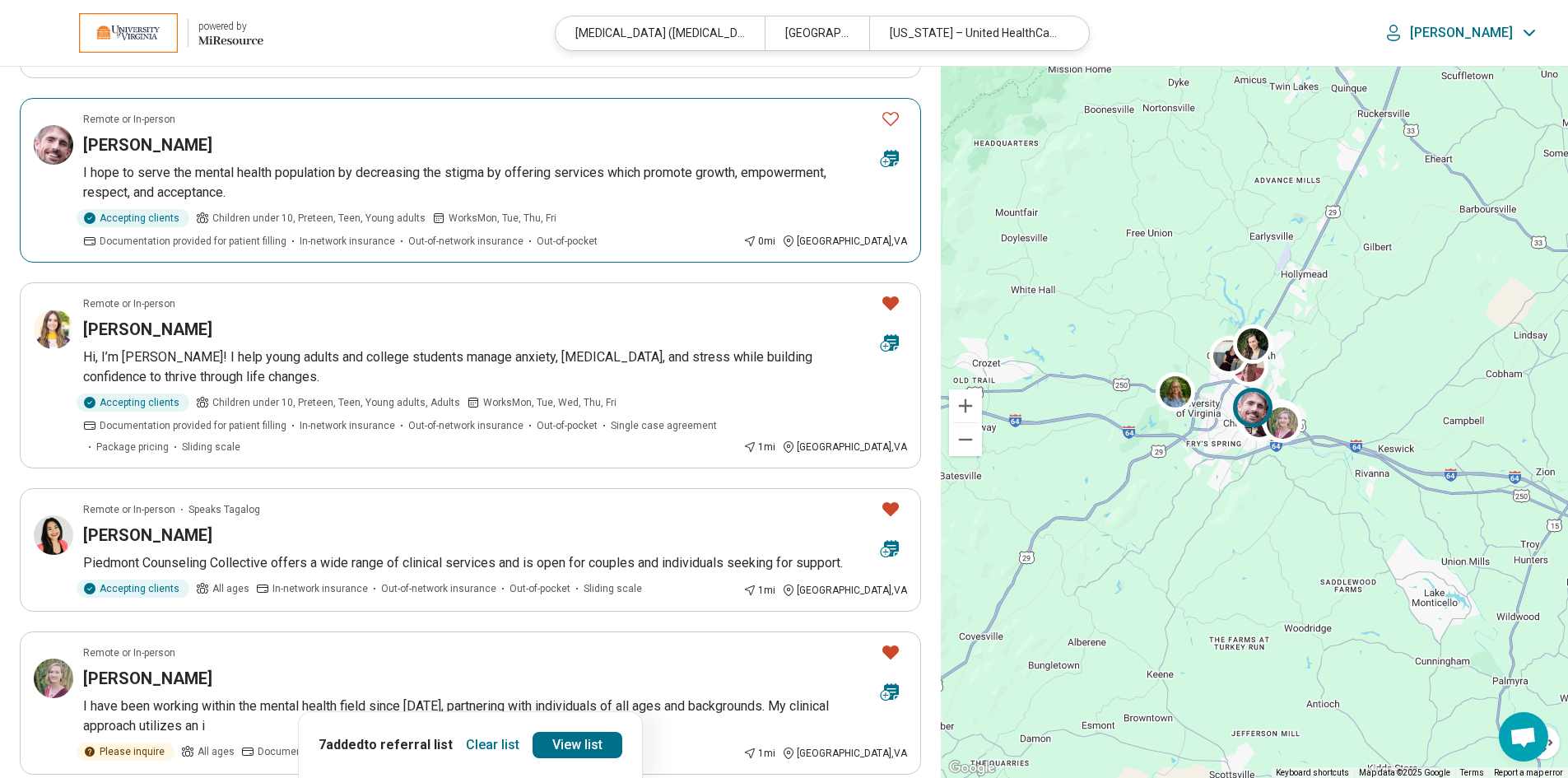
click at [893, 120] on icon "Favorite" at bounding box center [891, 119] width 20 height 20
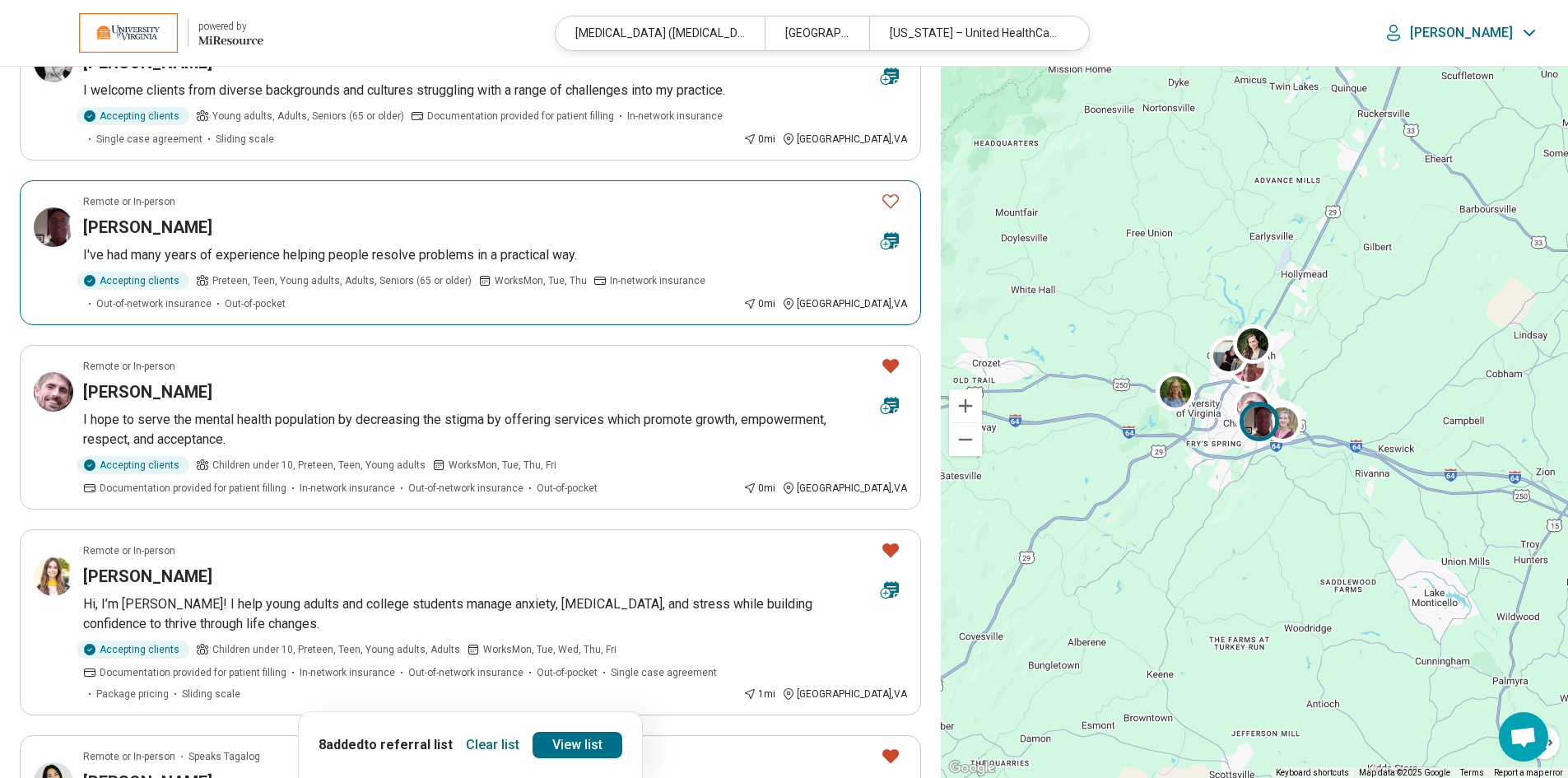
click at [889, 200] on icon "Favorite" at bounding box center [891, 201] width 20 height 20
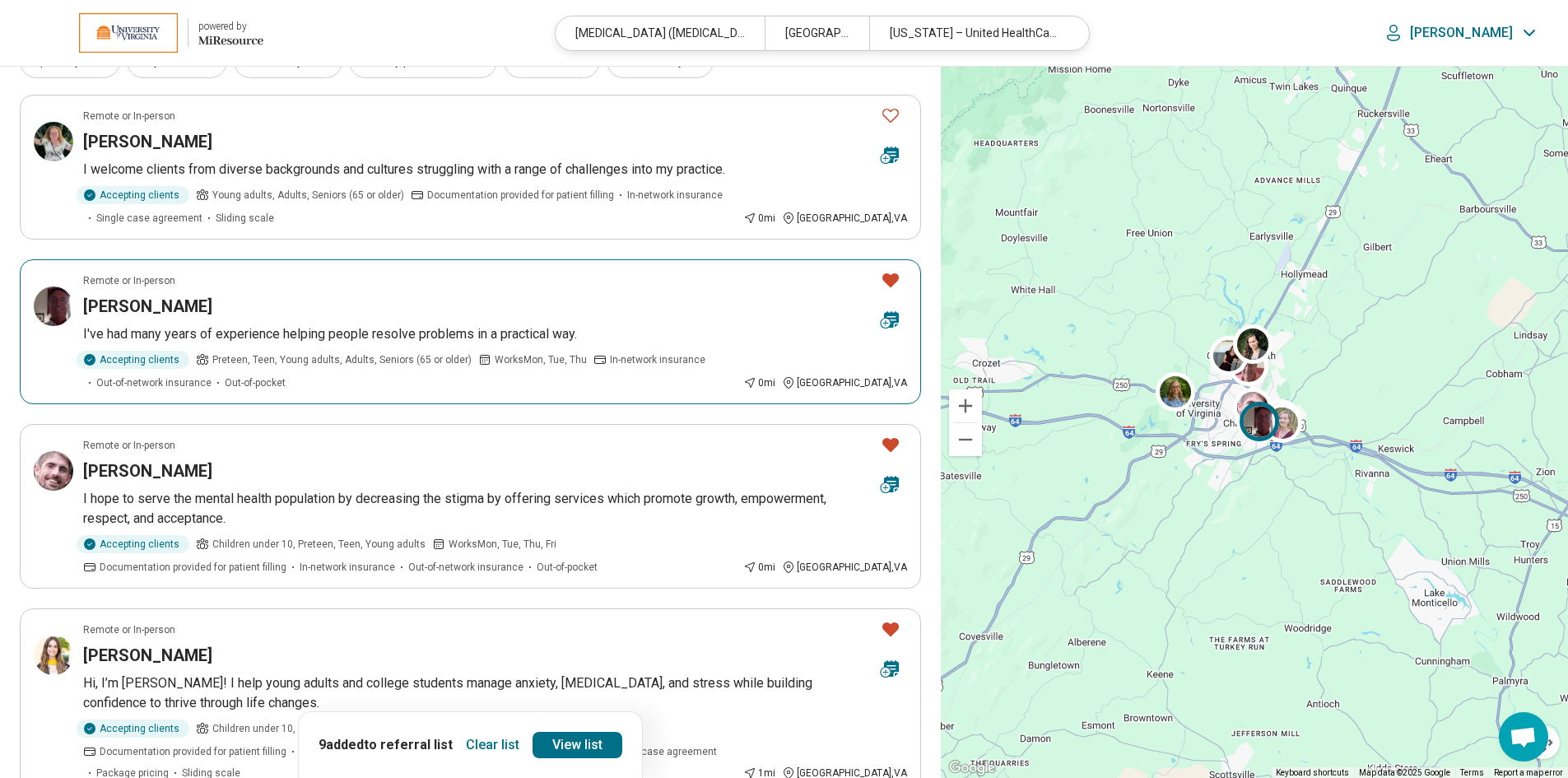
scroll to position [0, 0]
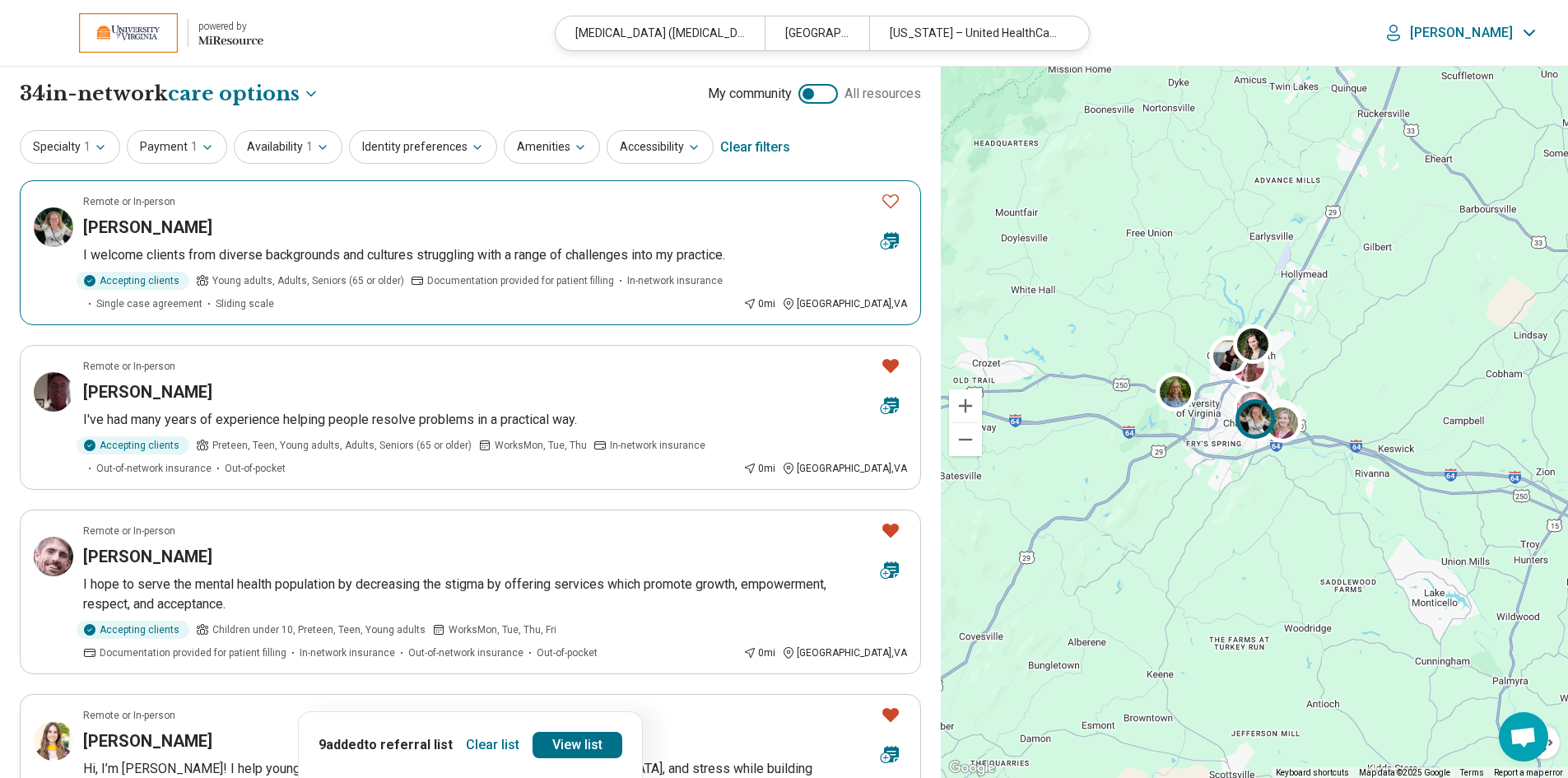
click at [890, 202] on icon "Favorite" at bounding box center [891, 201] width 20 height 20
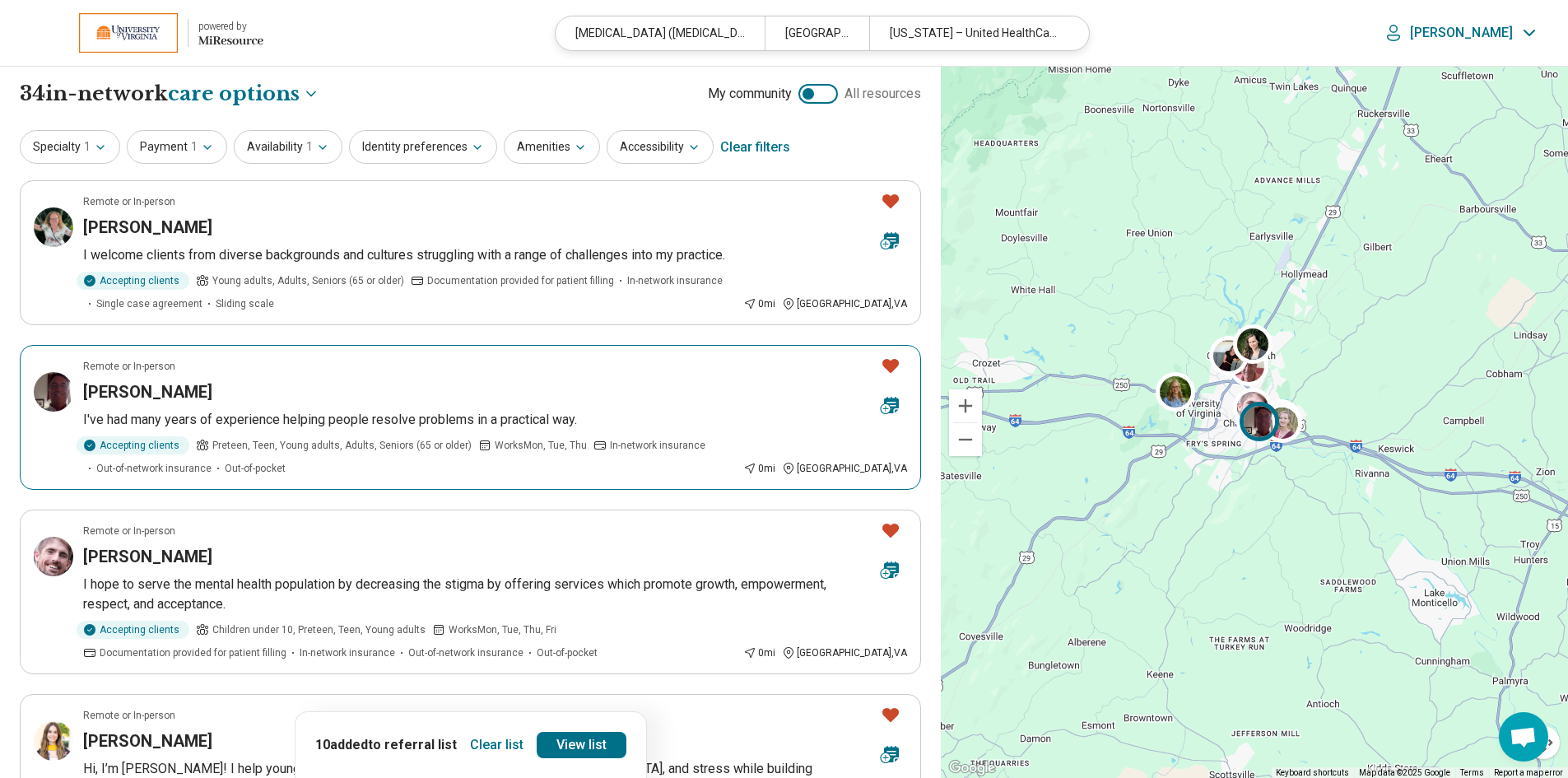
scroll to position [83, 0]
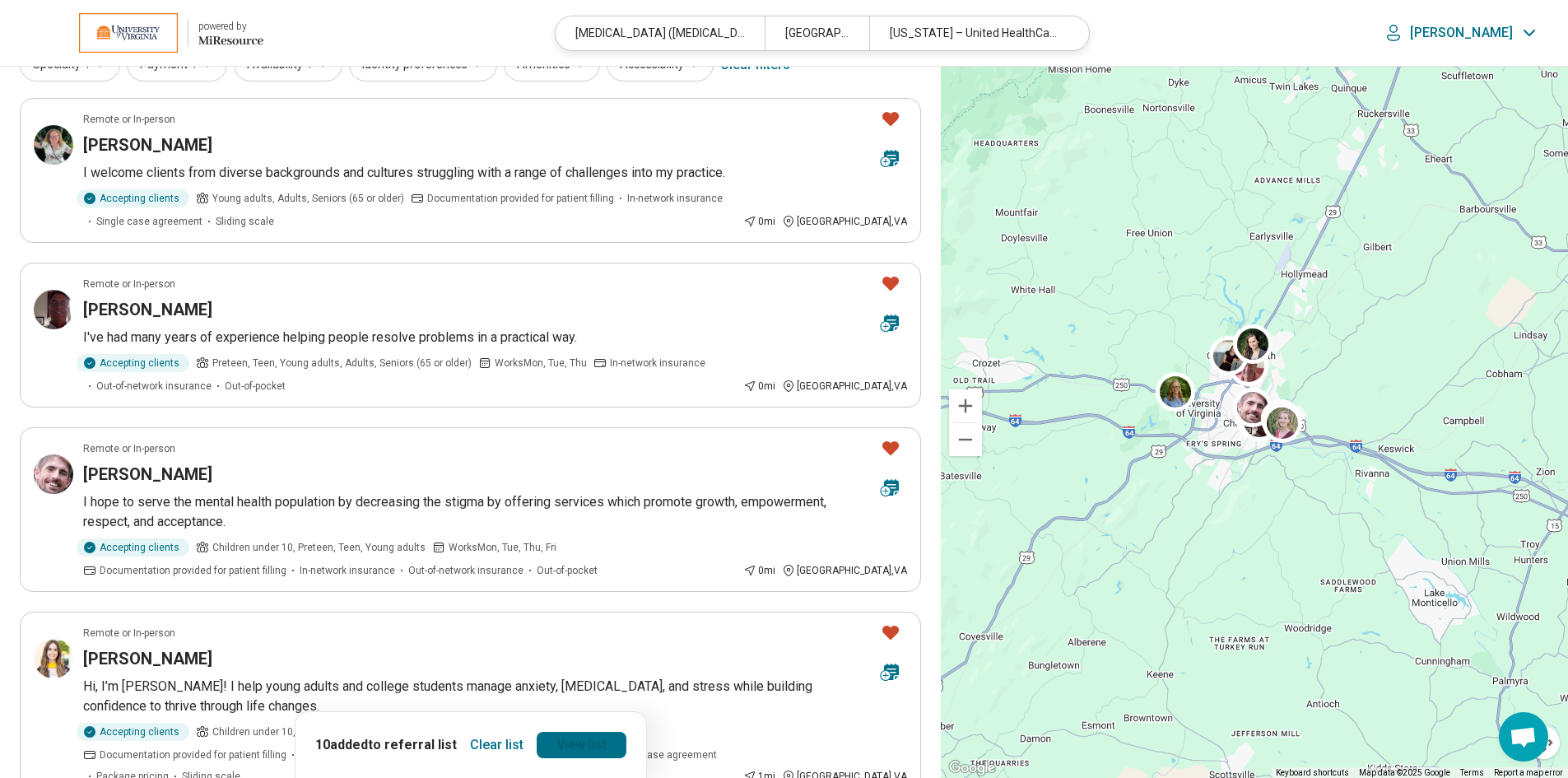
click at [577, 743] on link "View list" at bounding box center [581, 745] width 89 height 27
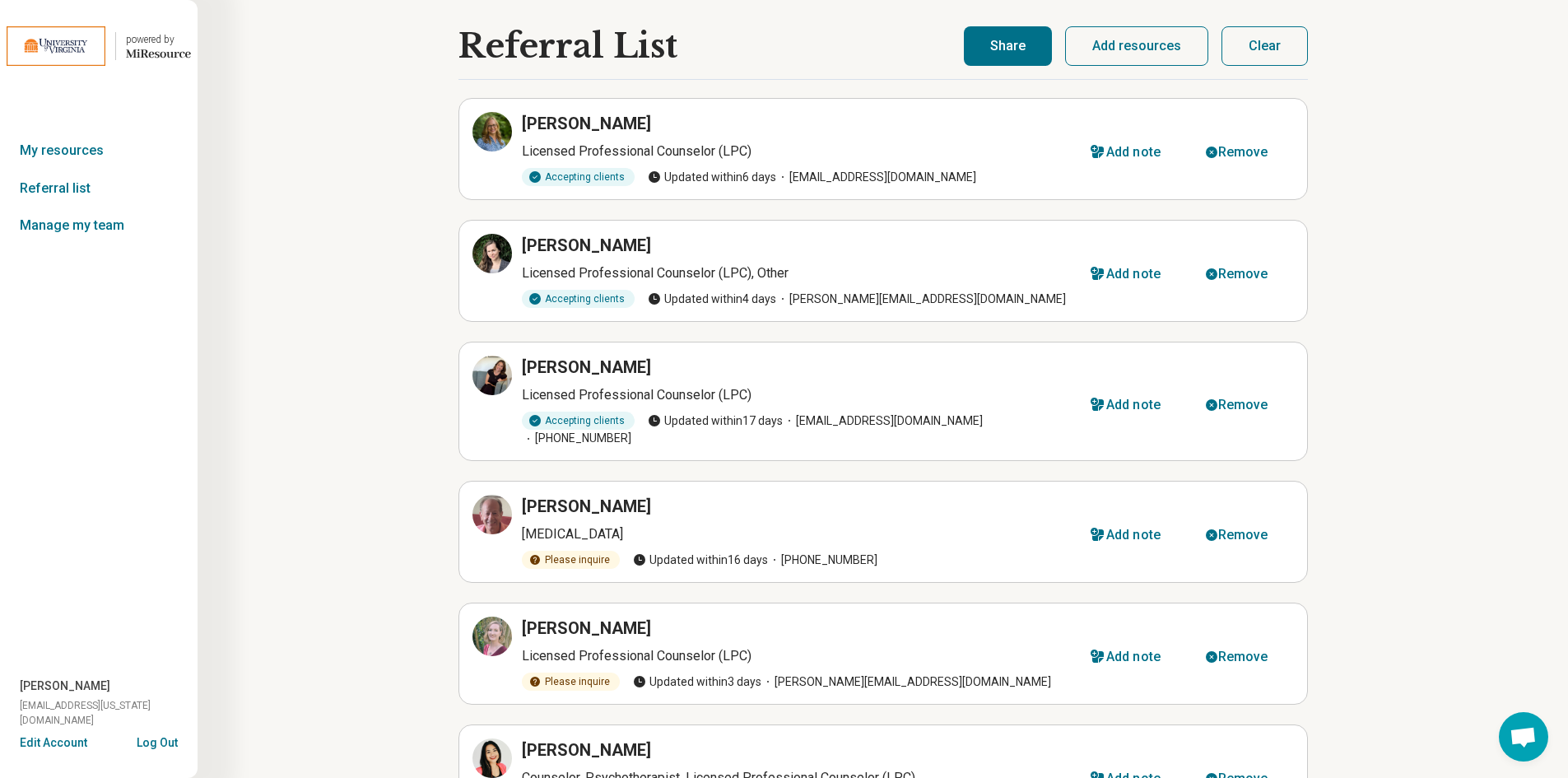
click at [1009, 52] on button "Share" at bounding box center [1007, 46] width 88 height 39
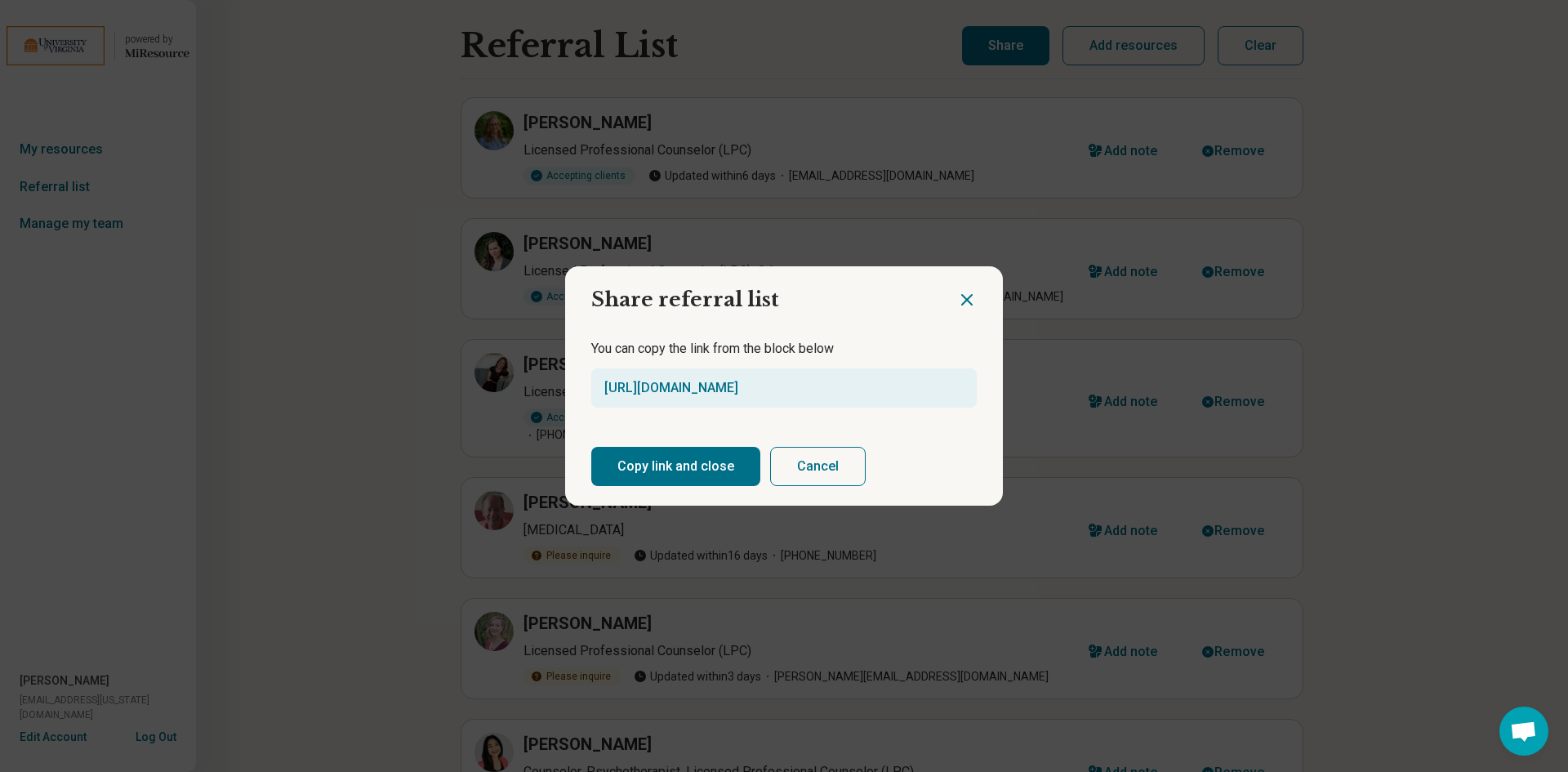
click at [677, 459] on button "Copy link and close" at bounding box center [676, 466] width 169 height 39
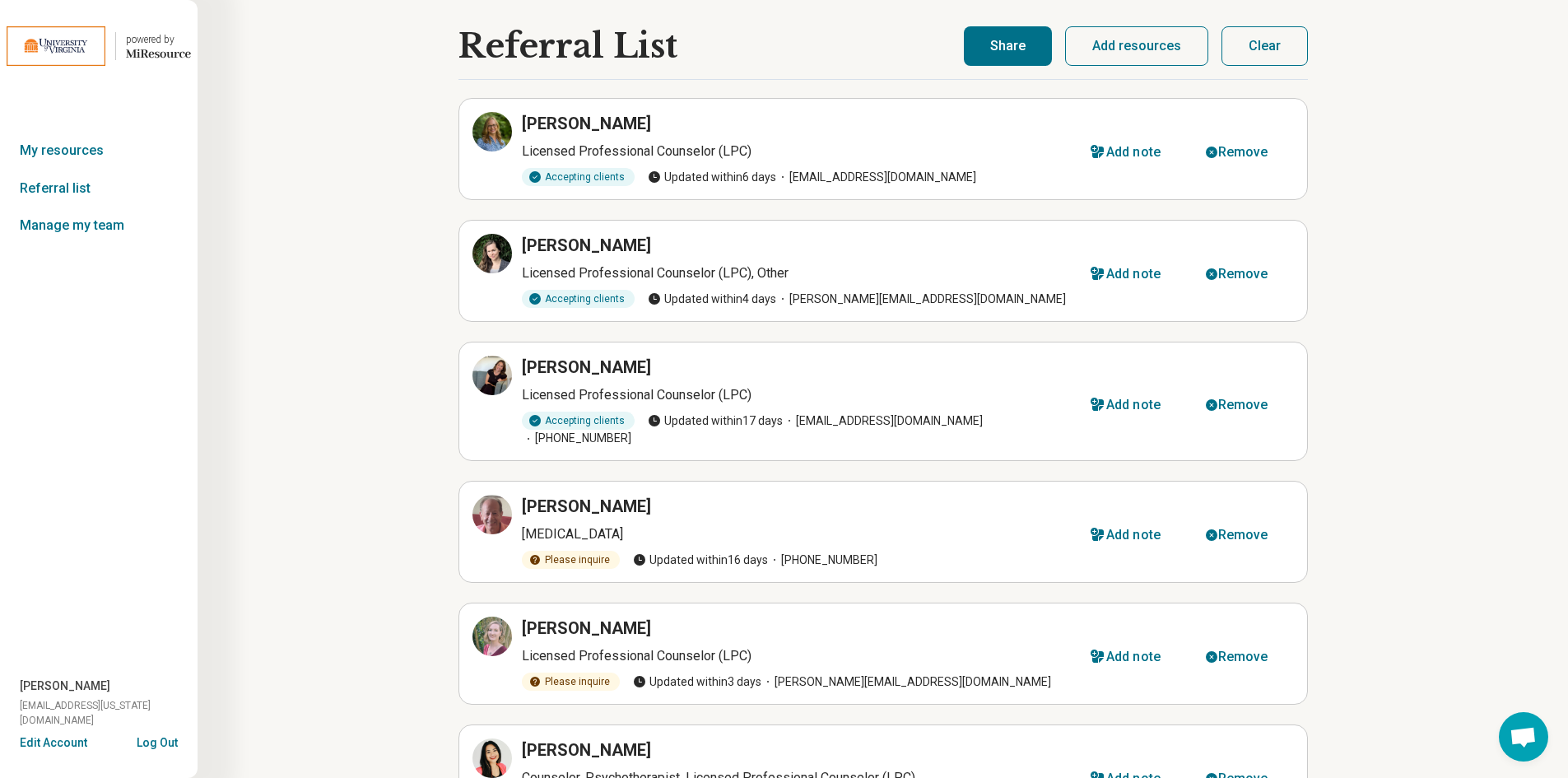
scroll to position [247, 0]
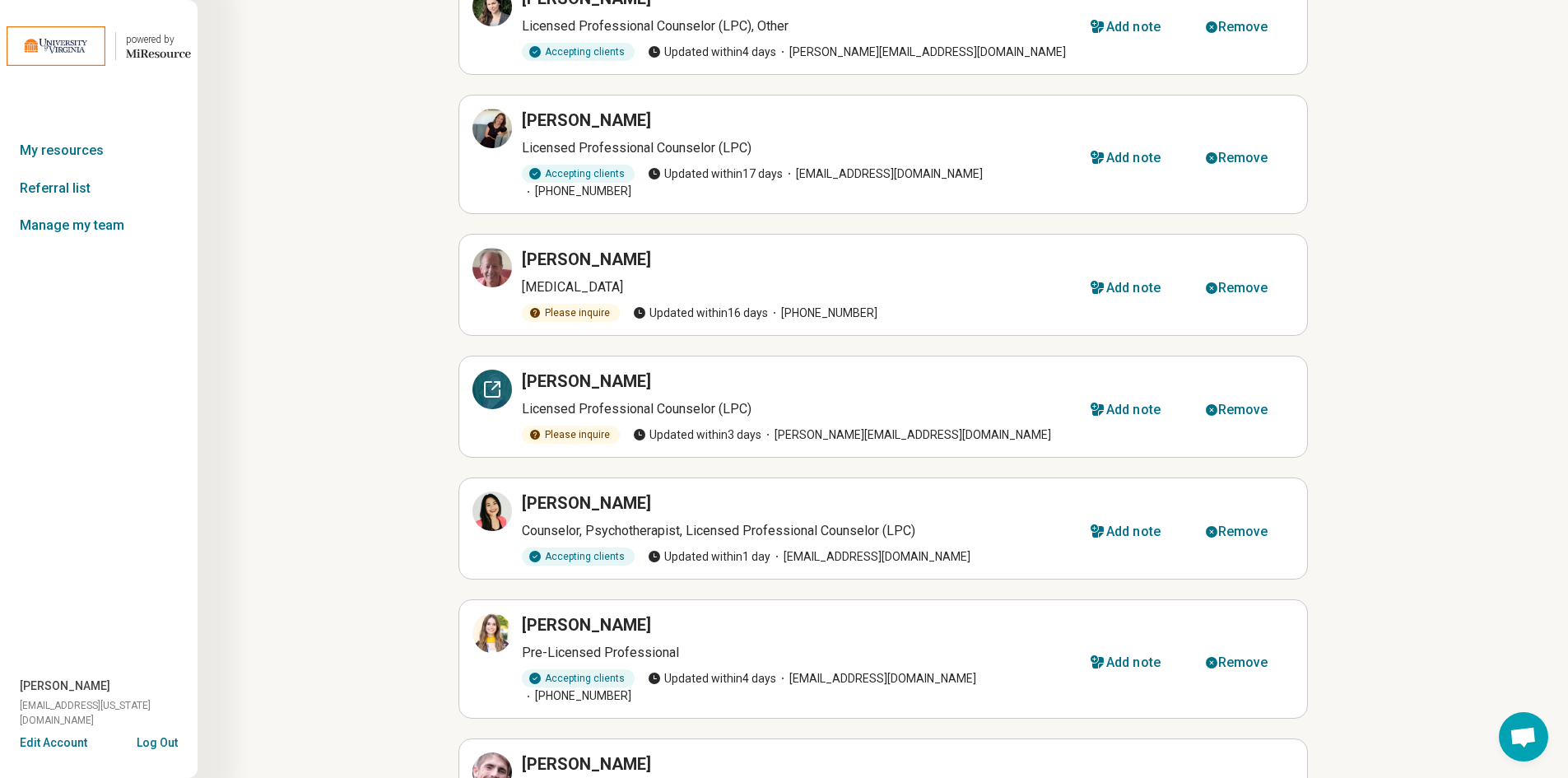
click at [491, 379] on icon at bounding box center [493, 389] width 20 height 20
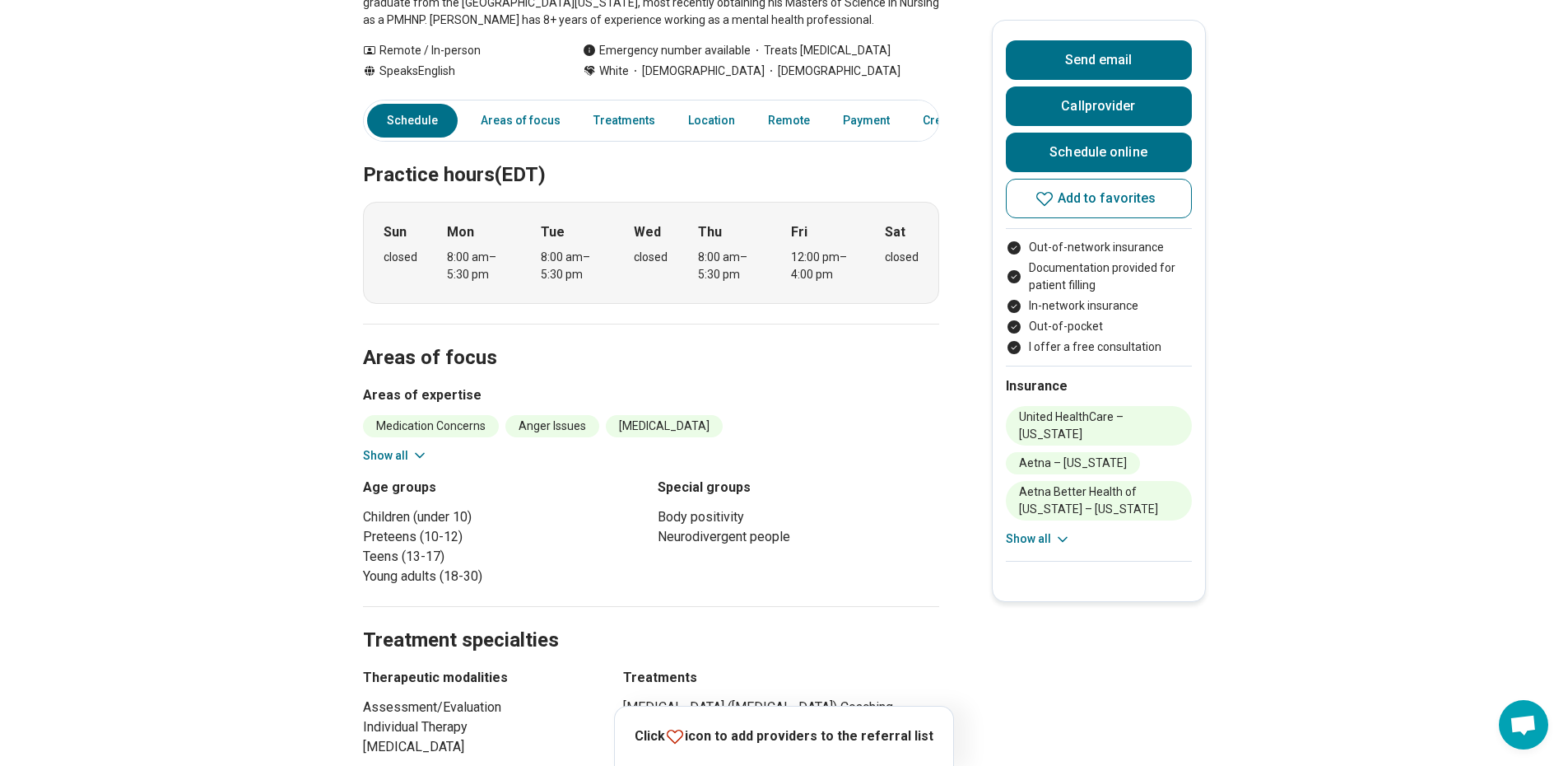
scroll to position [494, 0]
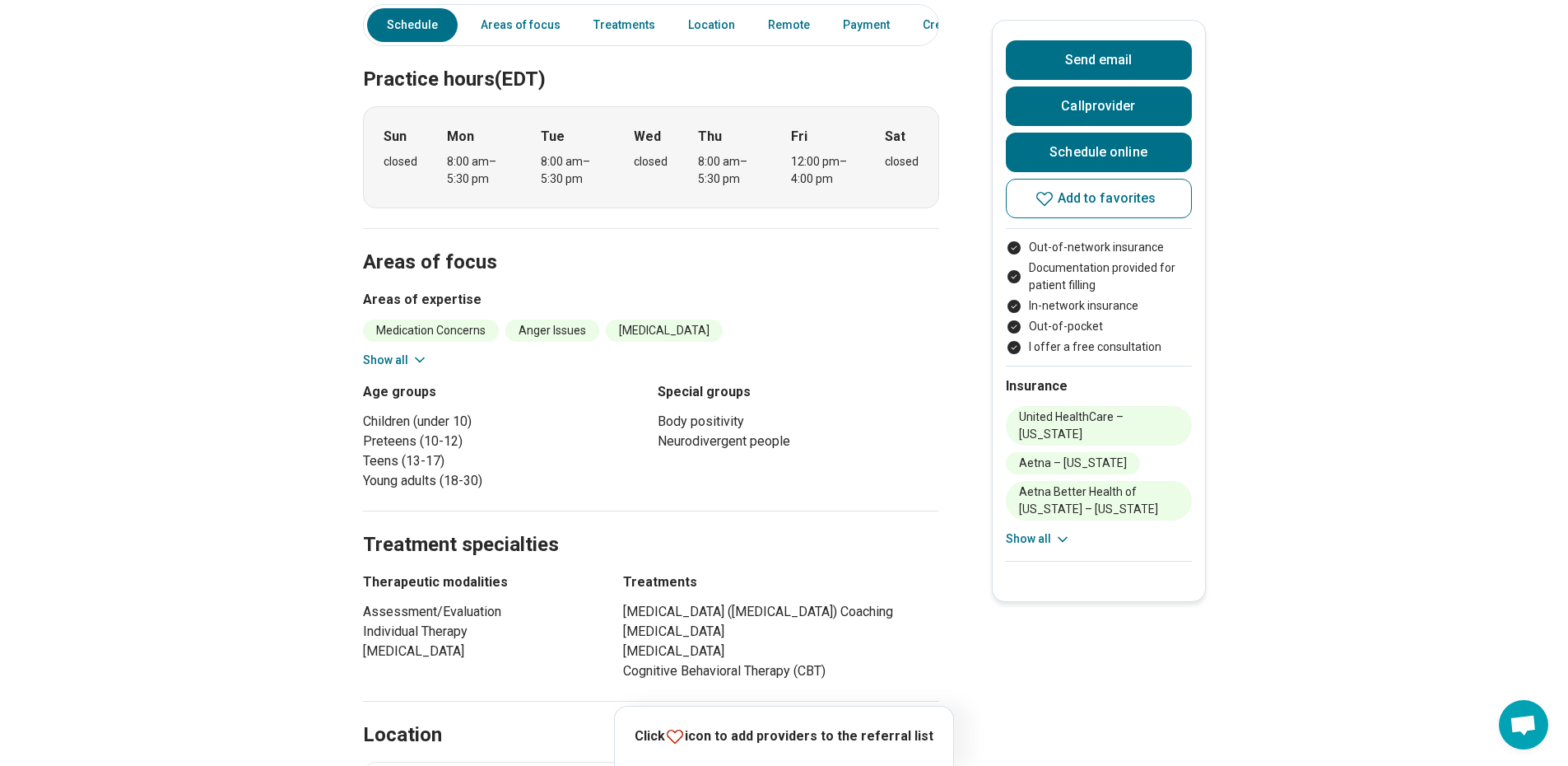
click at [412, 352] on button "Show all" at bounding box center [396, 360] width 65 height 18
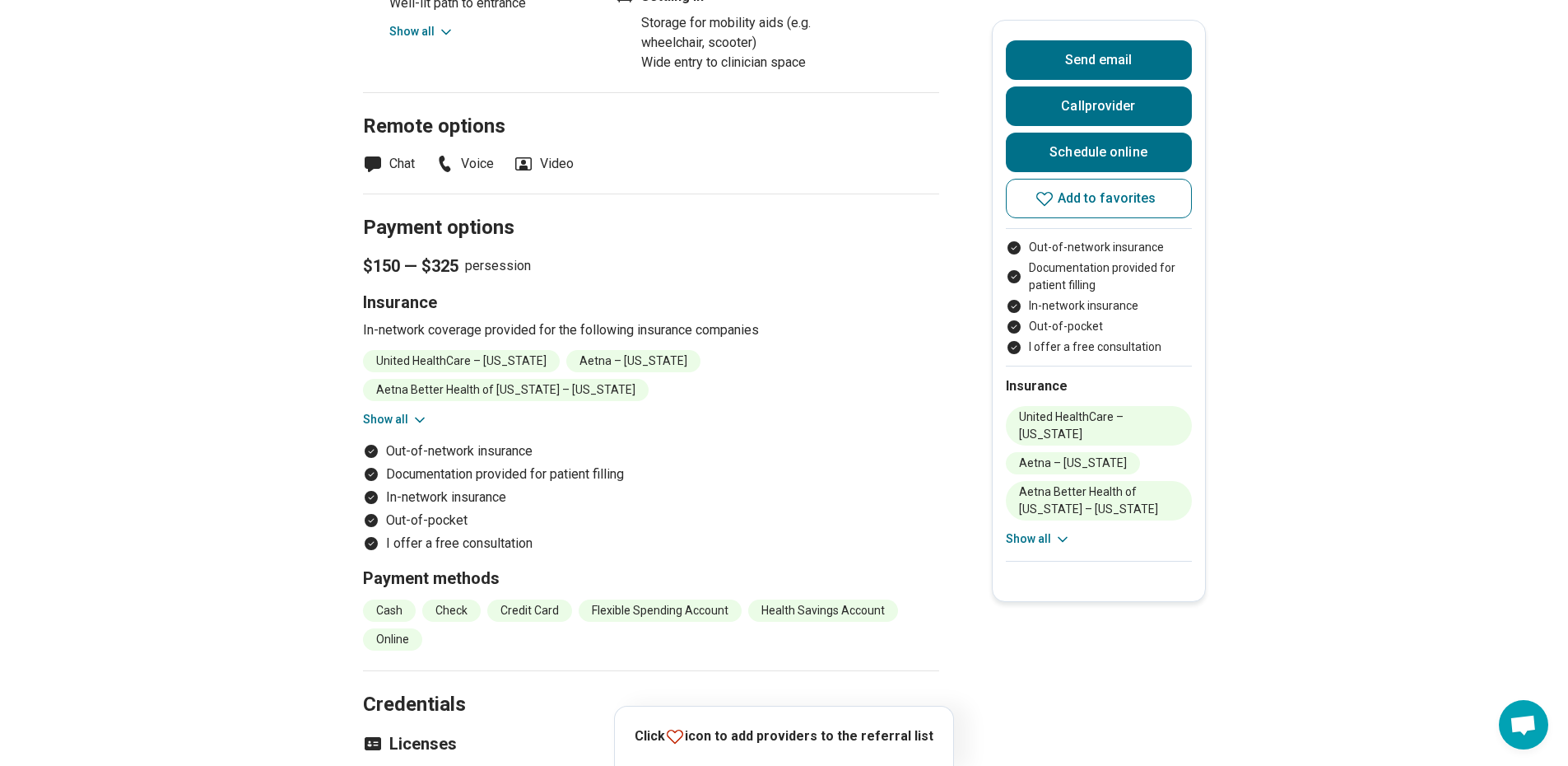
scroll to position [1976, 0]
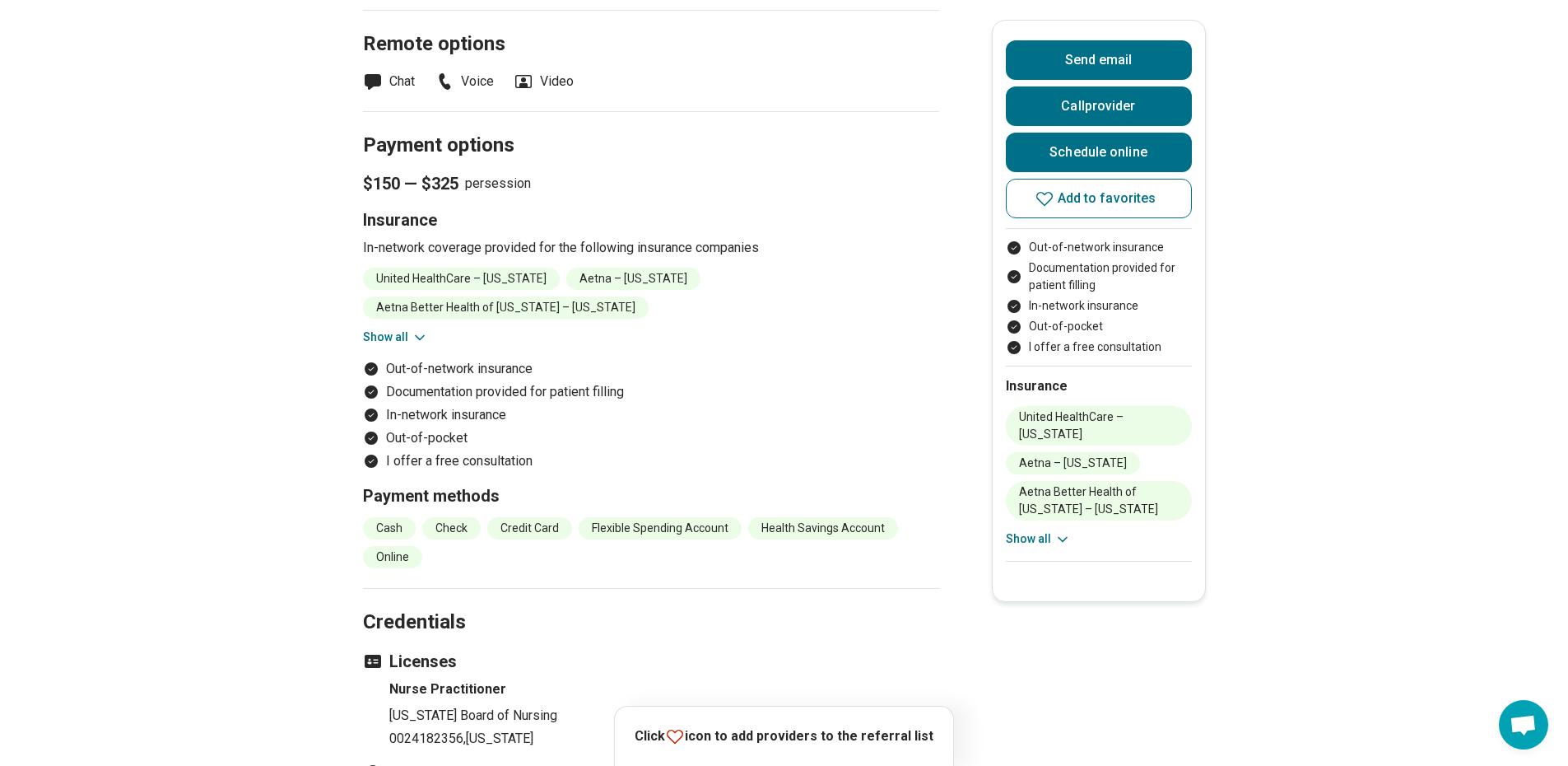
click at [421, 329] on icon at bounding box center [420, 337] width 17 height 17
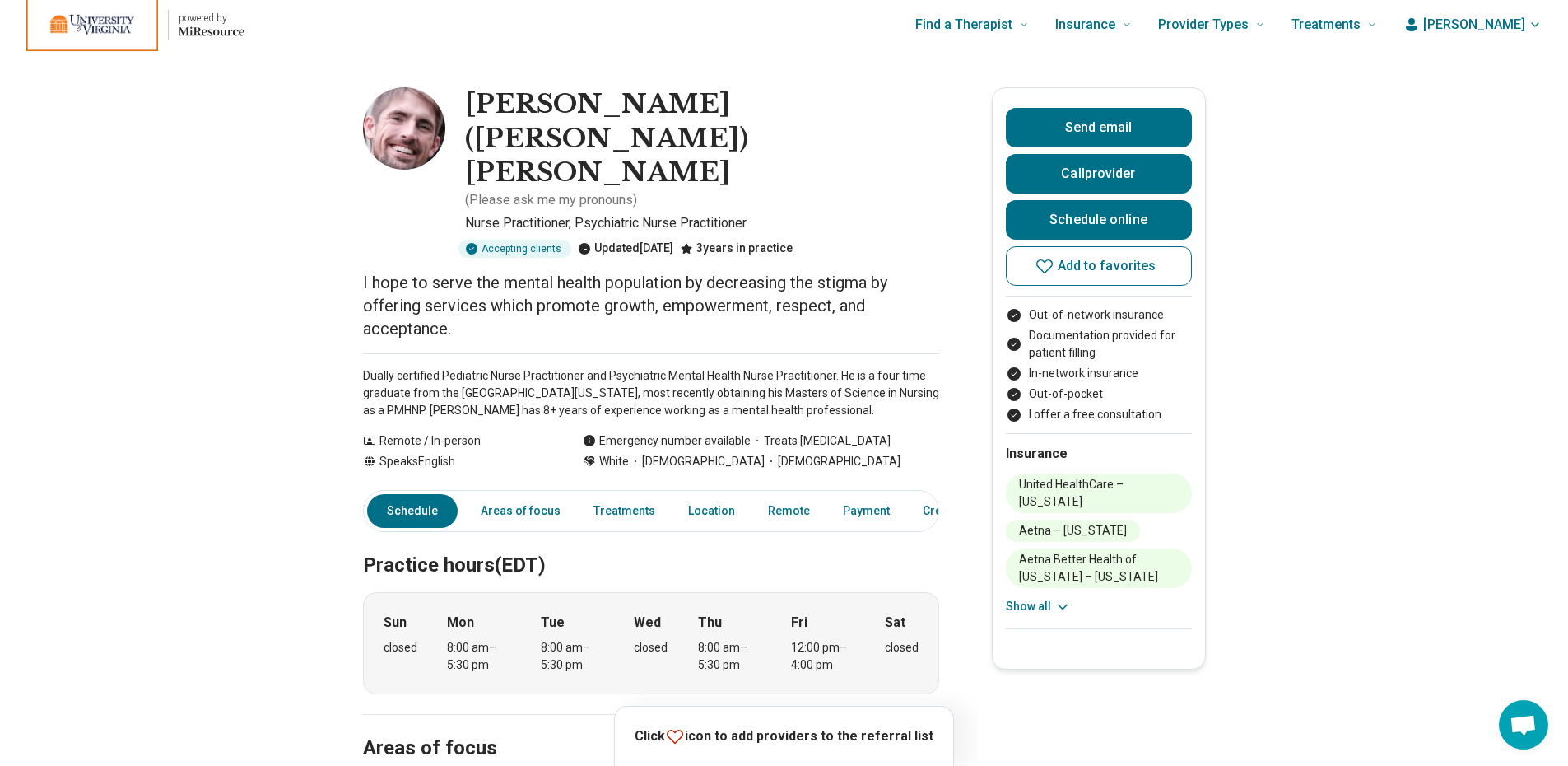
scroll to position [0, 0]
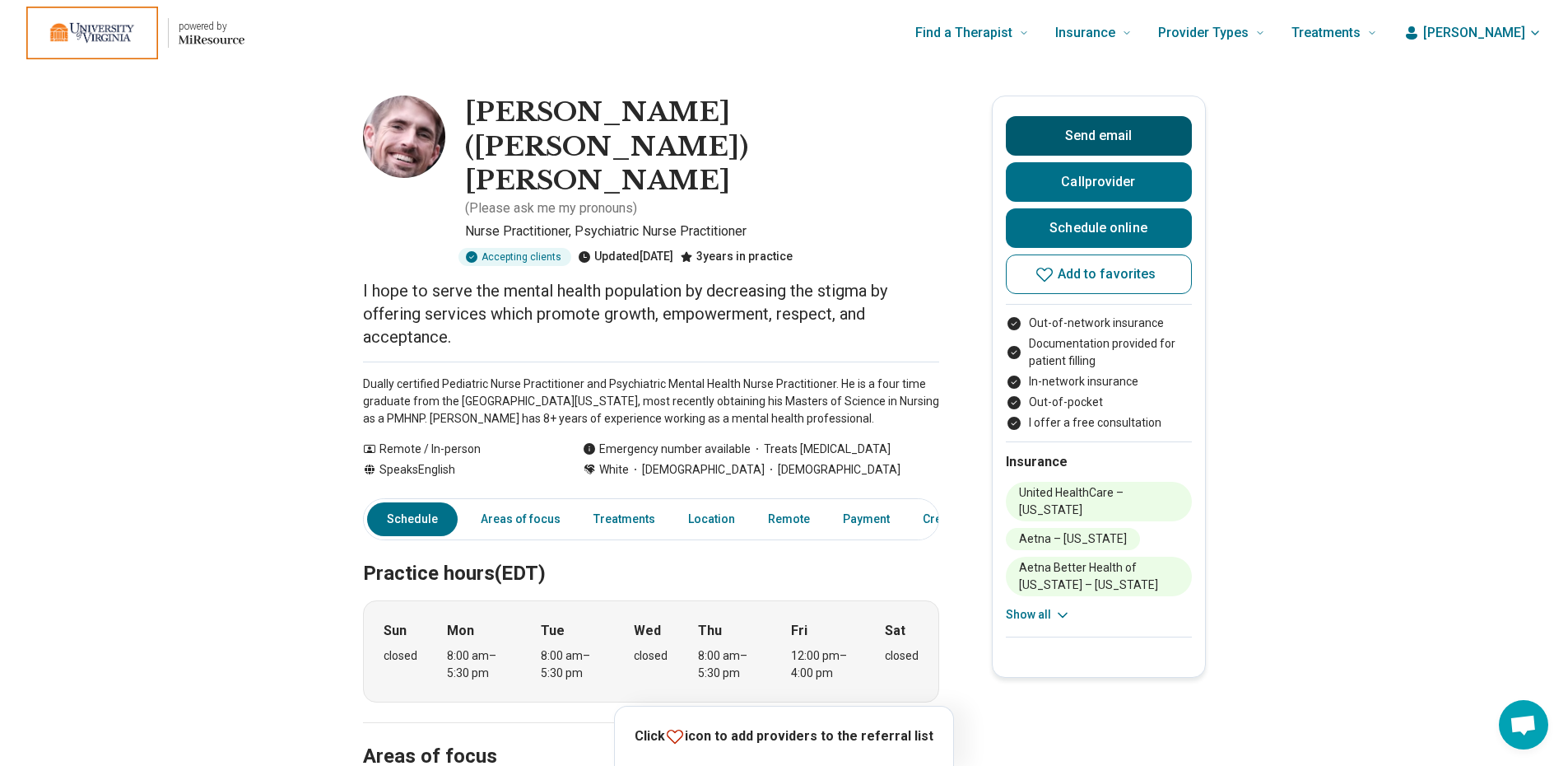
click at [1123, 132] on button "Send email" at bounding box center [1099, 135] width 186 height 39
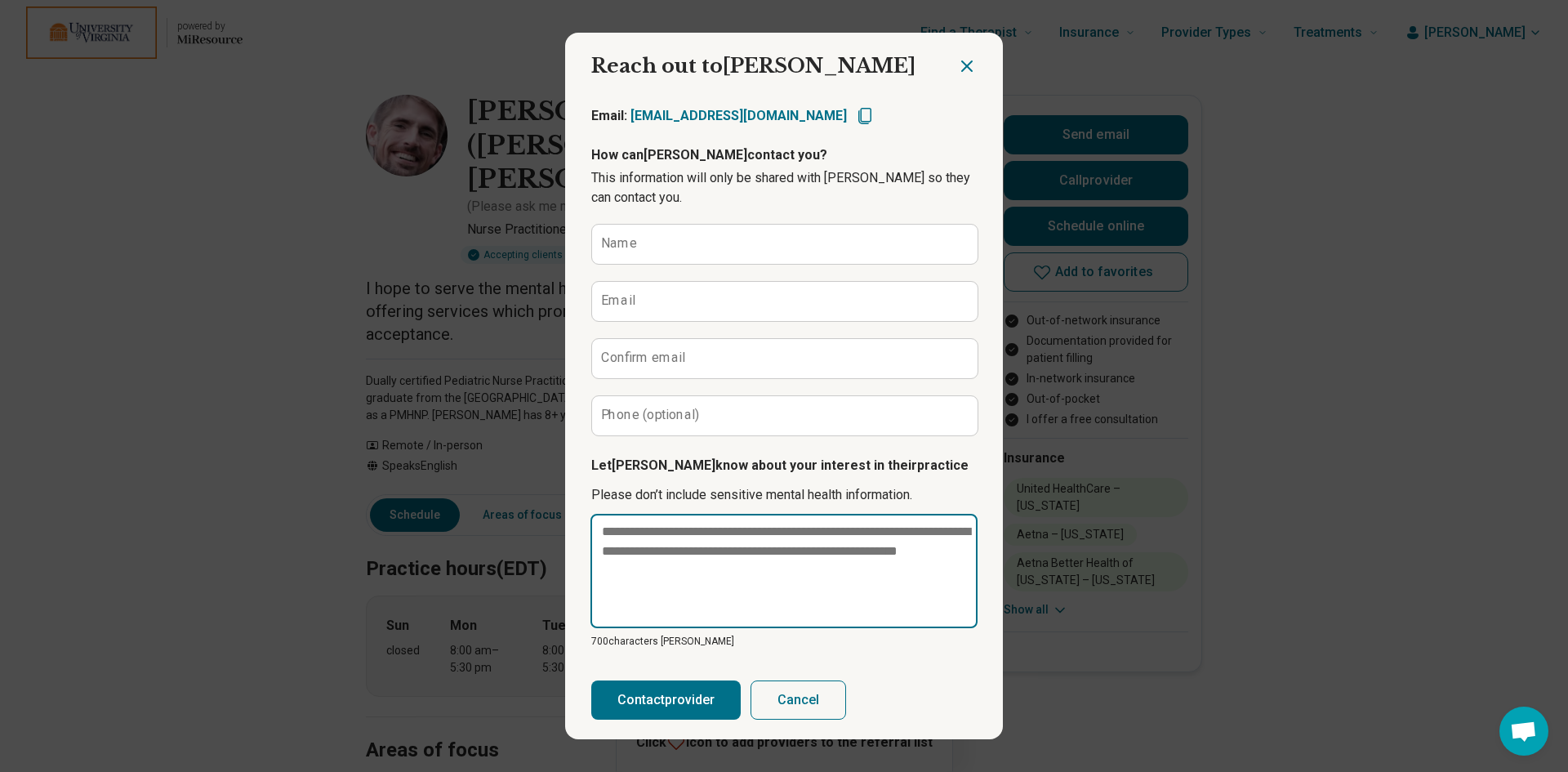
click at [667, 539] on textarea at bounding box center [784, 571] width 387 height 114
click at [775, 562] on textarea at bounding box center [784, 571] width 387 height 114
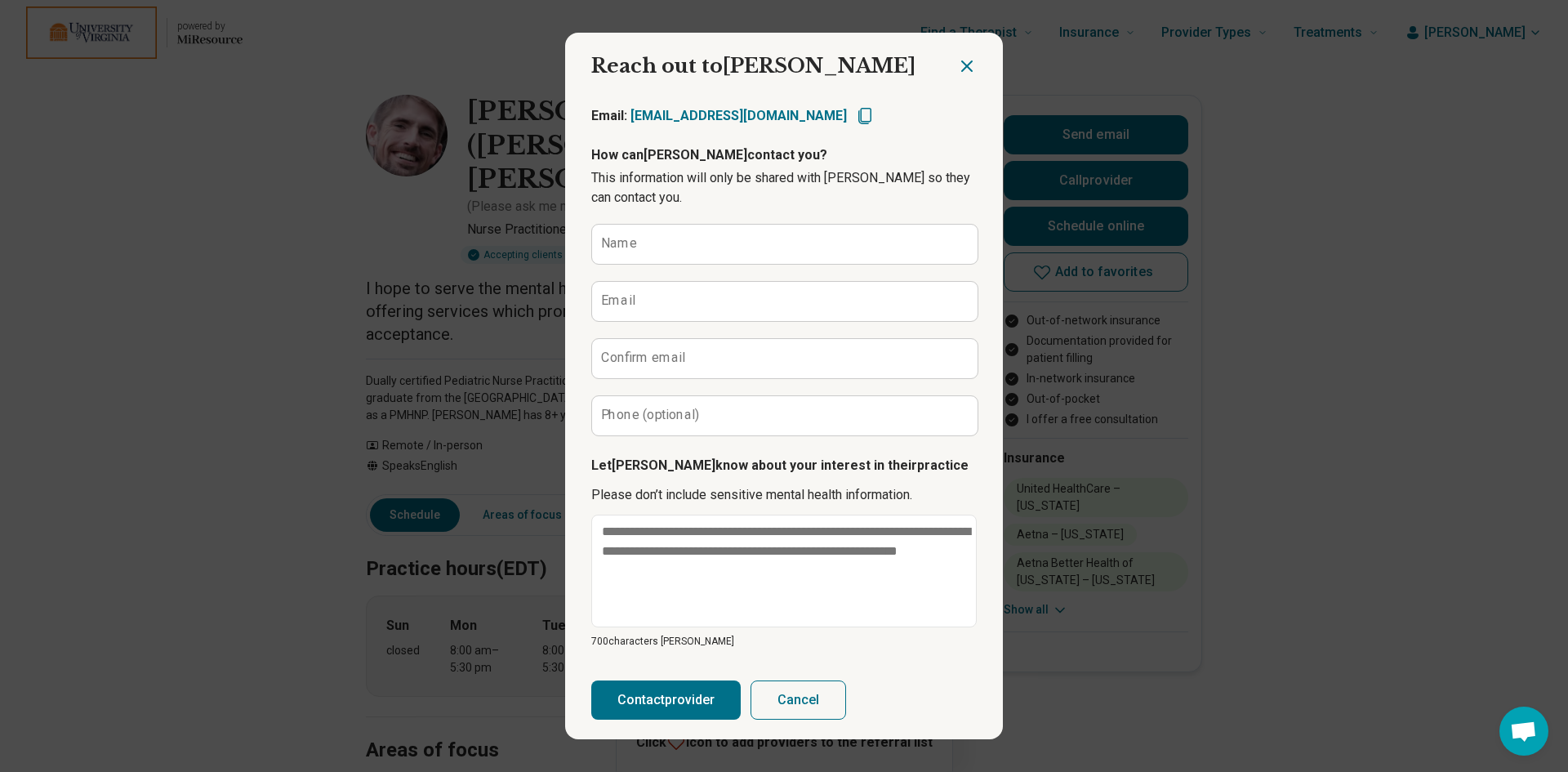
click at [962, 65] on icon "Close dialog" at bounding box center [967, 66] width 10 height 10
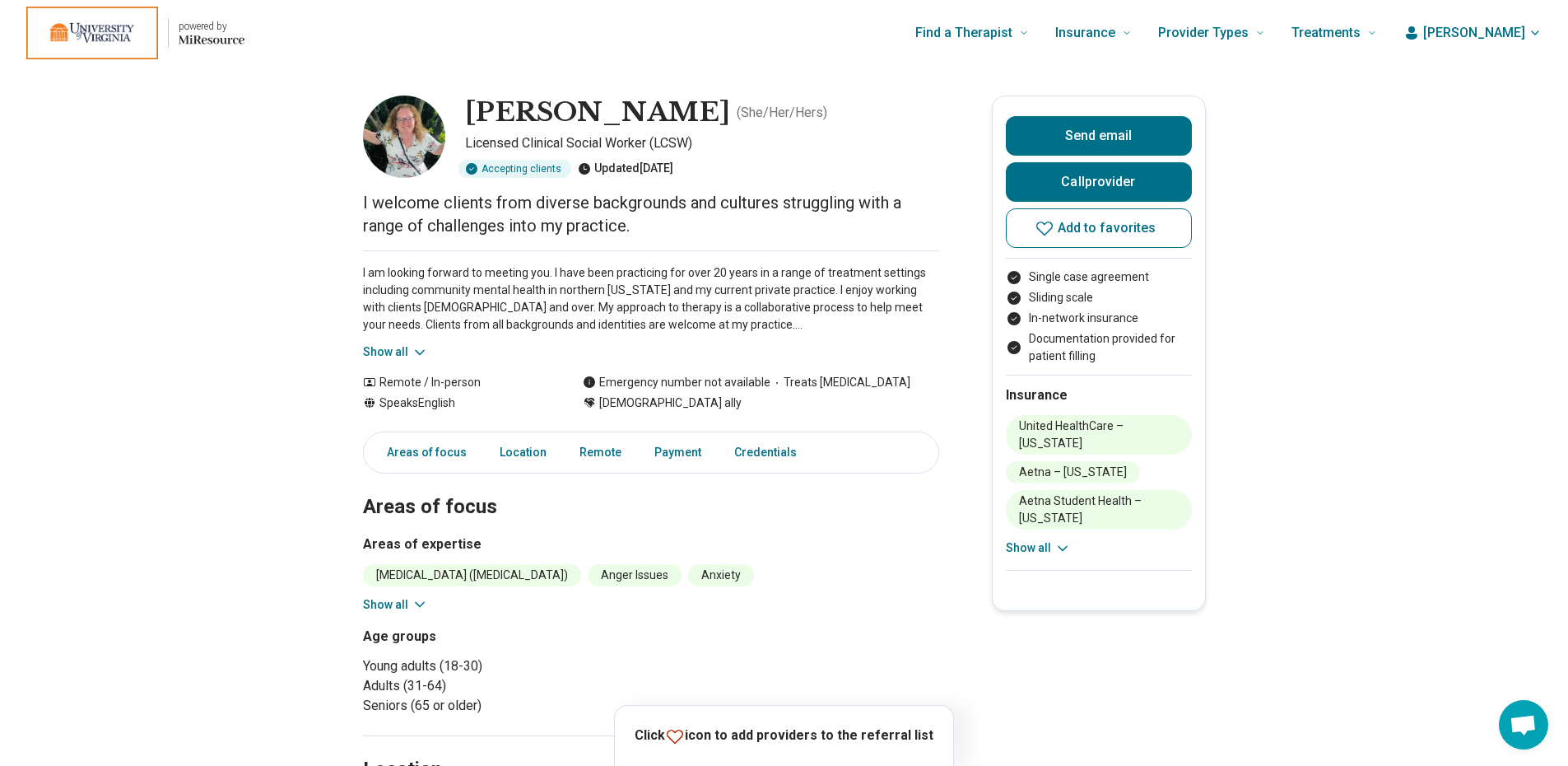
click at [408, 351] on button "Show all" at bounding box center [396, 352] width 65 height 18
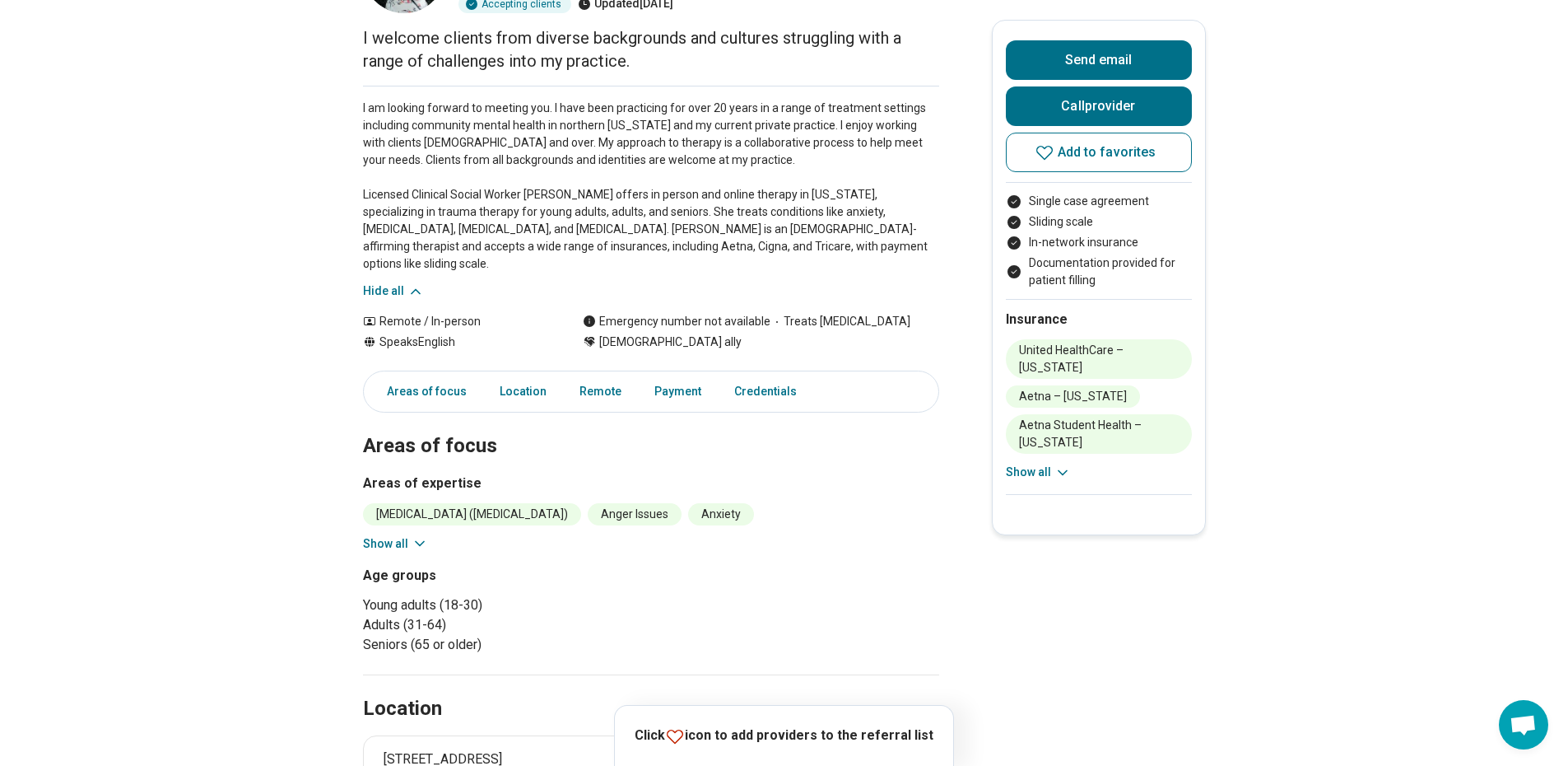
scroll to position [247, 0]
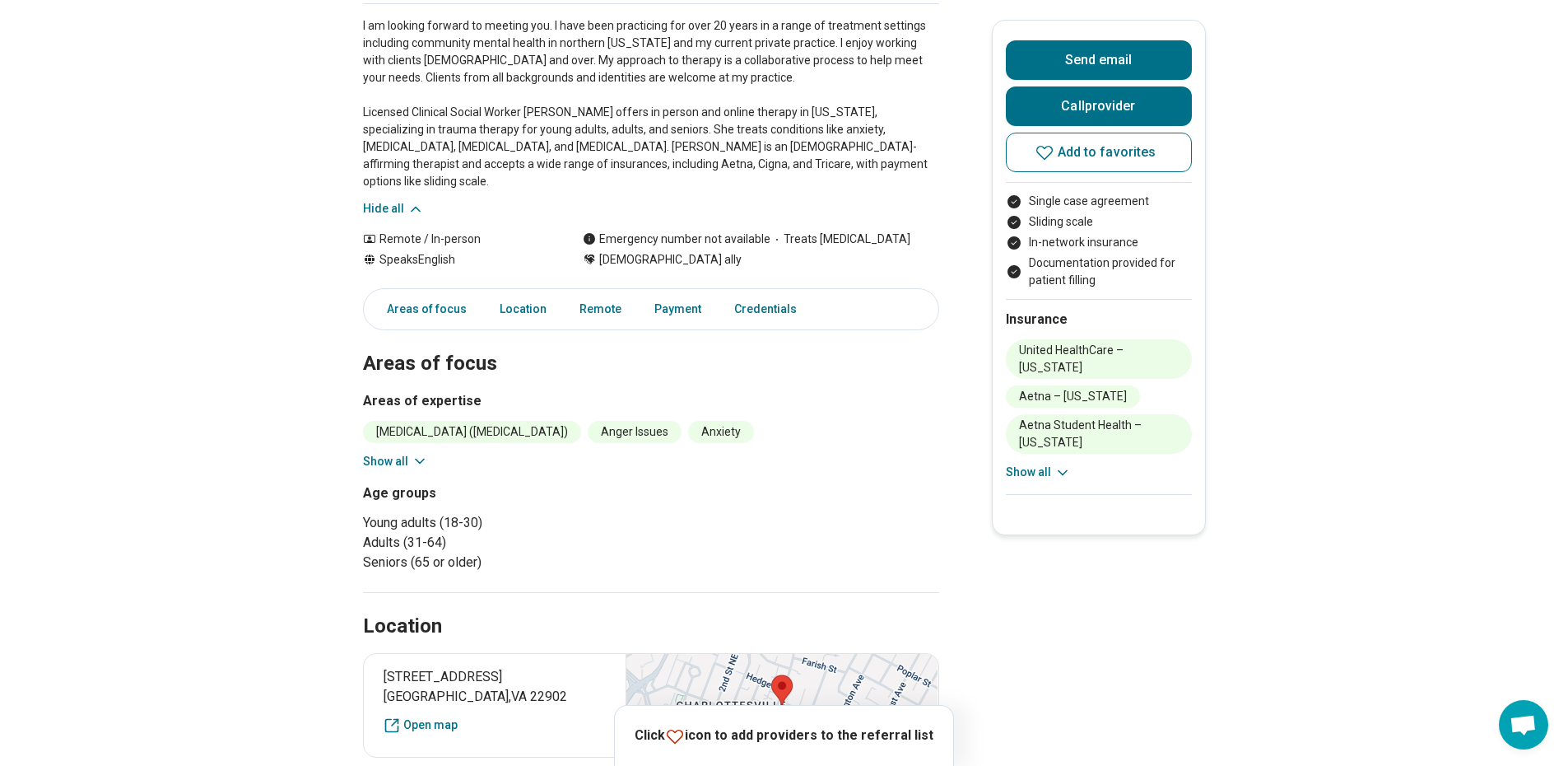
click at [419, 453] on icon at bounding box center [420, 461] width 17 height 17
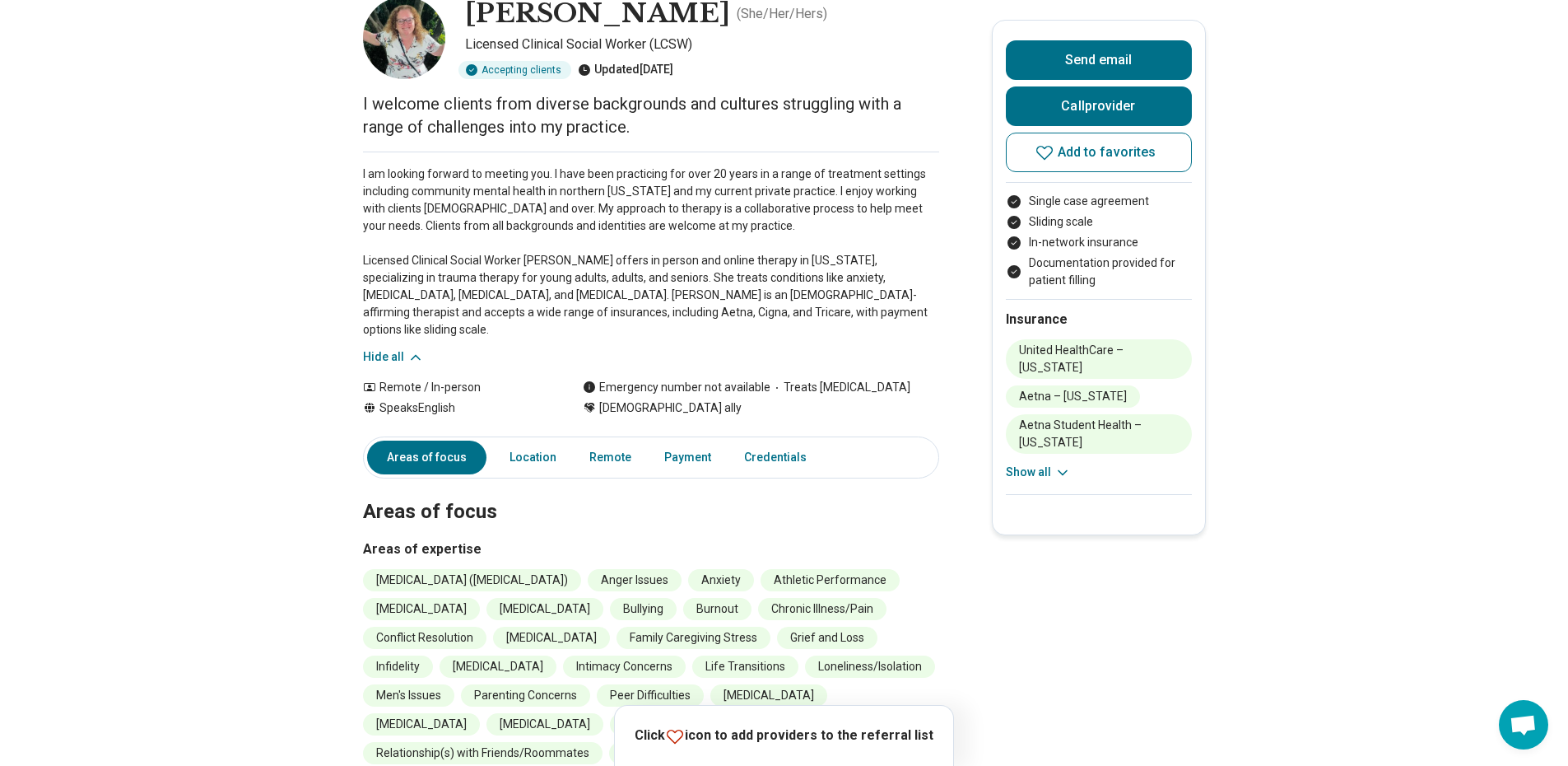
scroll to position [0, 0]
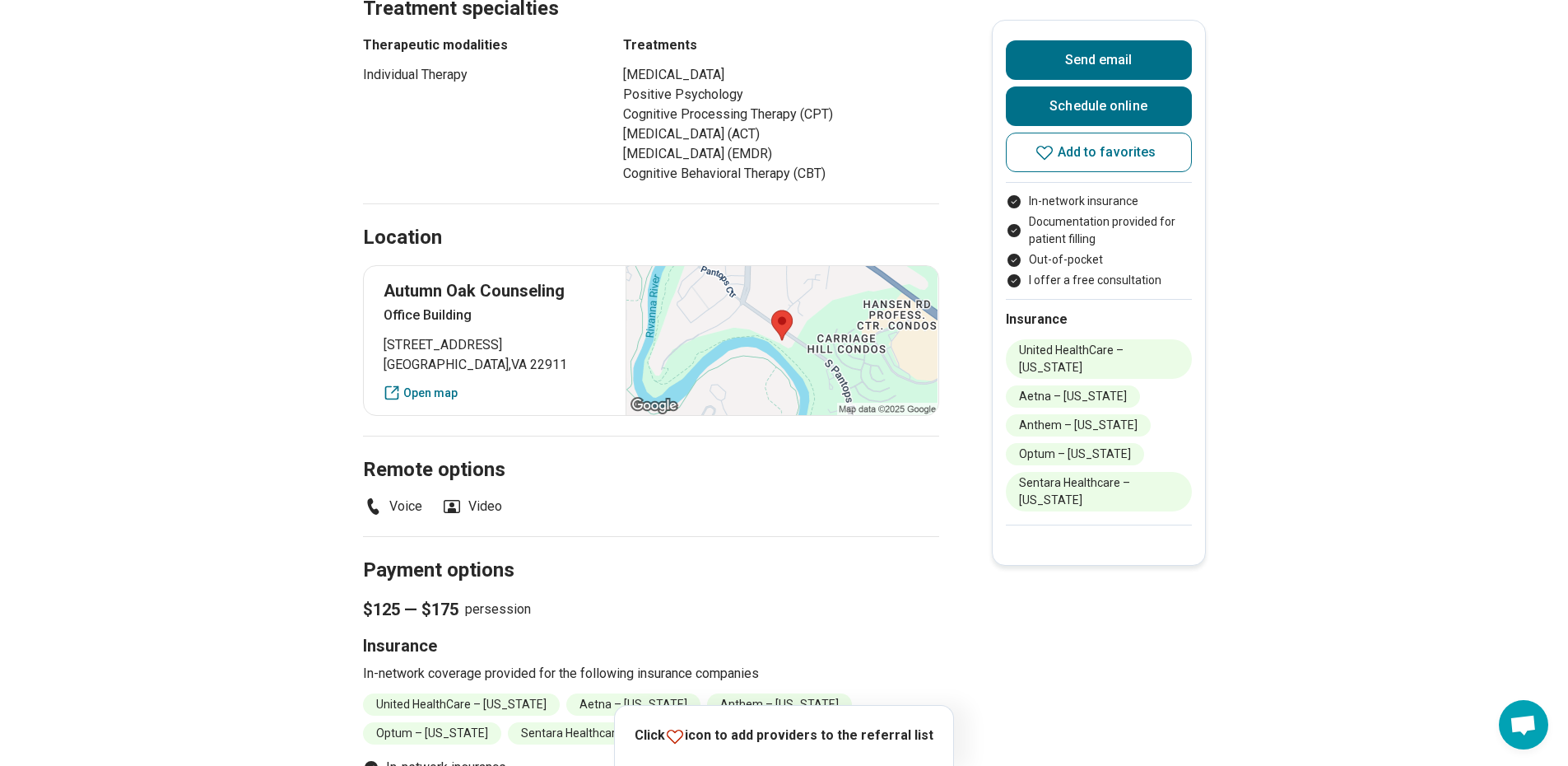
scroll to position [824, 0]
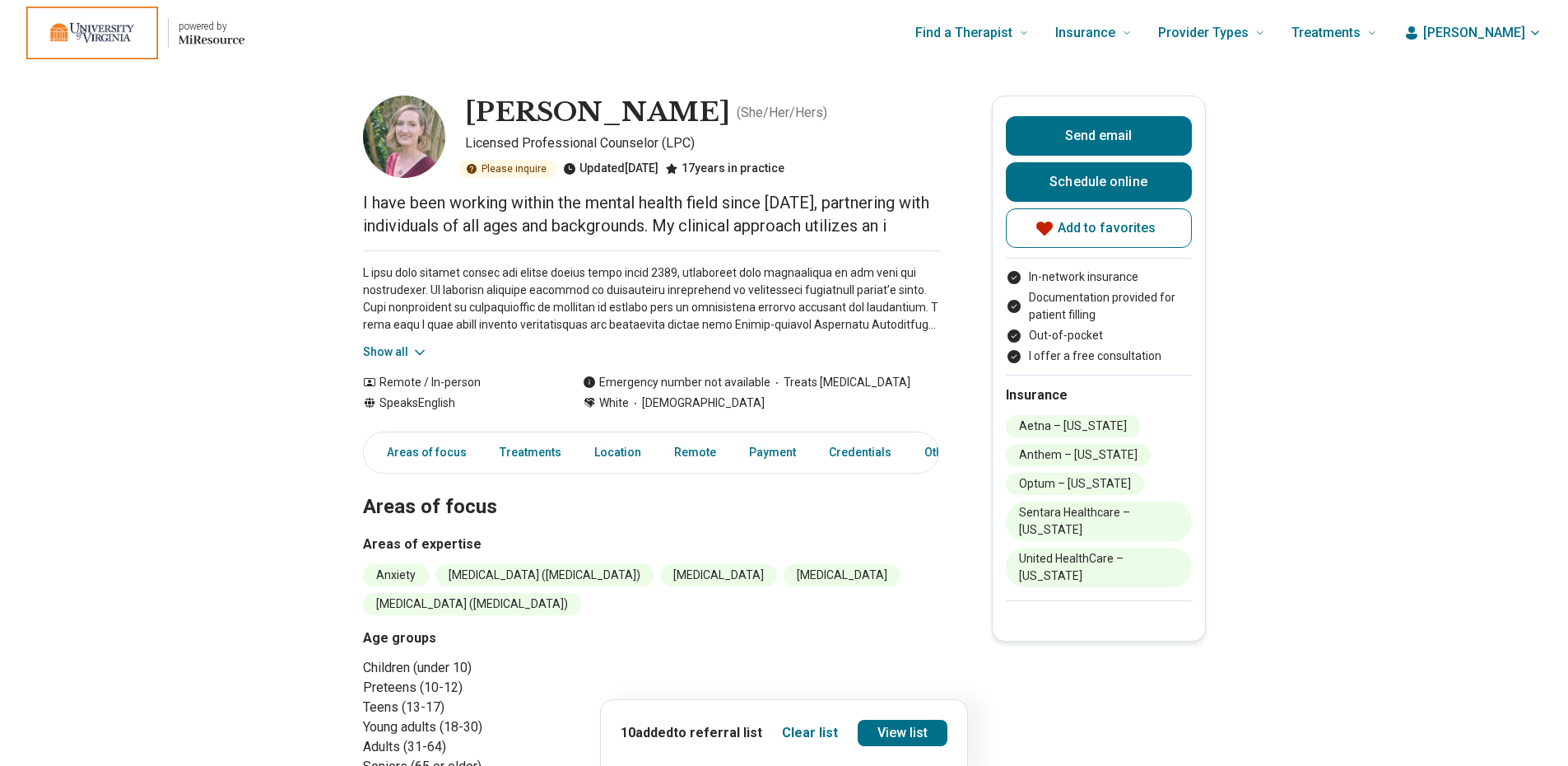
click at [418, 156] on img at bounding box center [404, 136] width 83 height 83
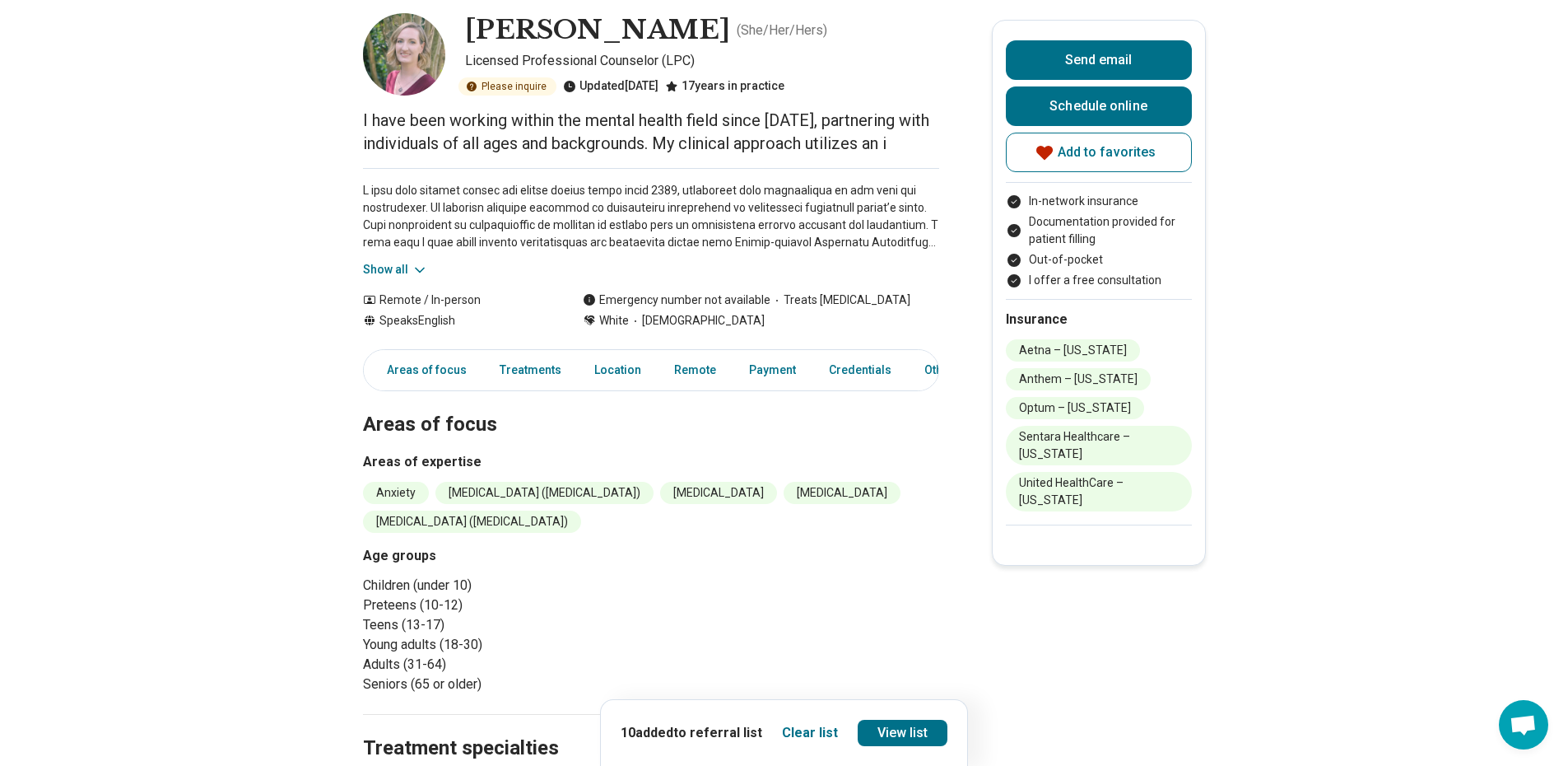
scroll to position [494, 0]
